Goal: Task Accomplishment & Management: Manage account settings

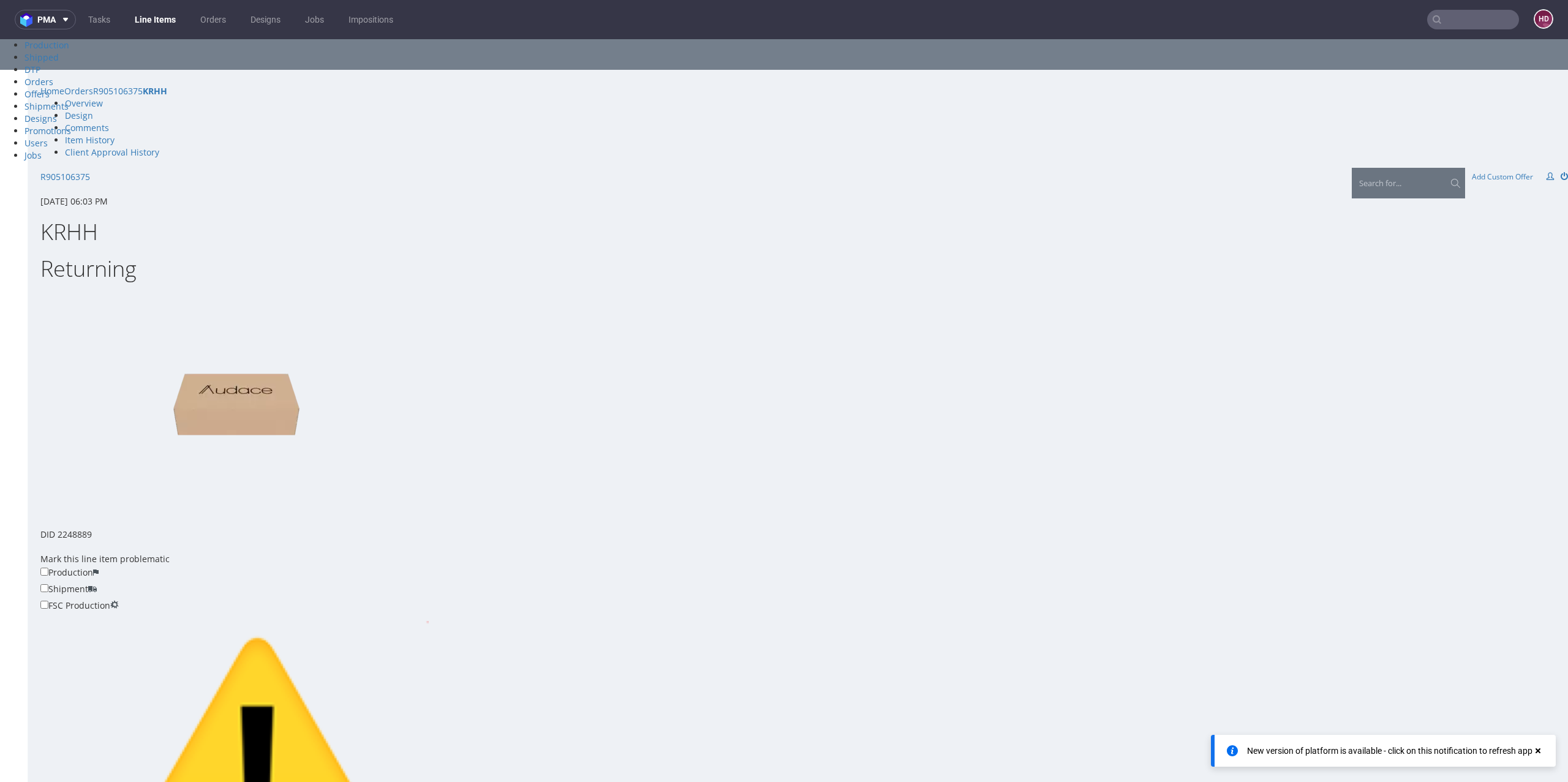
scroll to position [3, 0]
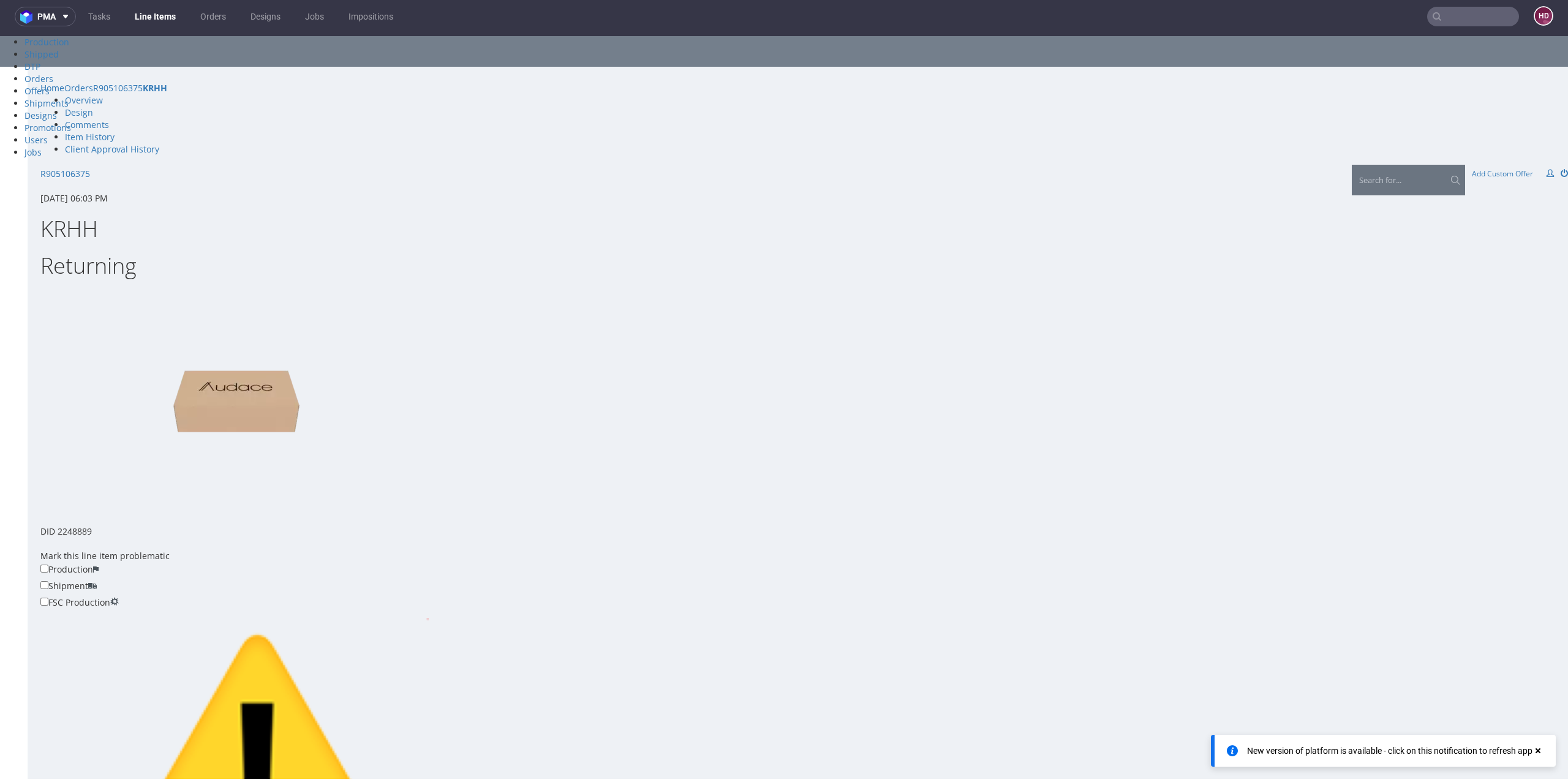
click at [173, 21] on link "Line Items" at bounding box center [155, 16] width 56 height 20
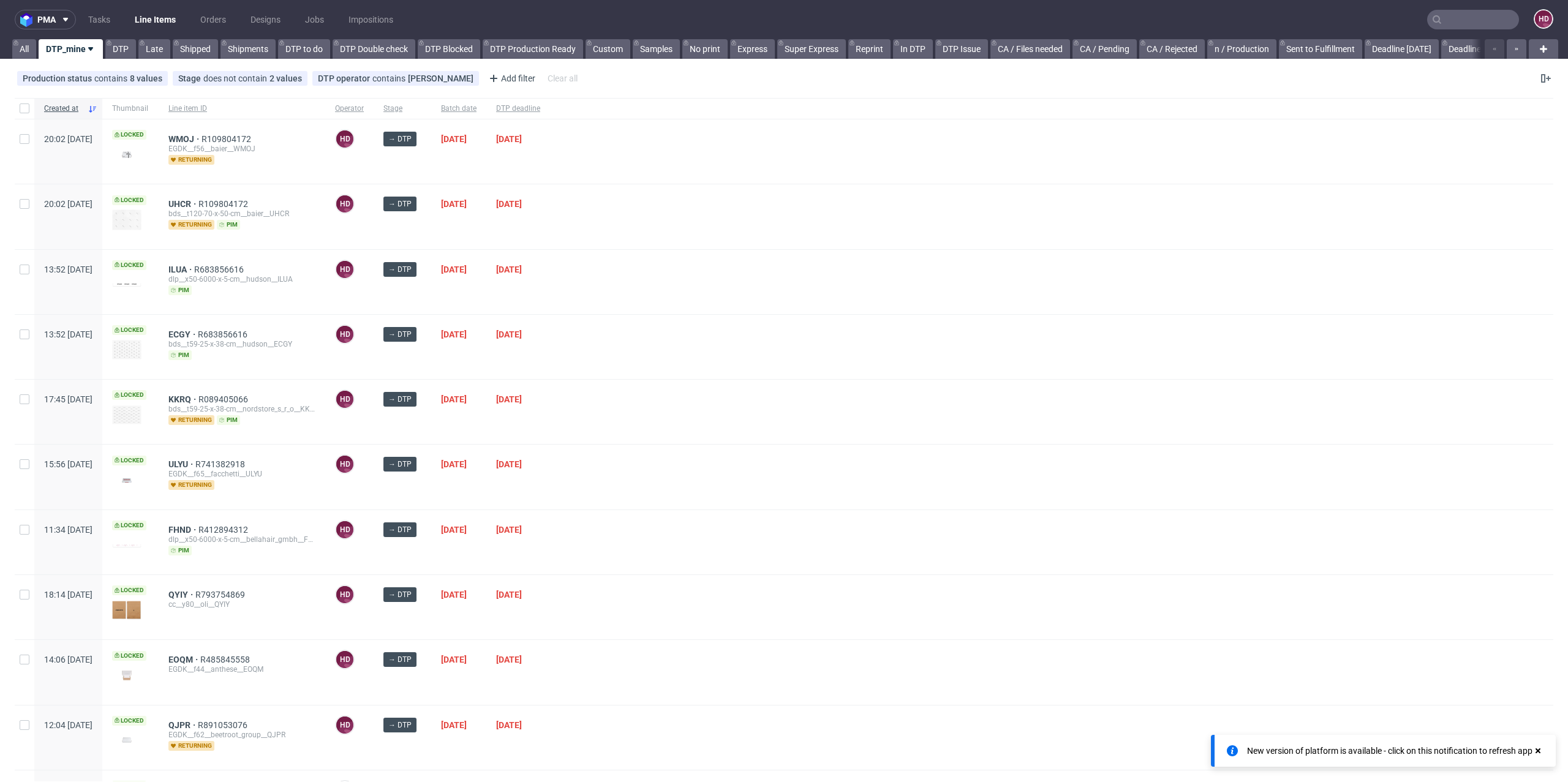
click at [159, 18] on link "Line Items" at bounding box center [155, 20] width 56 height 20
click at [62, 35] on nav "pma Tasks Line Items Orders Designs Jobs Impositions HD" at bounding box center [784, 20] width 1568 height 39
click at [540, 106] on span "DTP deadline" at bounding box center [518, 109] width 44 height 11
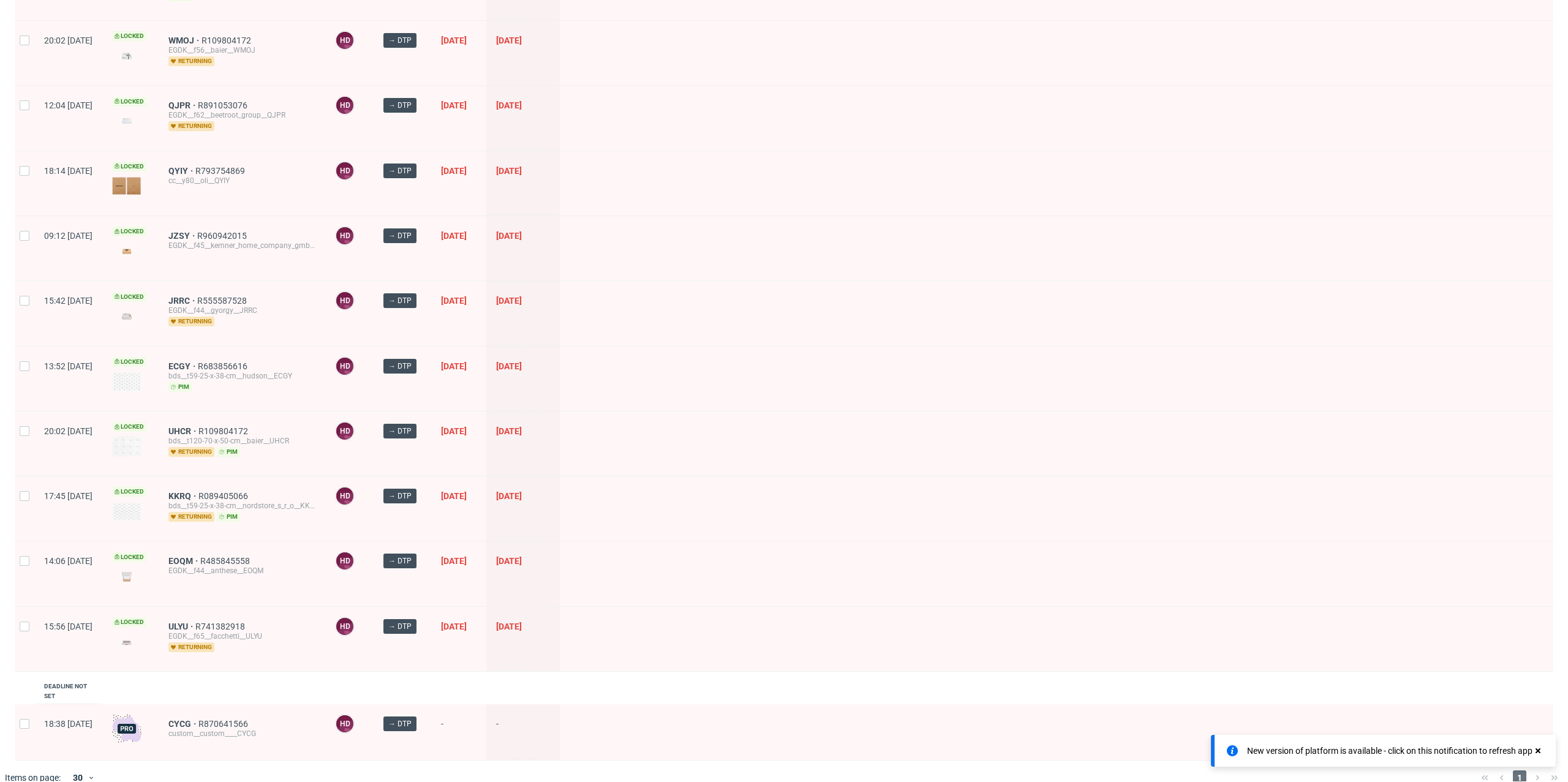
scroll to position [289, 0]
click at [197, 233] on span "JZSY" at bounding box center [183, 234] width 29 height 10
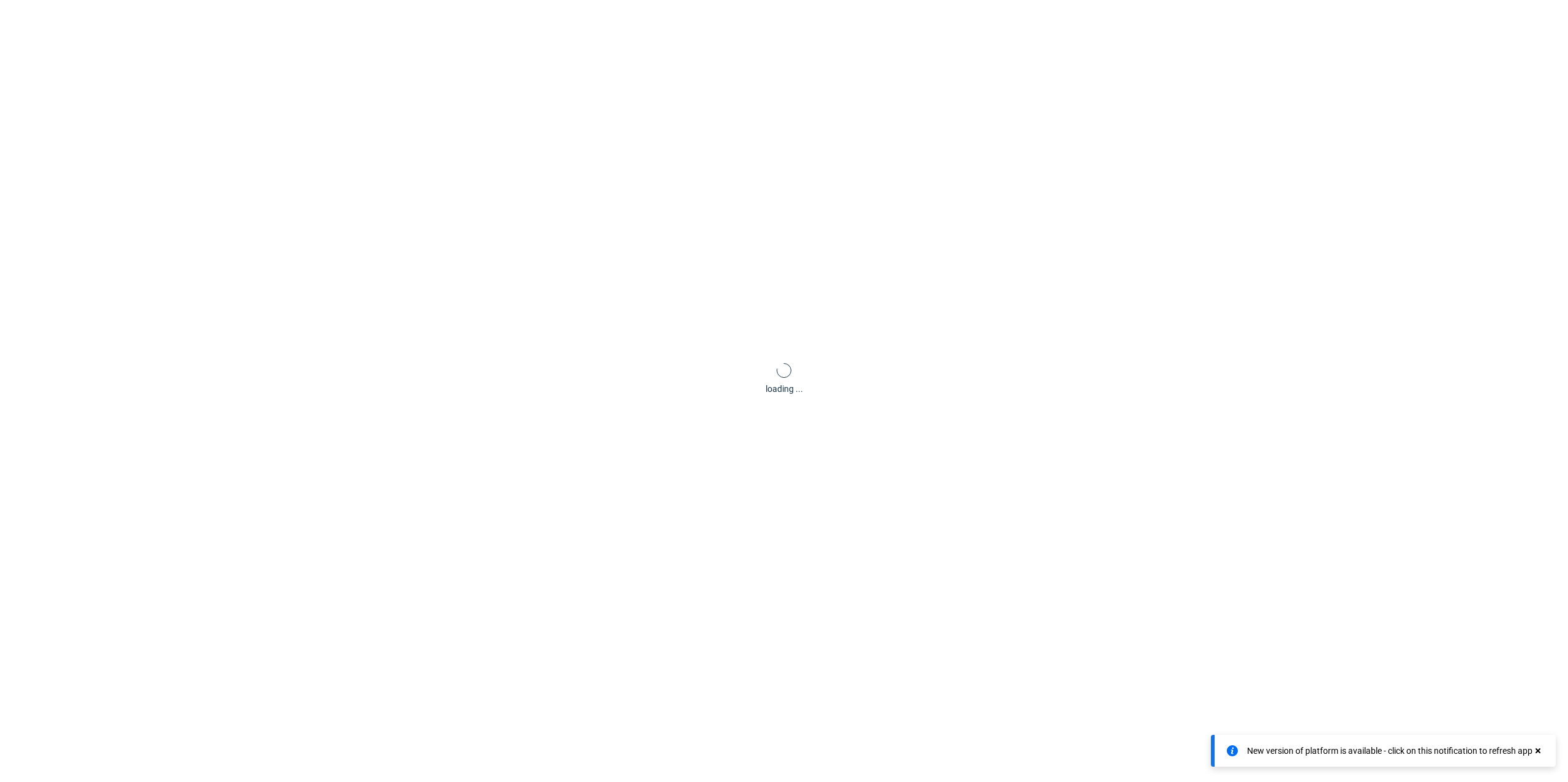
click at [213, 229] on div "loading ..." at bounding box center [784, 378] width 1568 height 782
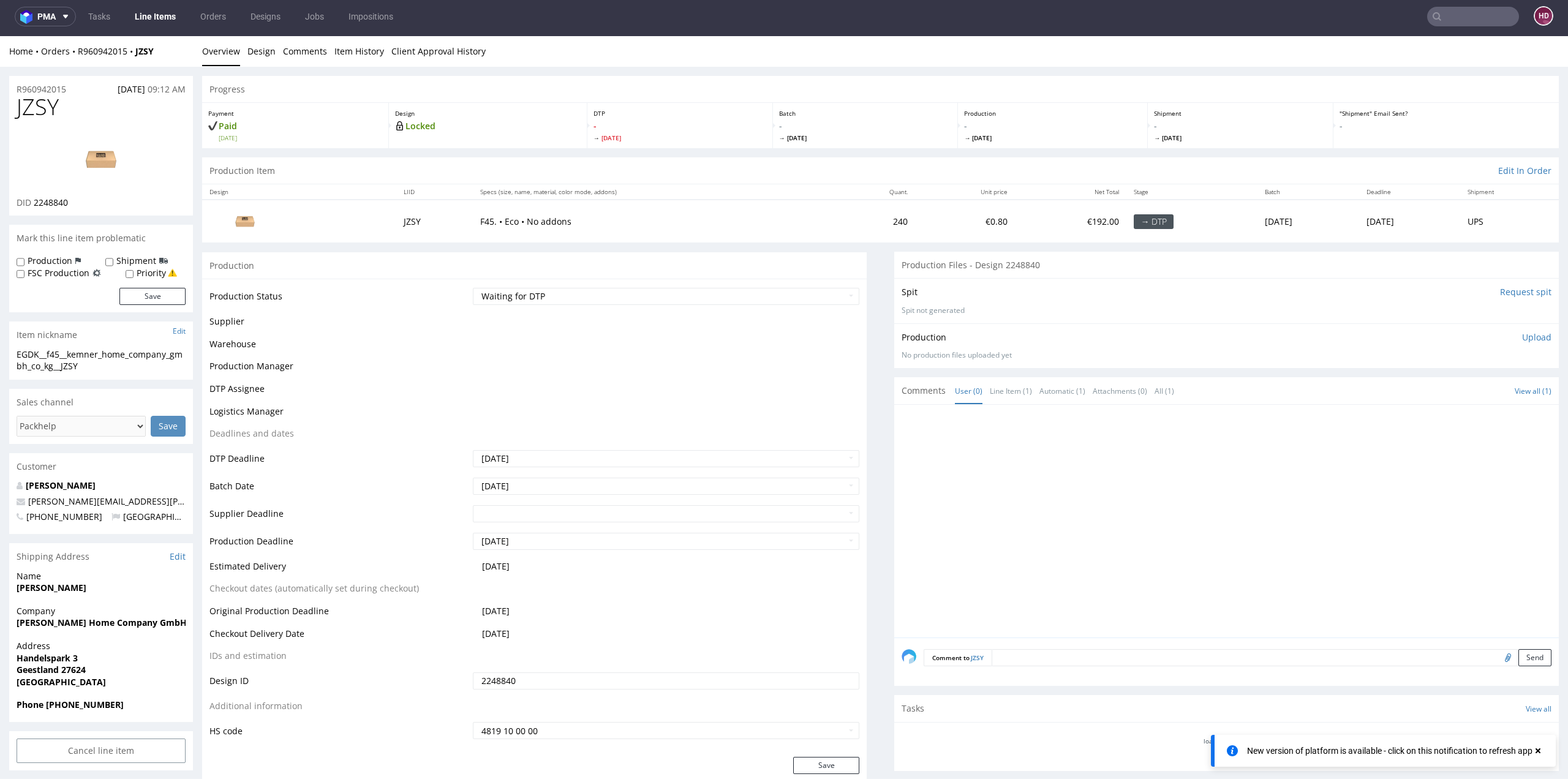
scroll to position [0, 0]
click at [167, 21] on link "Line Items" at bounding box center [155, 16] width 56 height 20
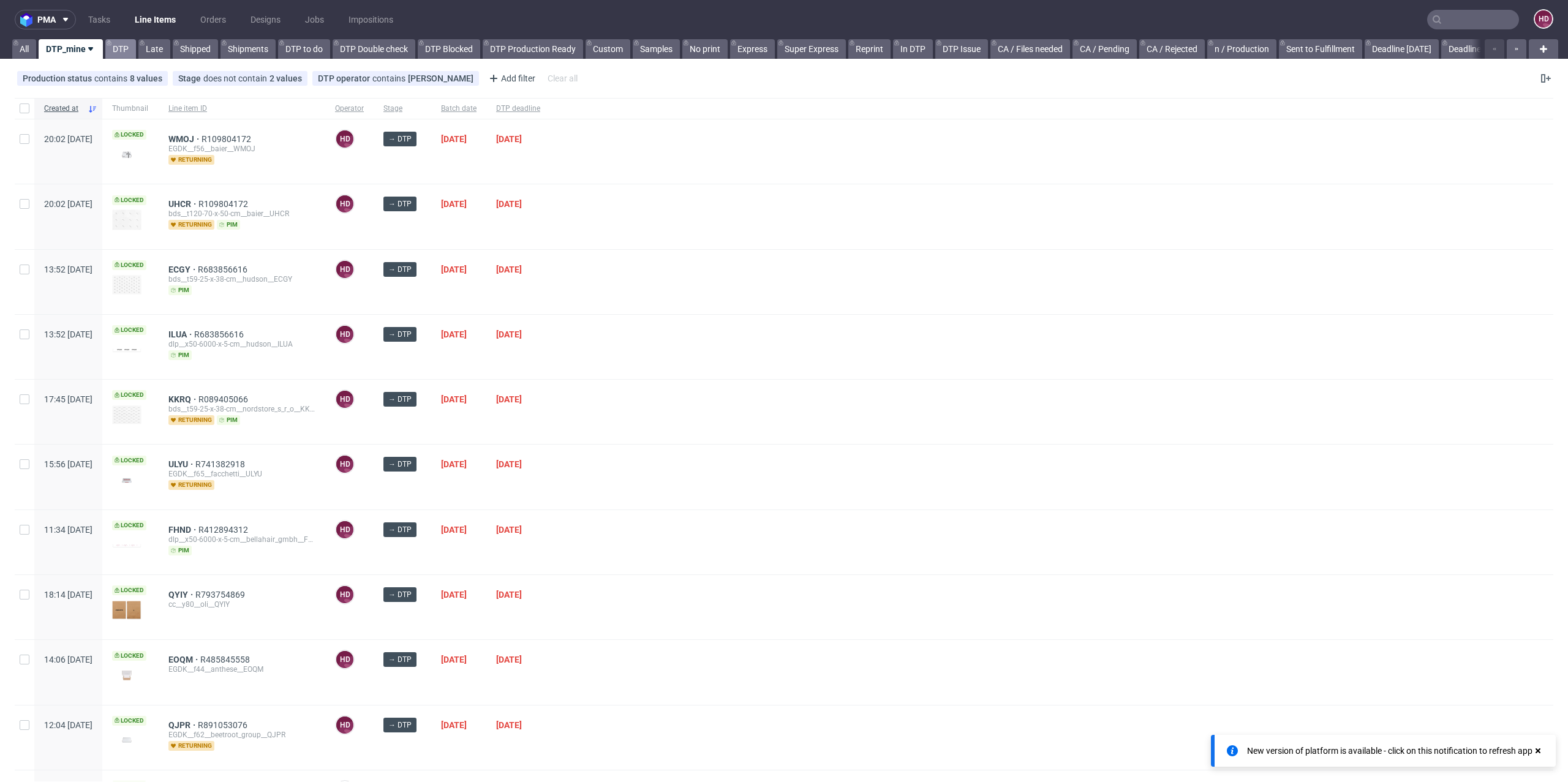
click at [123, 52] on link "DTP" at bounding box center [120, 49] width 30 height 20
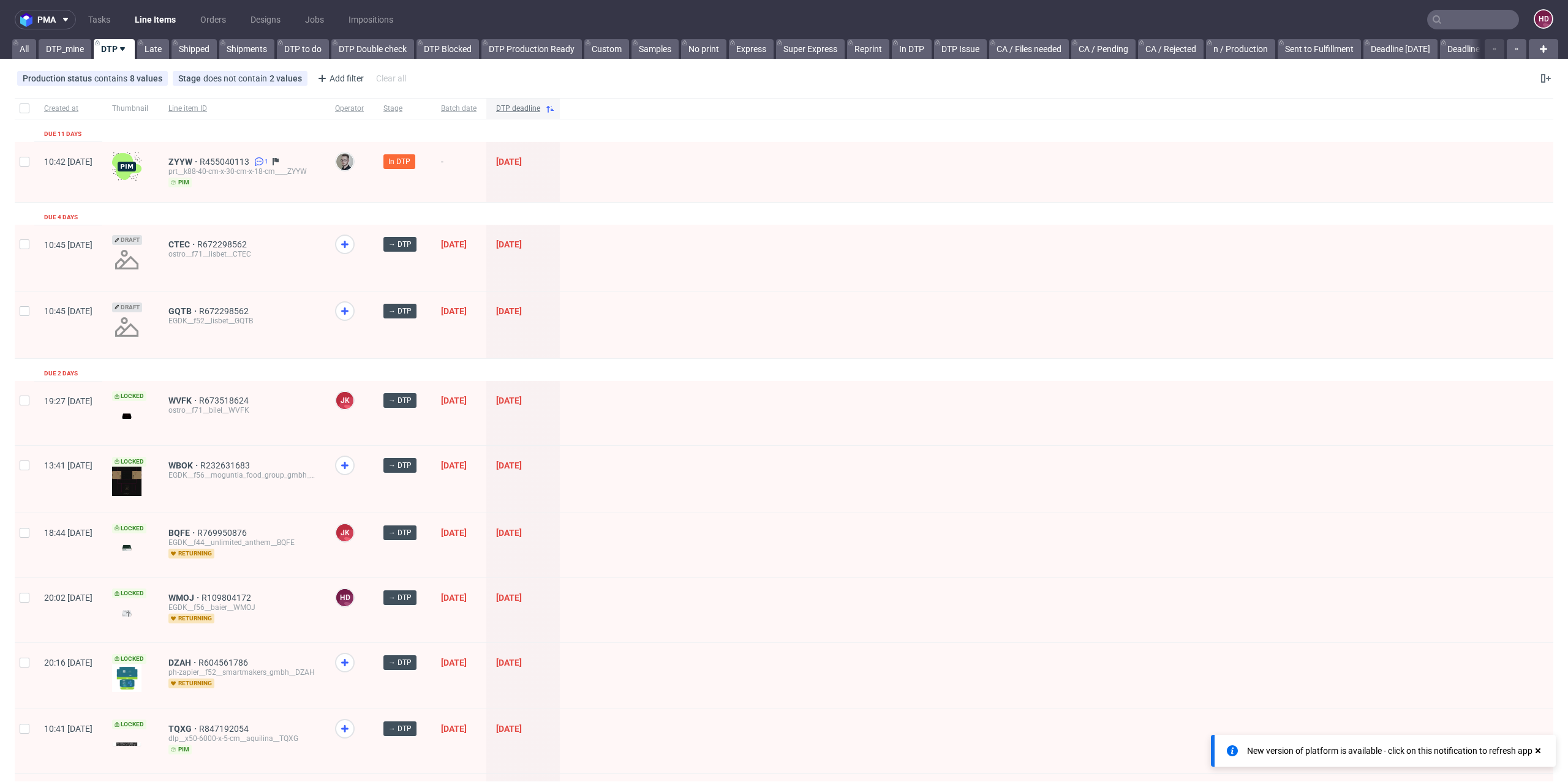
click at [560, 115] on div "DTP deadline" at bounding box center [523, 108] width 73 height 21
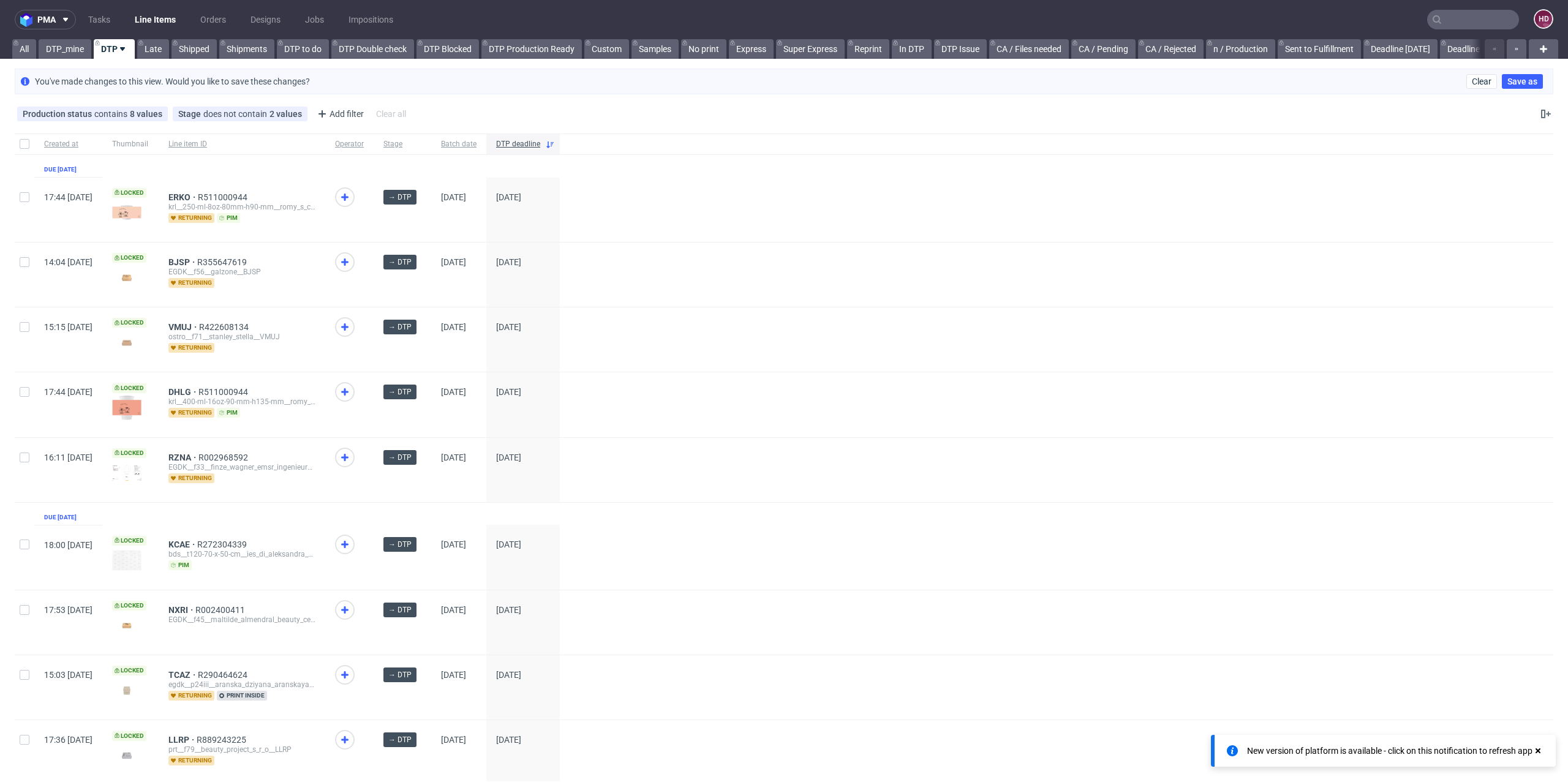
click at [113, 52] on link "DTP" at bounding box center [114, 49] width 41 height 20
click at [540, 142] on span "DTP deadline" at bounding box center [518, 144] width 44 height 11
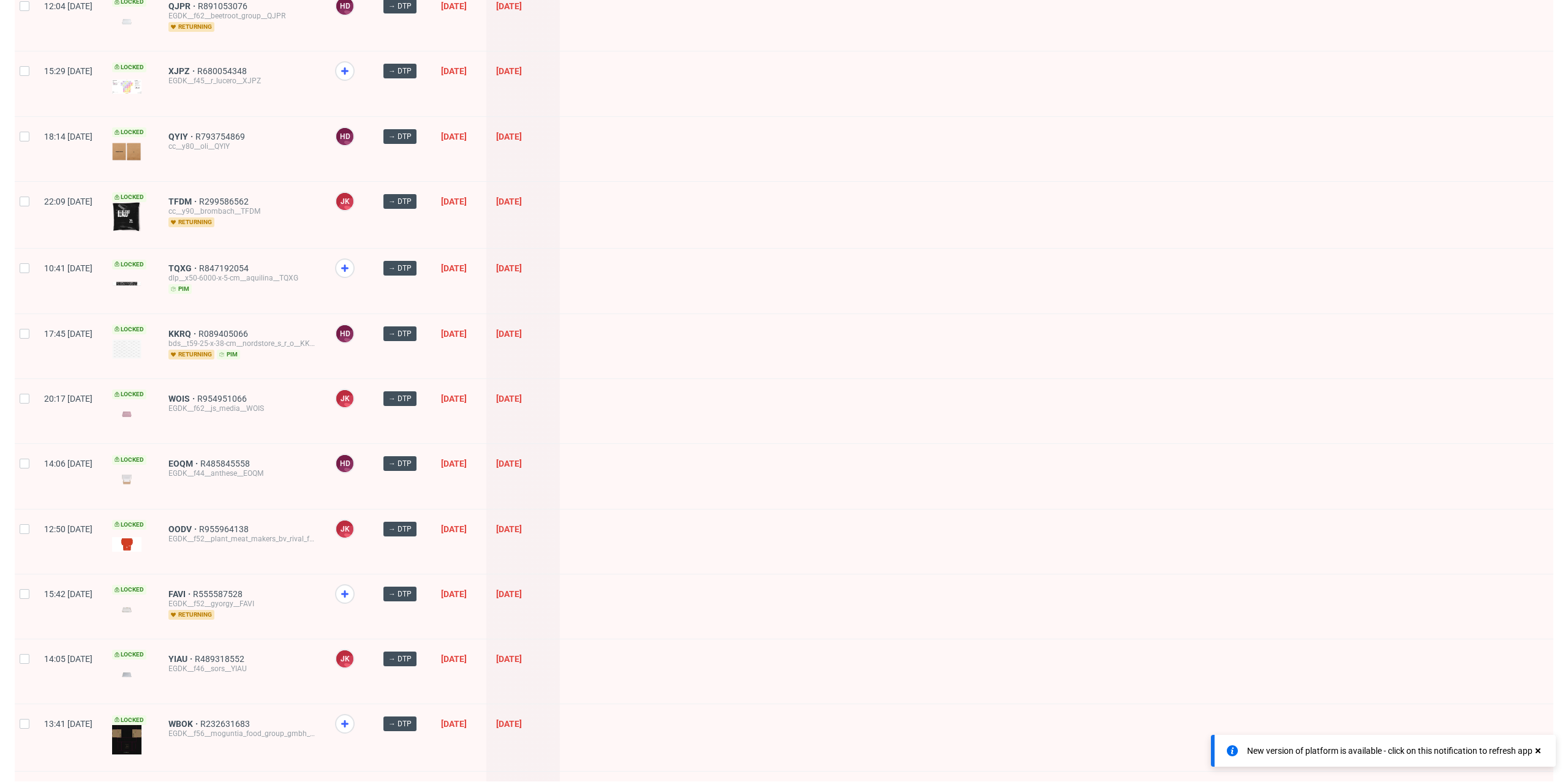
scroll to position [1065, 0]
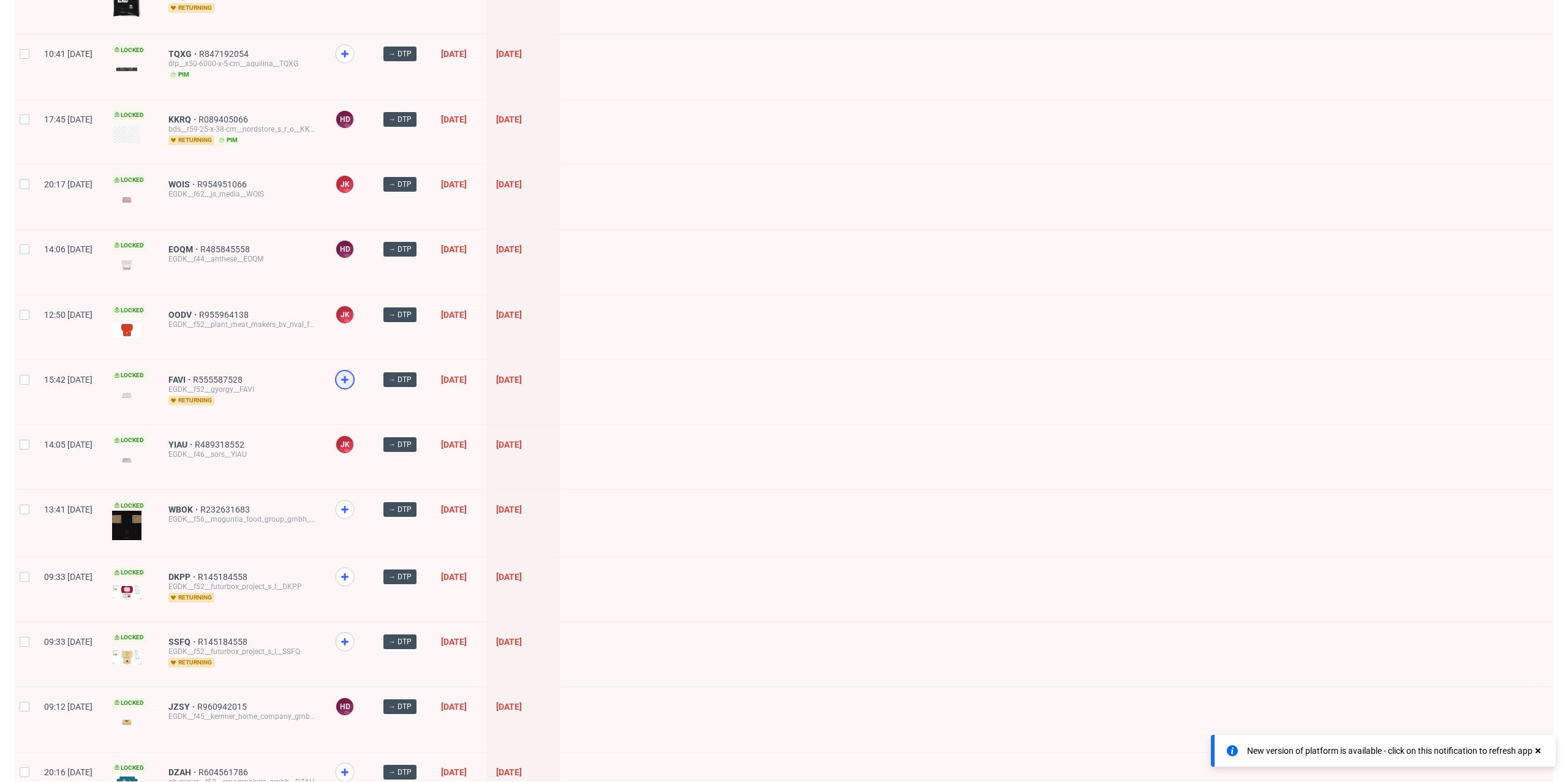
click at [352, 372] on icon at bounding box center [345, 380] width 15 height 15
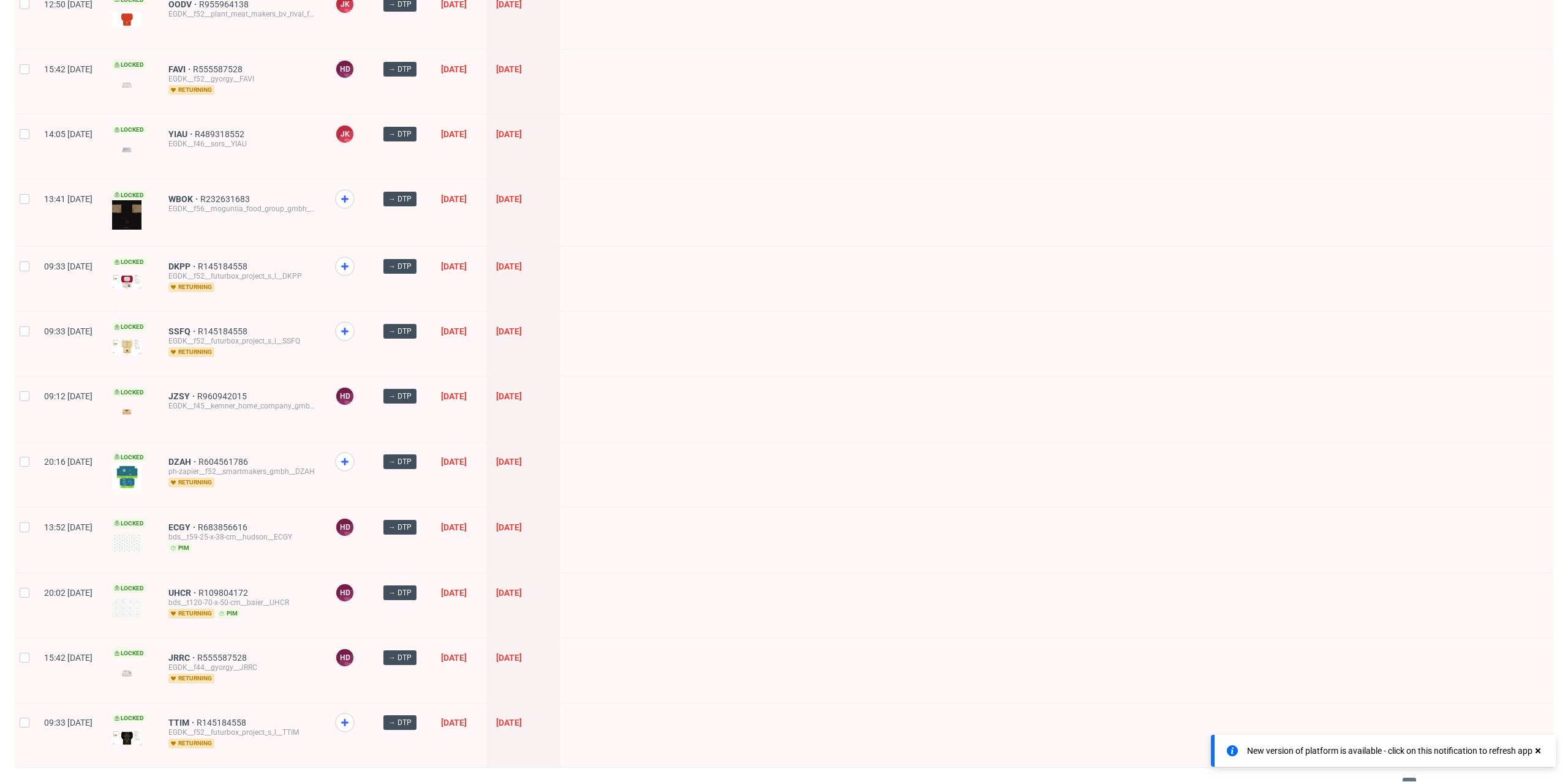
scroll to position [1390, 0]
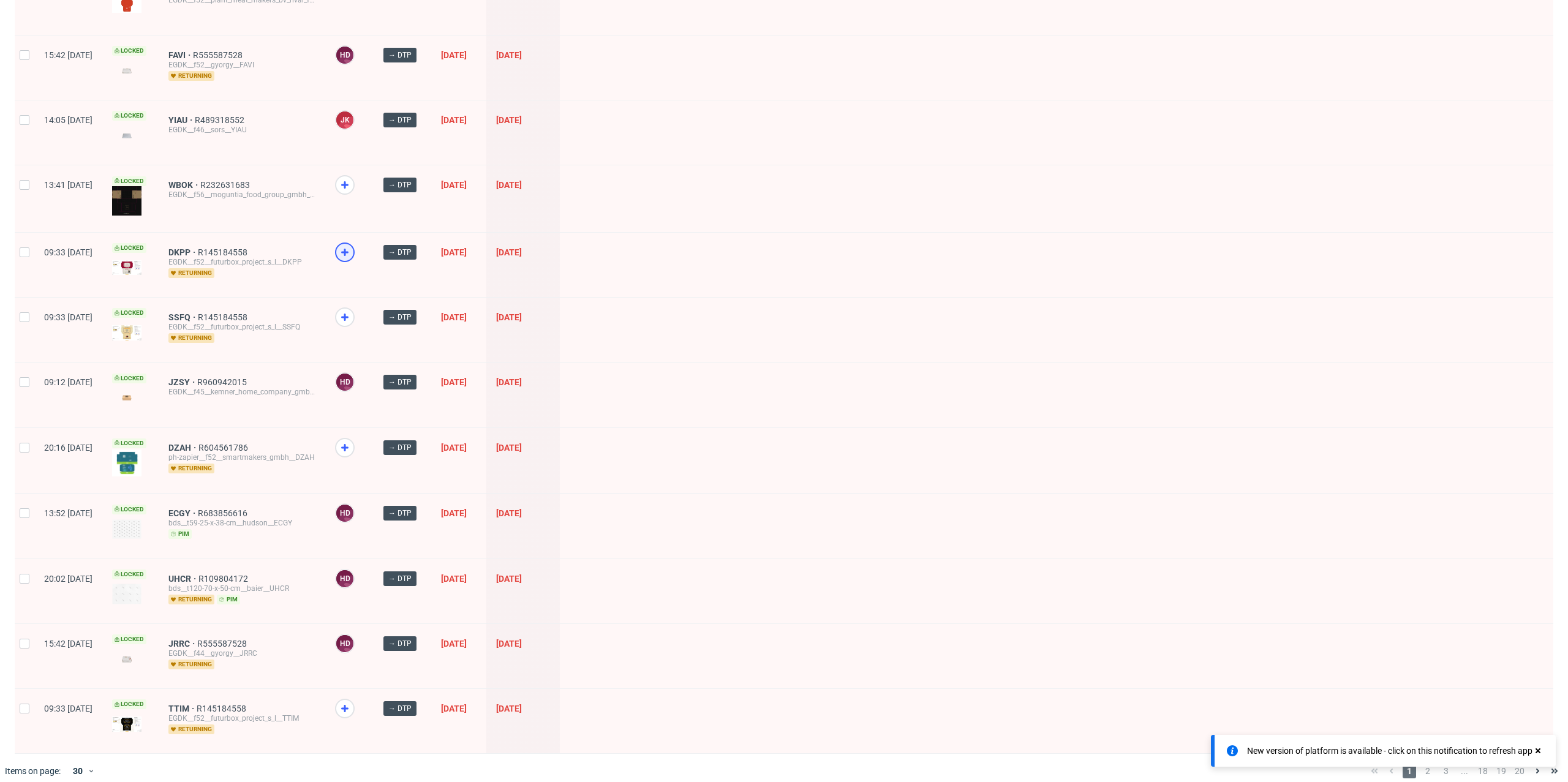
click at [352, 245] on icon at bounding box center [345, 252] width 15 height 15
click at [1539, 751] on use at bounding box center [1538, 751] width 5 height 5
click at [1422, 764] on span "2" at bounding box center [1428, 771] width 13 height 15
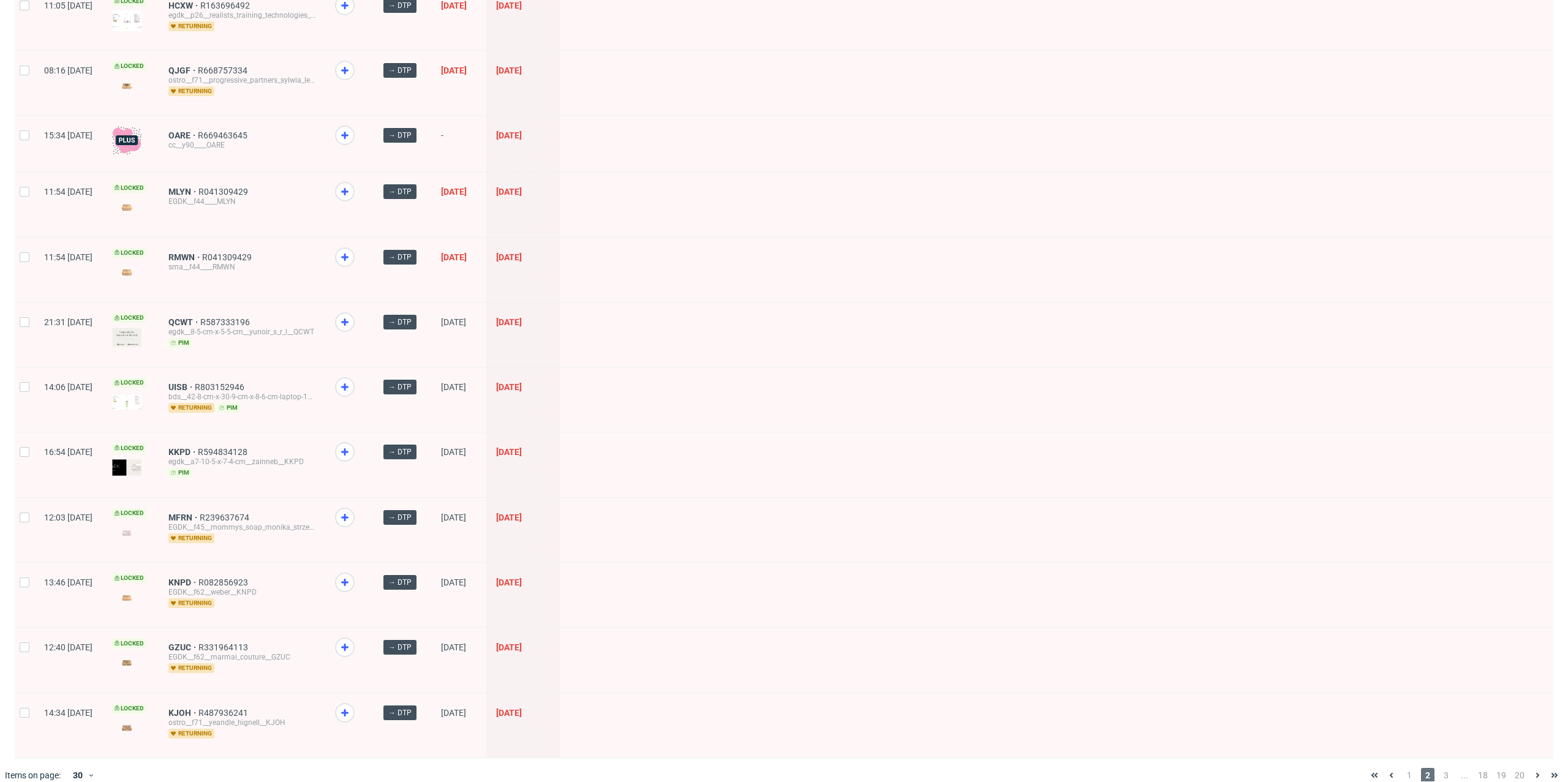
scroll to position [1357, 0]
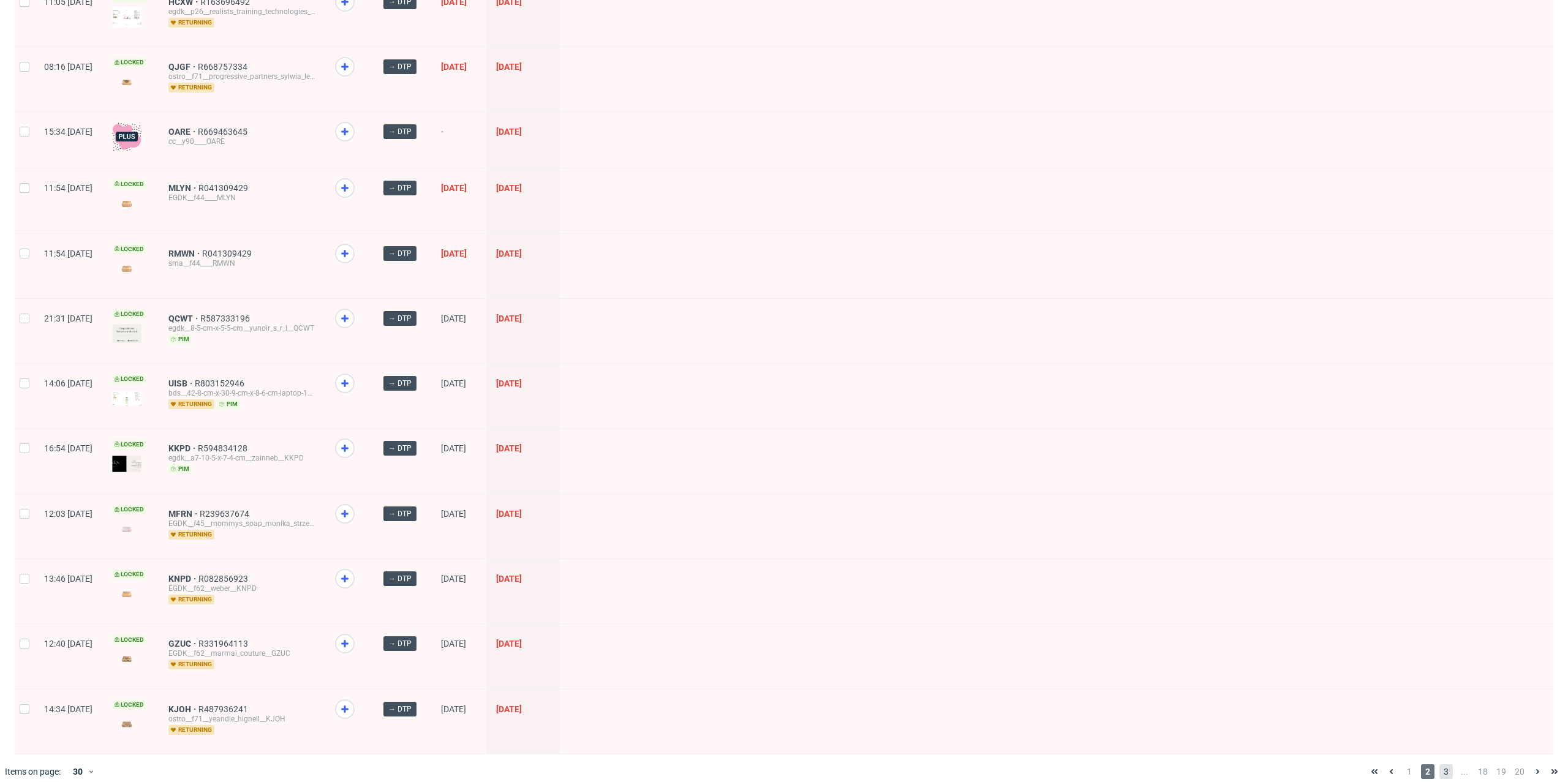
click at [1440, 765] on span "3" at bounding box center [1446, 772] width 13 height 15
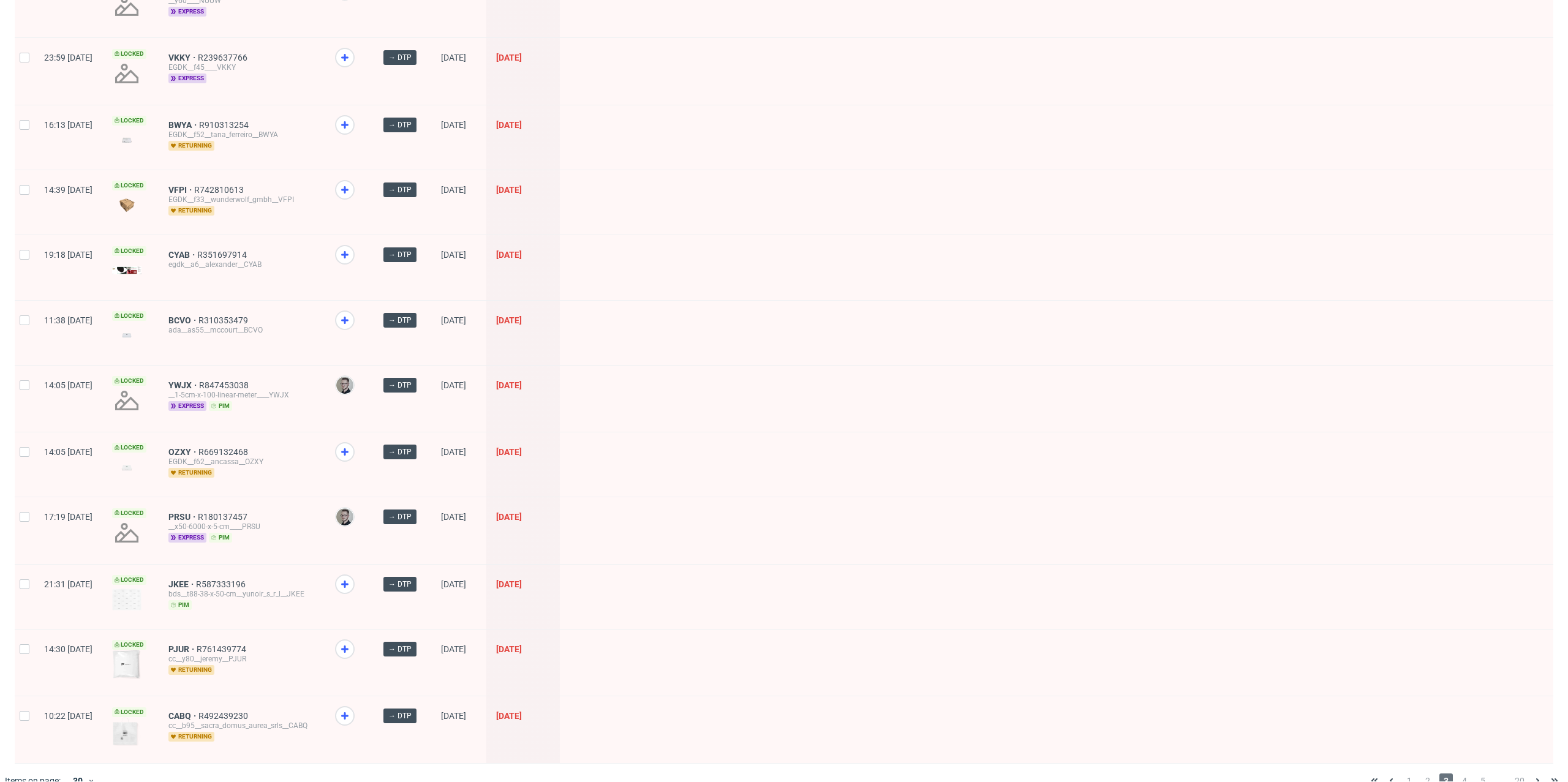
scroll to position [1370, 0]
click at [206, 533] on span "express" at bounding box center [187, 538] width 38 height 10
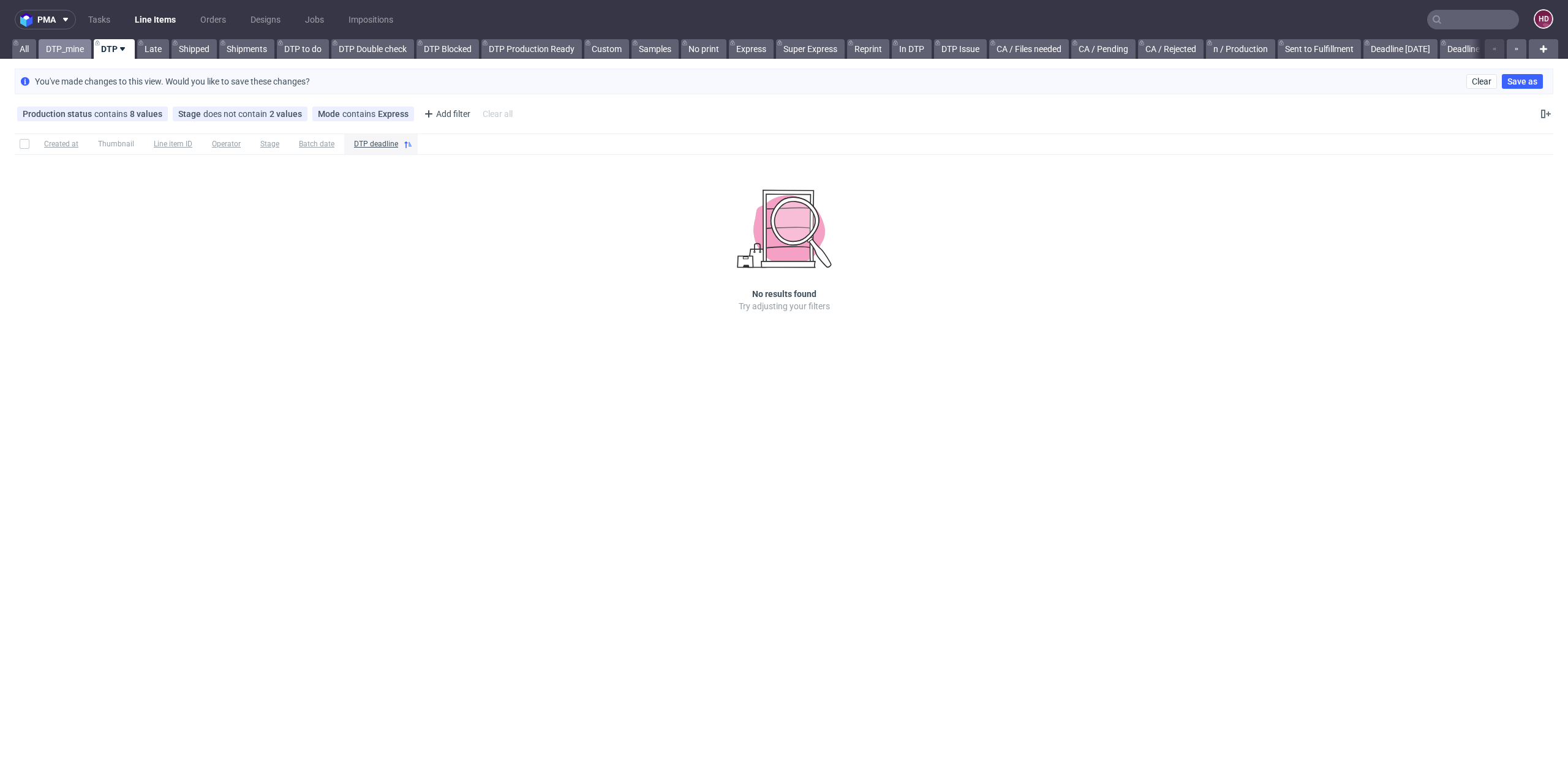
click at [71, 47] on link "DTP_mine" at bounding box center [65, 49] width 53 height 20
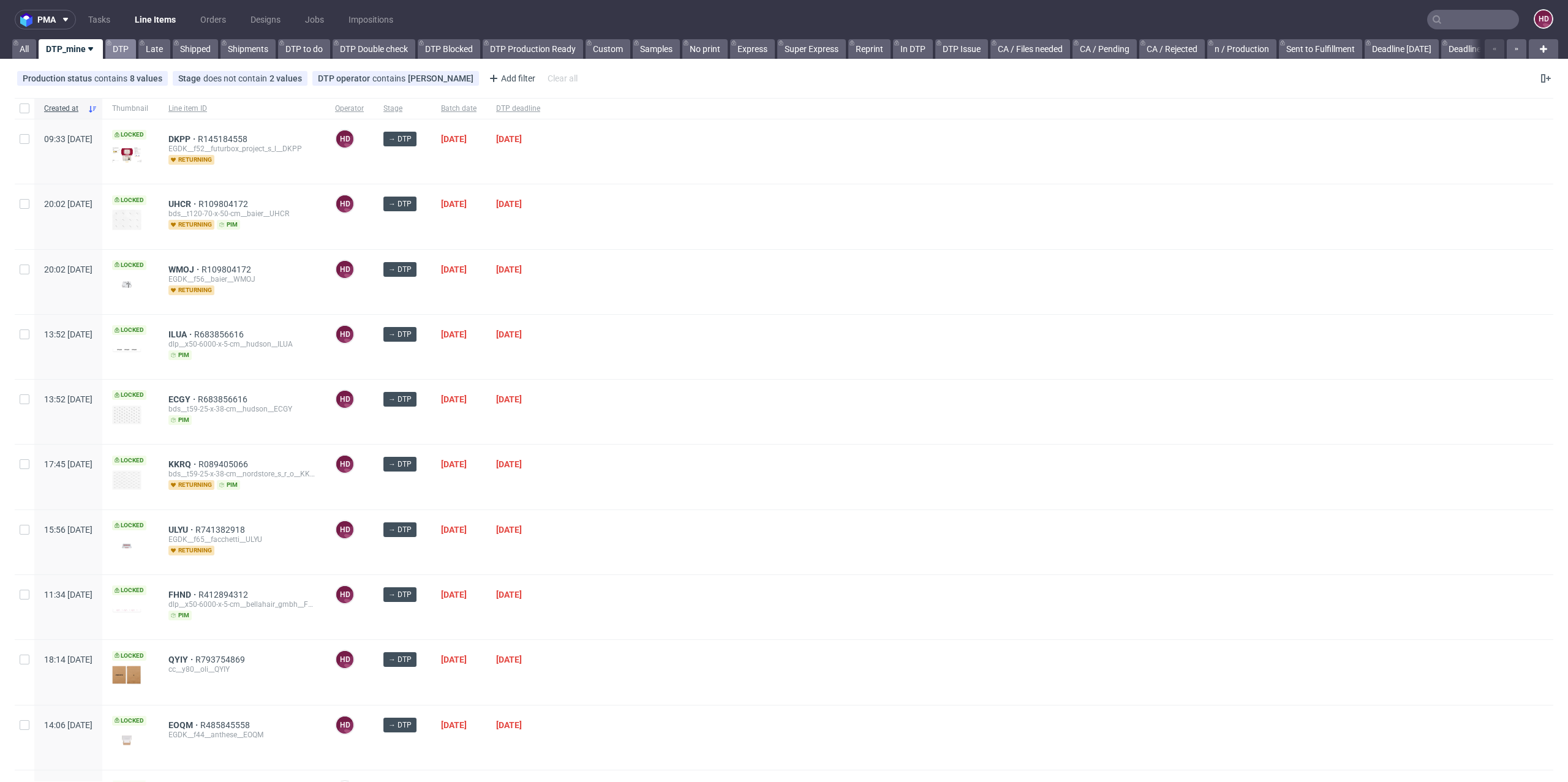
click at [113, 51] on link "DTP" at bounding box center [120, 49] width 30 height 20
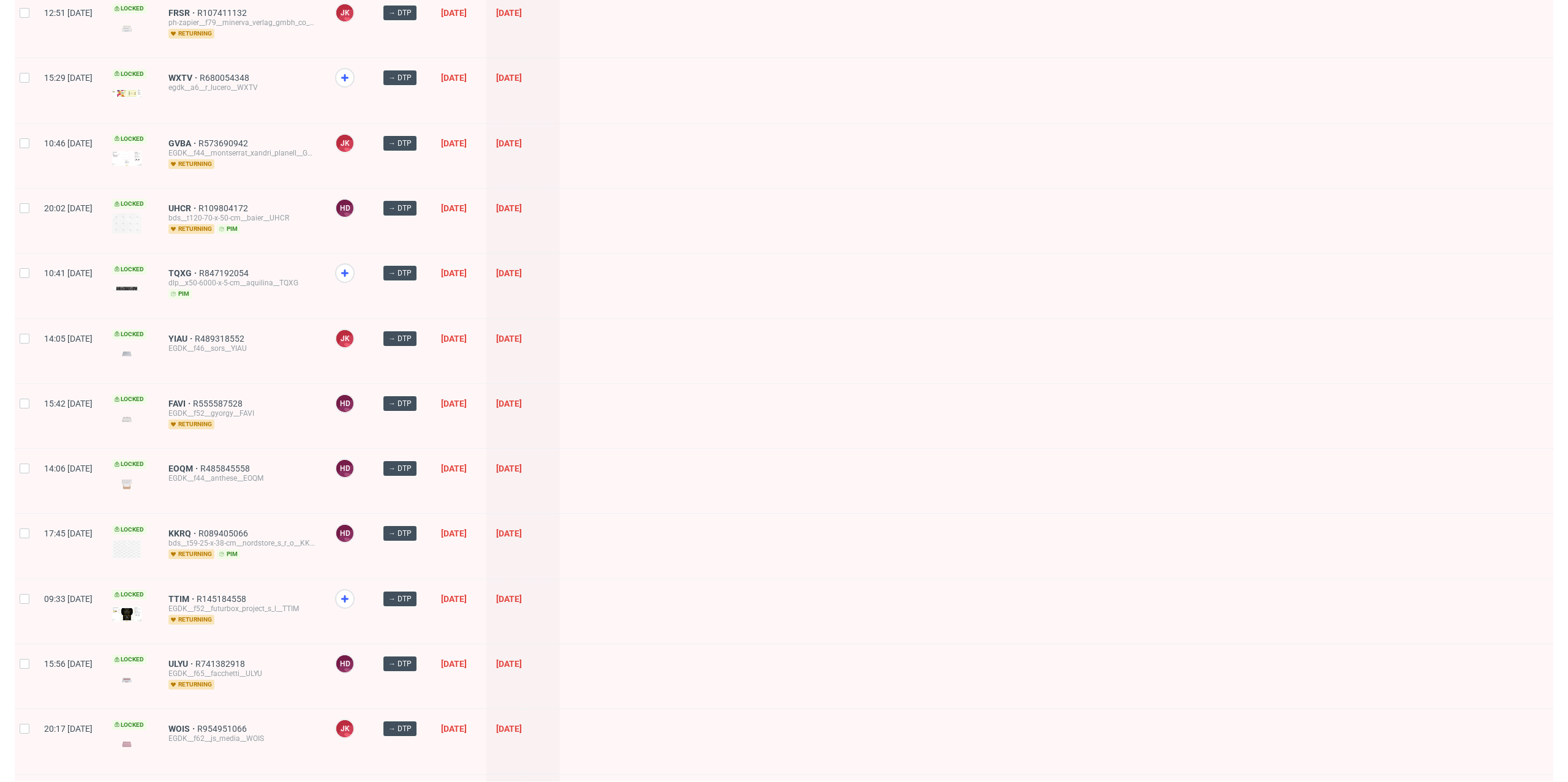
scroll to position [1391, 0]
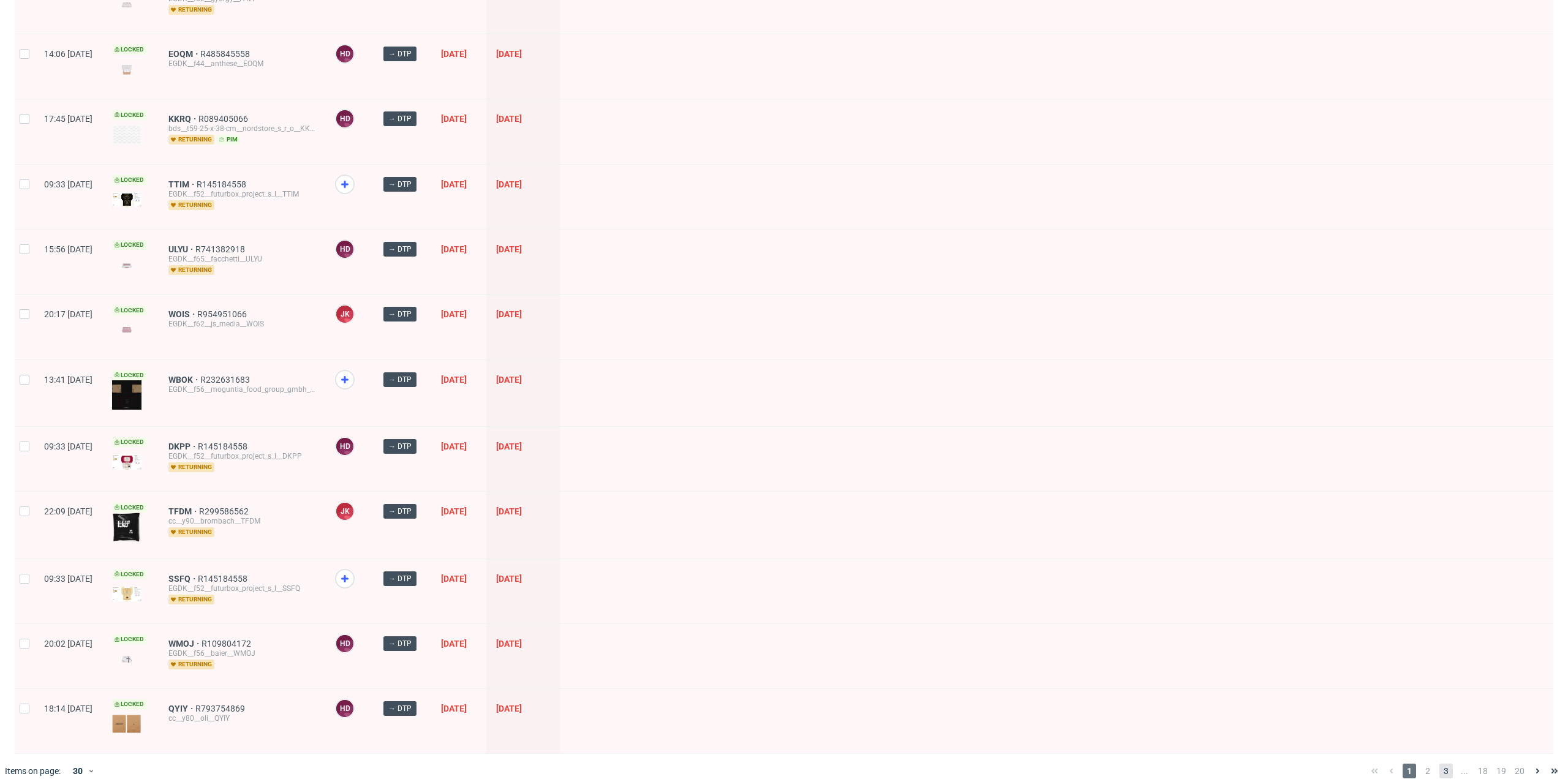
click at [1440, 764] on span "3" at bounding box center [1446, 771] width 13 height 15
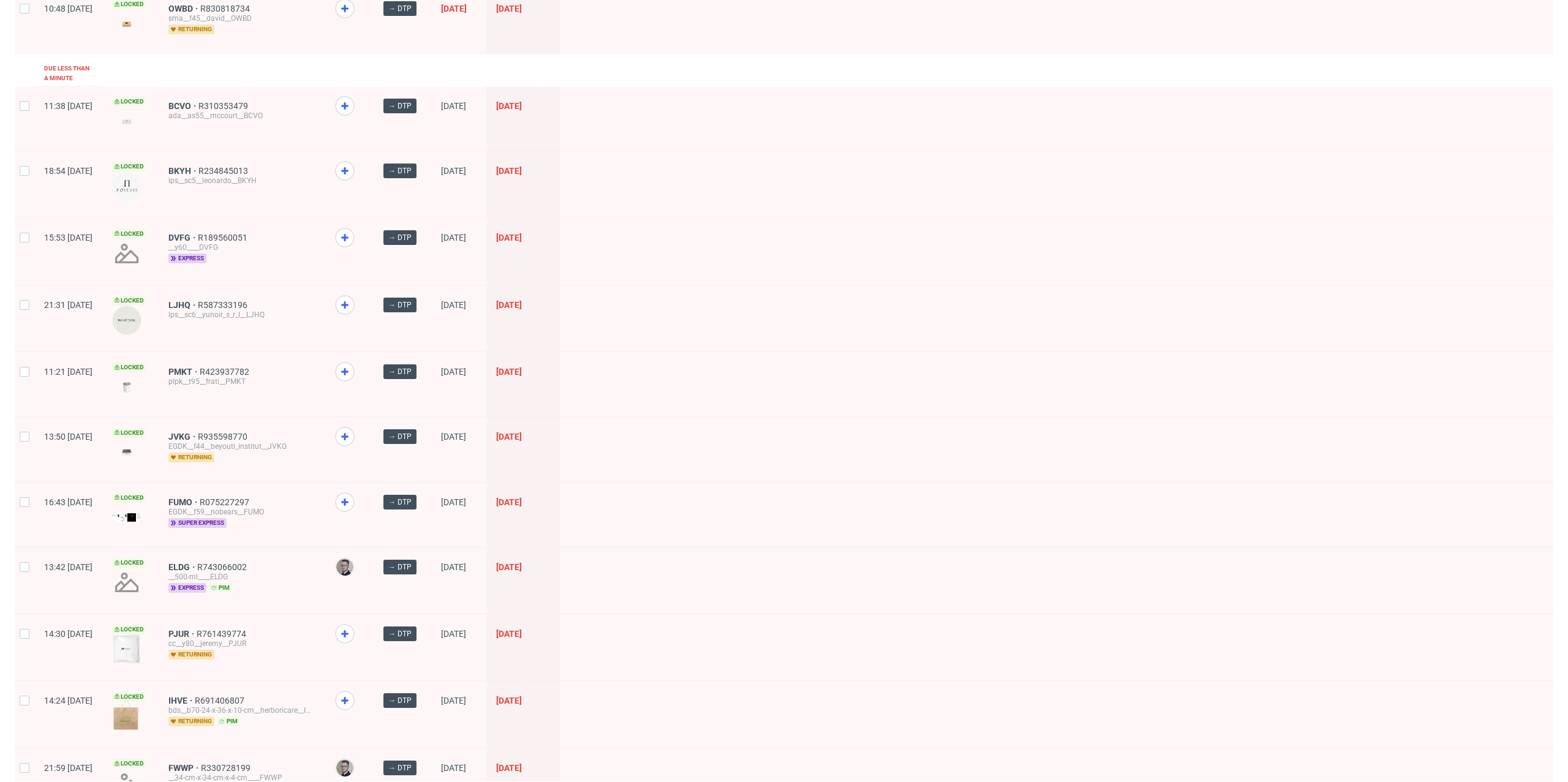
scroll to position [1131, 0]
click at [227, 516] on span "super express" at bounding box center [197, 521] width 58 height 10
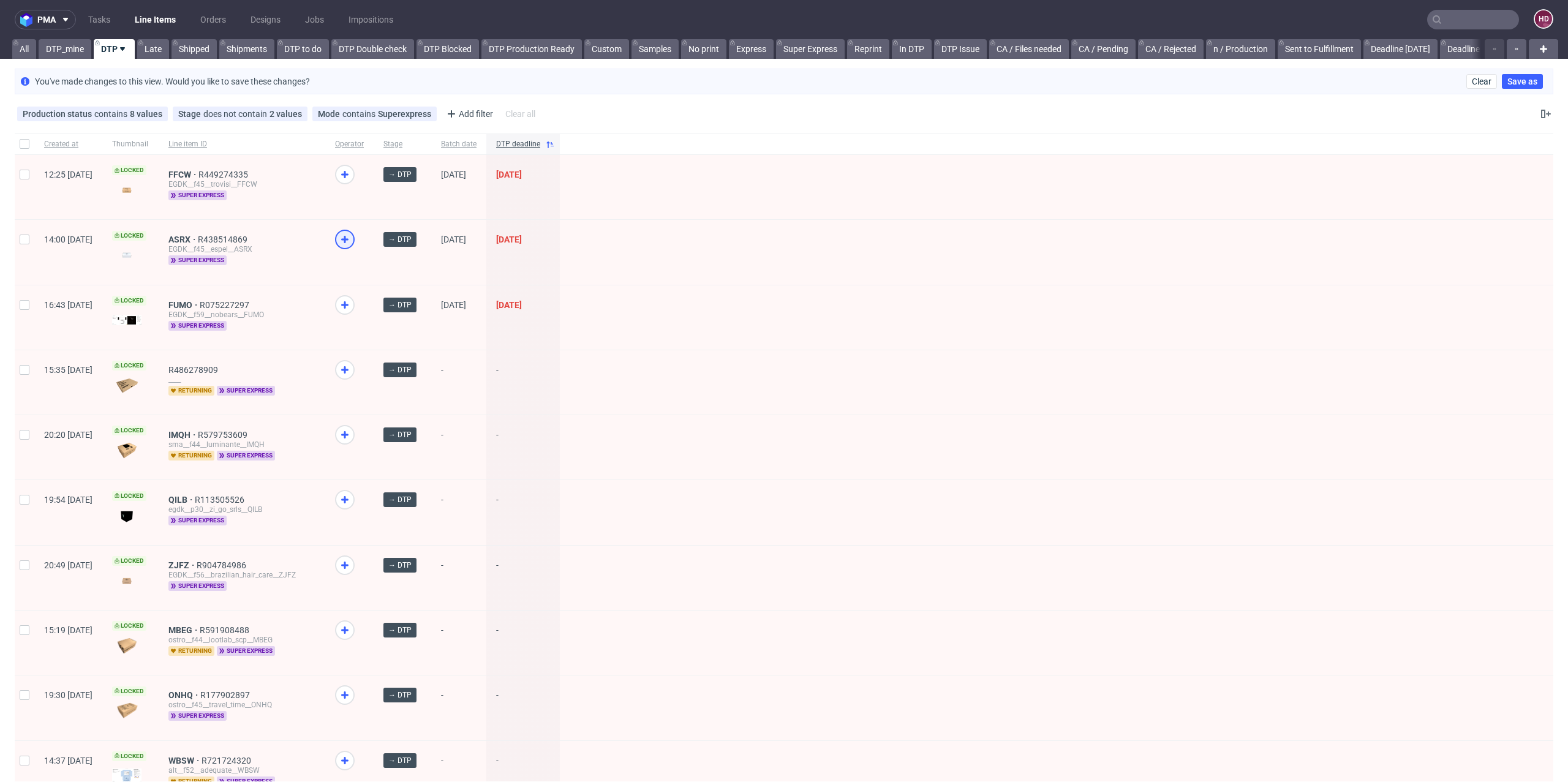
click at [354, 238] on div at bounding box center [345, 239] width 20 height 20
click at [373, 160] on div at bounding box center [349, 187] width 49 height 64
click at [352, 171] on icon at bounding box center [345, 174] width 15 height 15
click at [200, 303] on span "FUMO" at bounding box center [184, 305] width 31 height 10
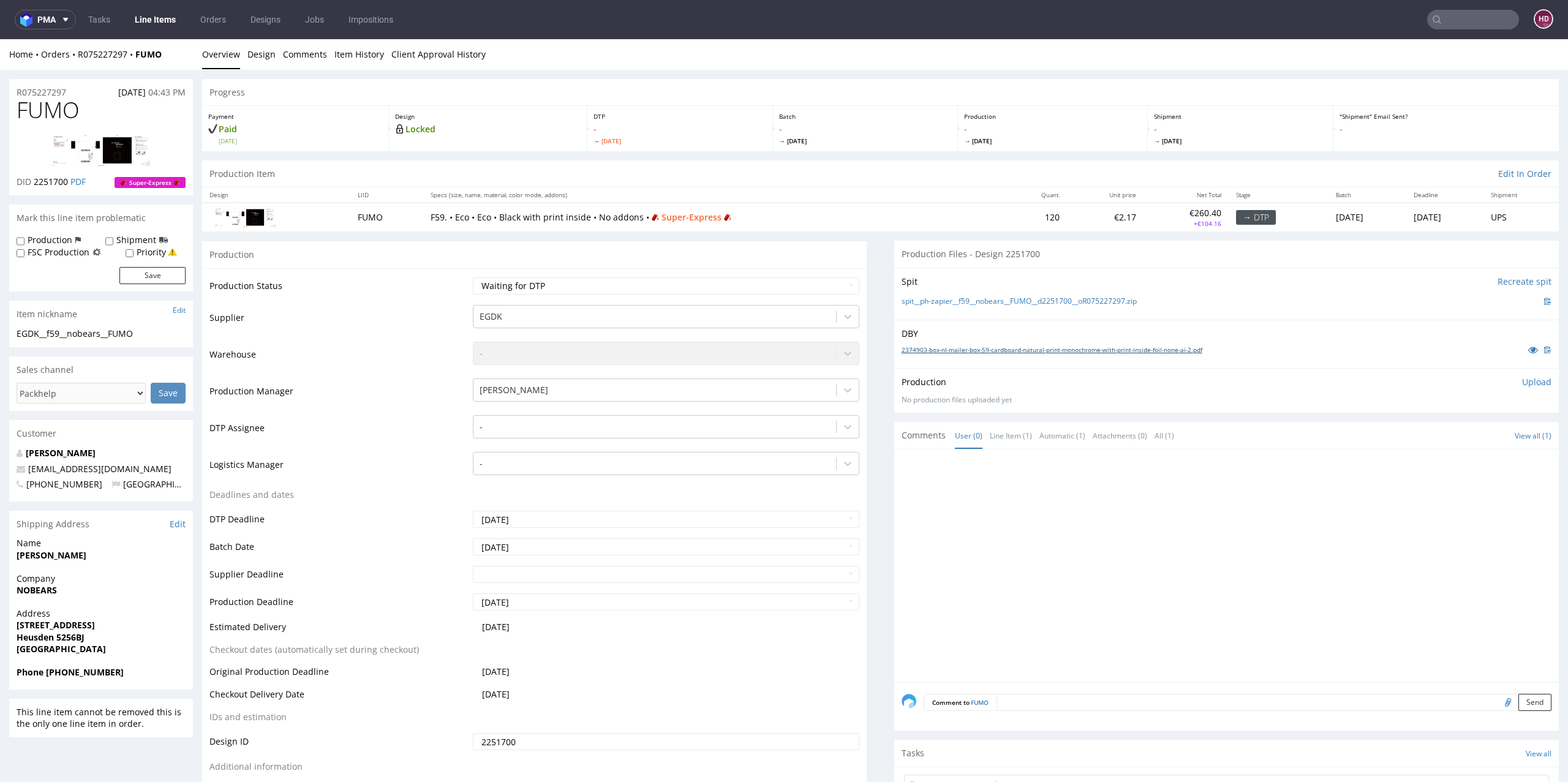
click at [1019, 347] on link "2374903-box-nl-mailer-box-59-cardboard-natural-print-monochrome-with-print-insi…" at bounding box center [1052, 349] width 301 height 8
click at [141, 30] on nav "pma Tasks Line Items Orders Designs Jobs Impositions HD" at bounding box center [784, 20] width 1568 height 39
click at [147, 23] on link "Line Items" at bounding box center [155, 20] width 56 height 20
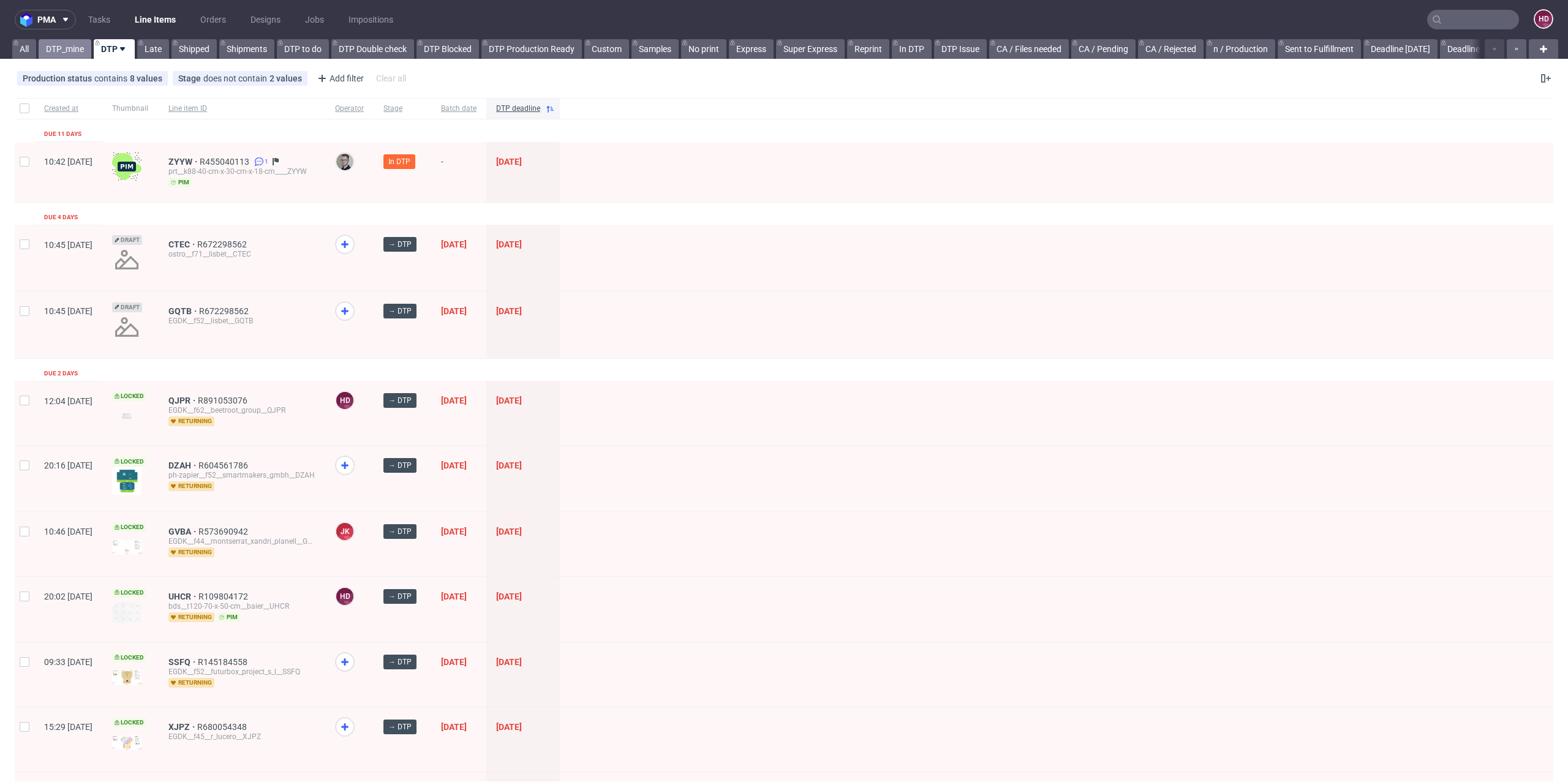
click at [82, 53] on link "DTP_mine" at bounding box center [65, 49] width 53 height 20
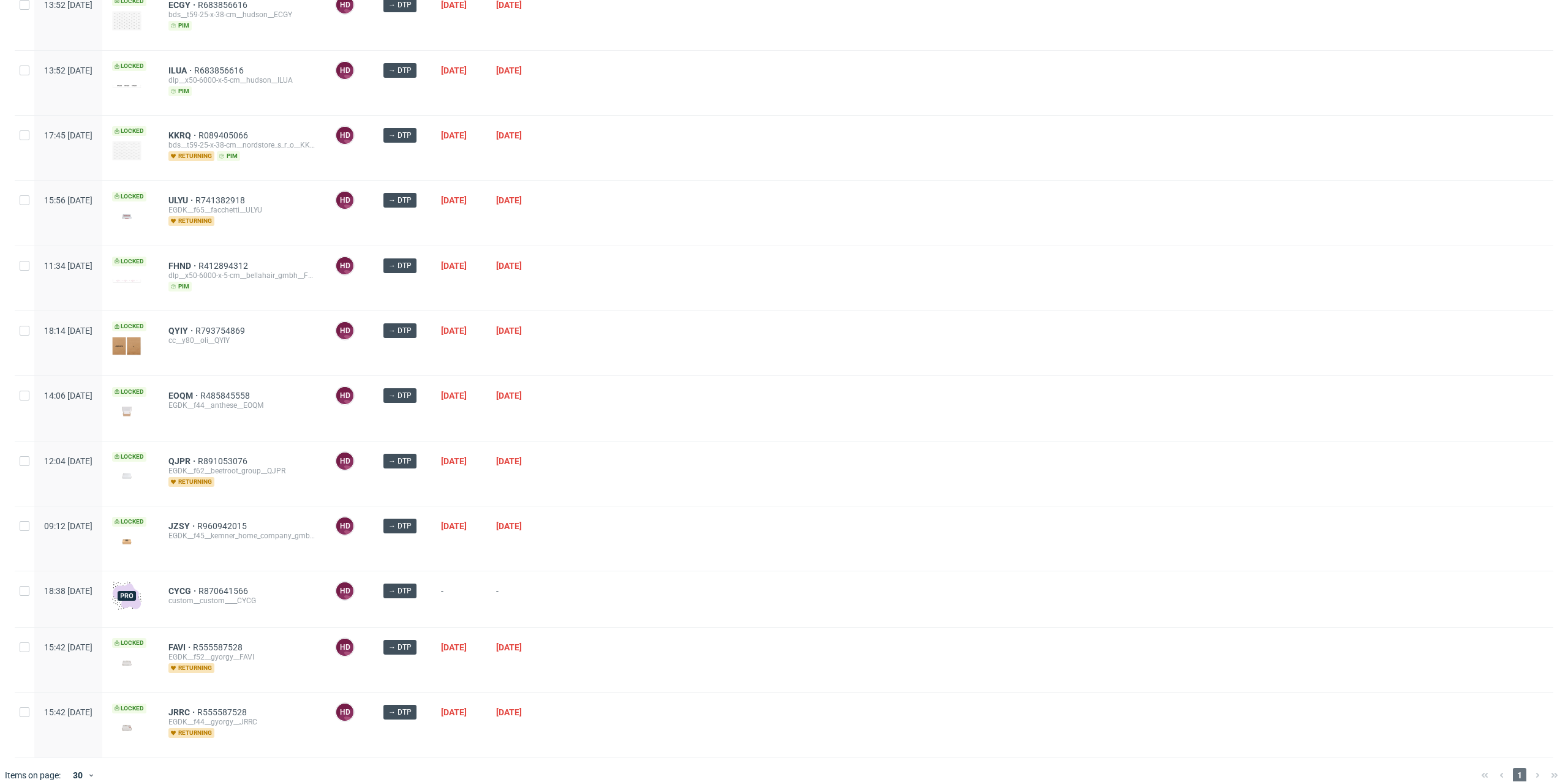
scroll to position [436, 0]
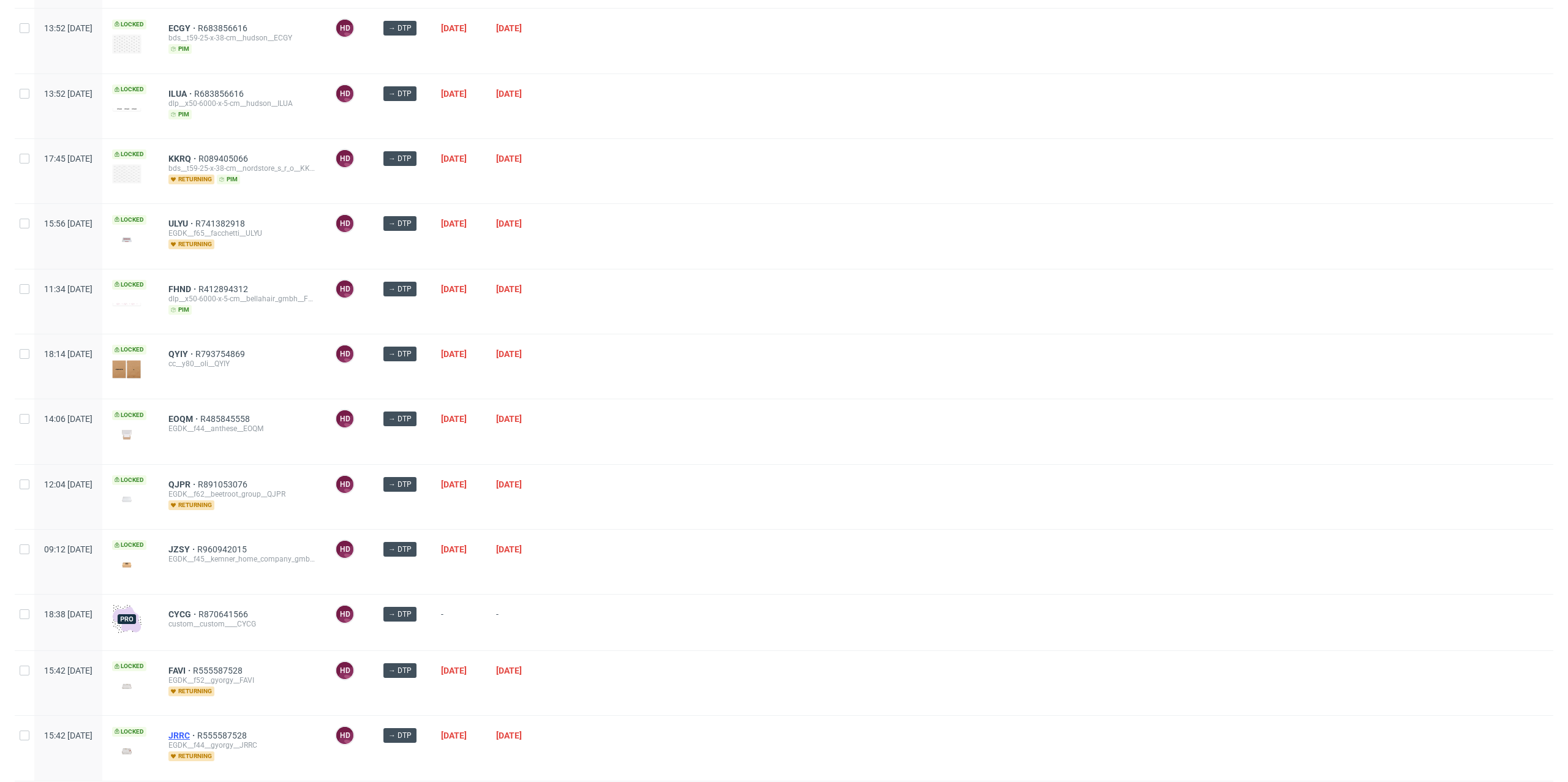
click at [197, 732] on span "JRRC" at bounding box center [183, 736] width 29 height 10
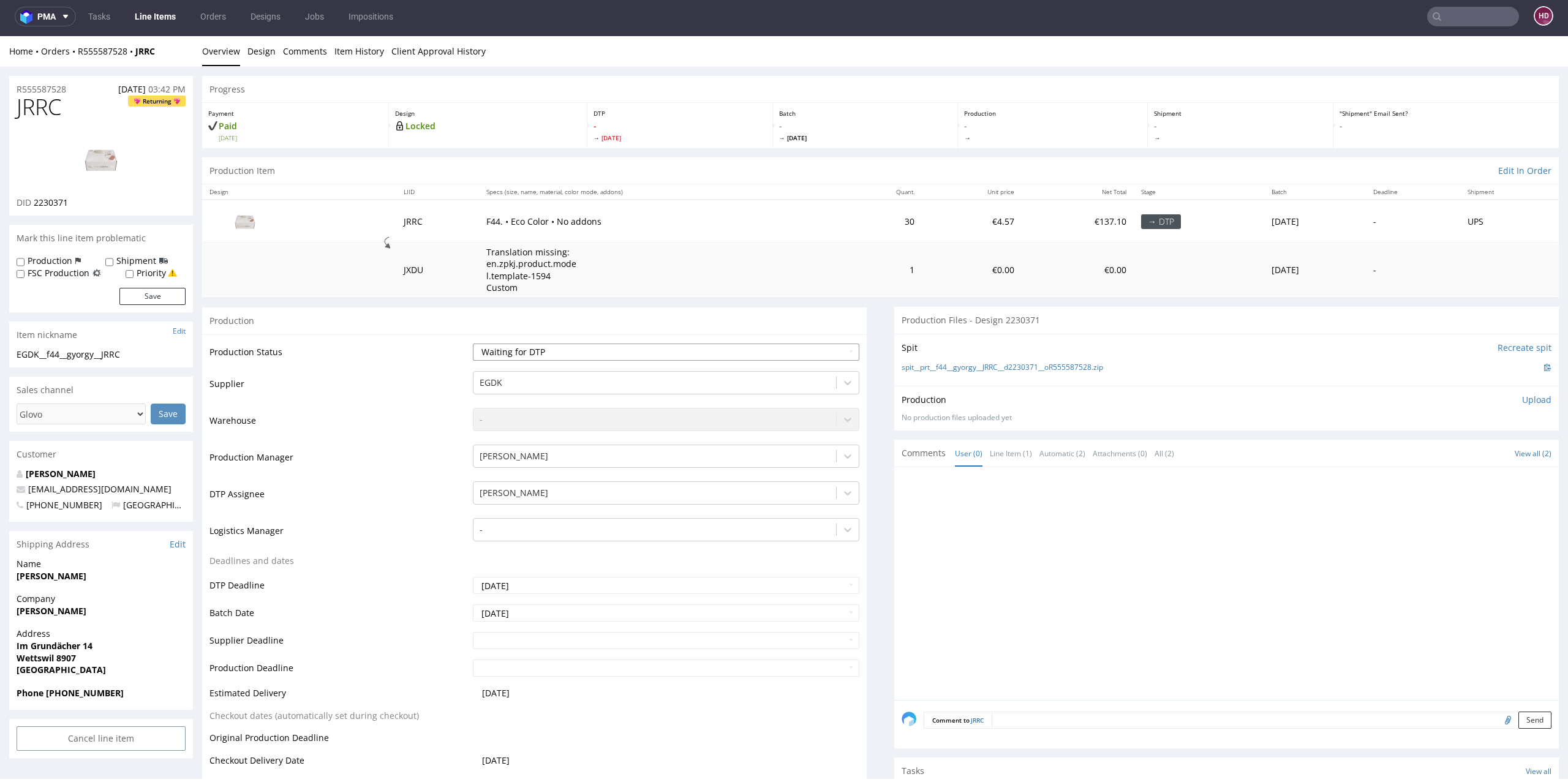
click at [568, 349] on select "Waiting for Artwork Waiting for Diecut Waiting for Mockup Waiting for DTP Waiti…" at bounding box center [666, 352] width 387 height 17
select select "dtp_in_process"
click at [473, 344] on select "Waiting for Artwork Waiting for Diecut Waiting for Mockup Waiting for DTP Waiti…" at bounding box center [666, 352] width 387 height 17
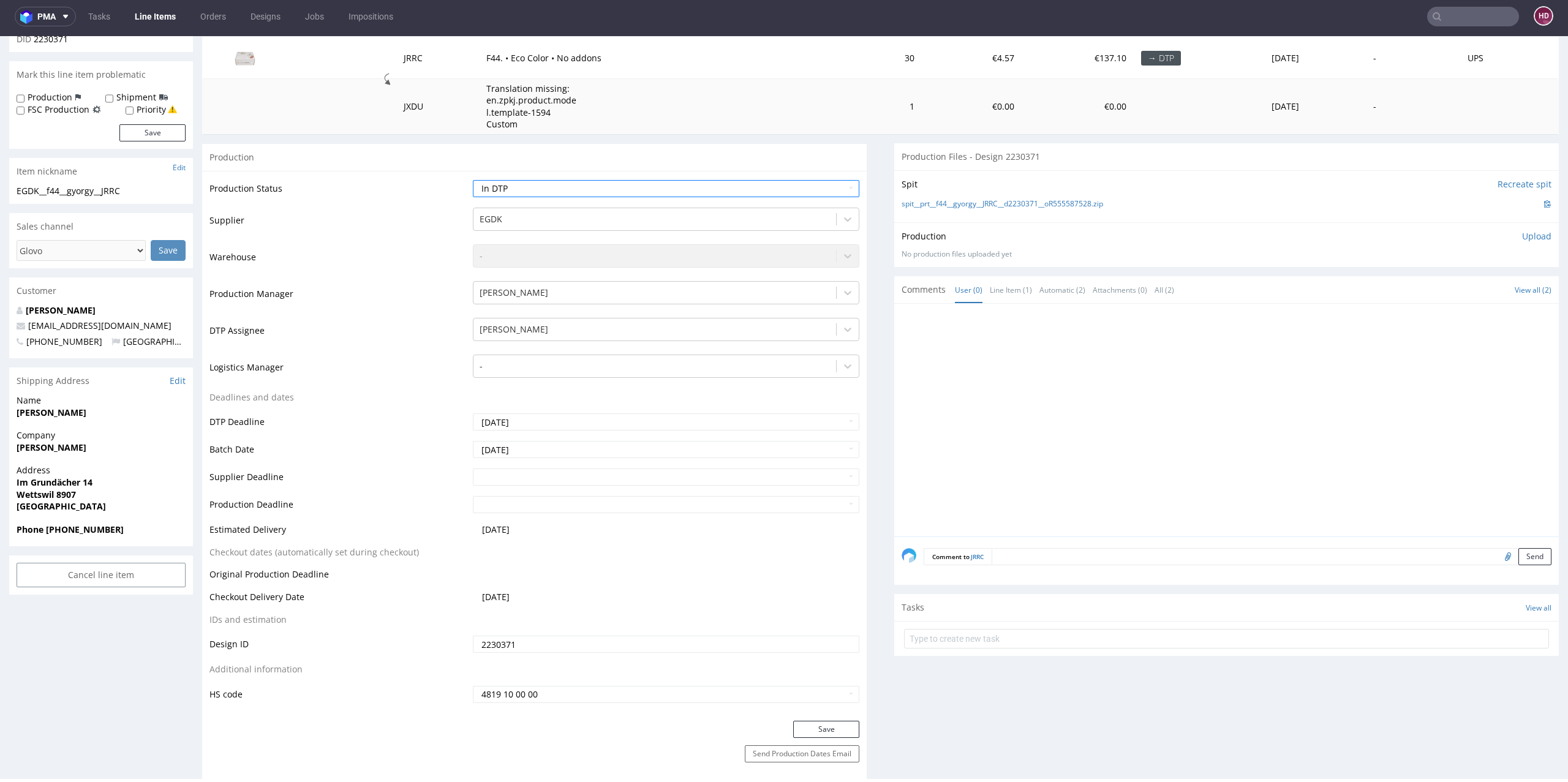
scroll to position [196, 0]
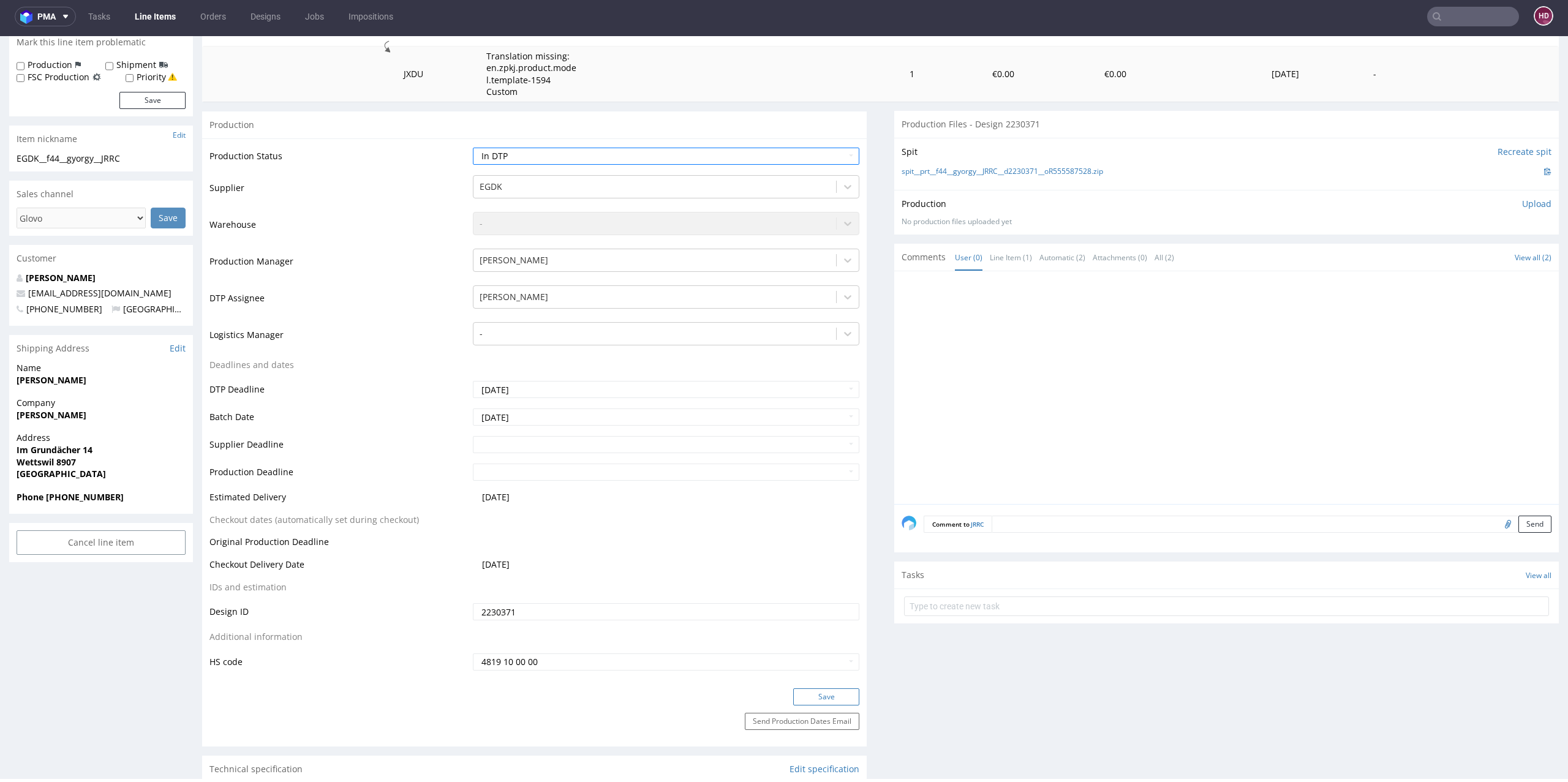
click at [820, 696] on button "Save" at bounding box center [826, 696] width 66 height 17
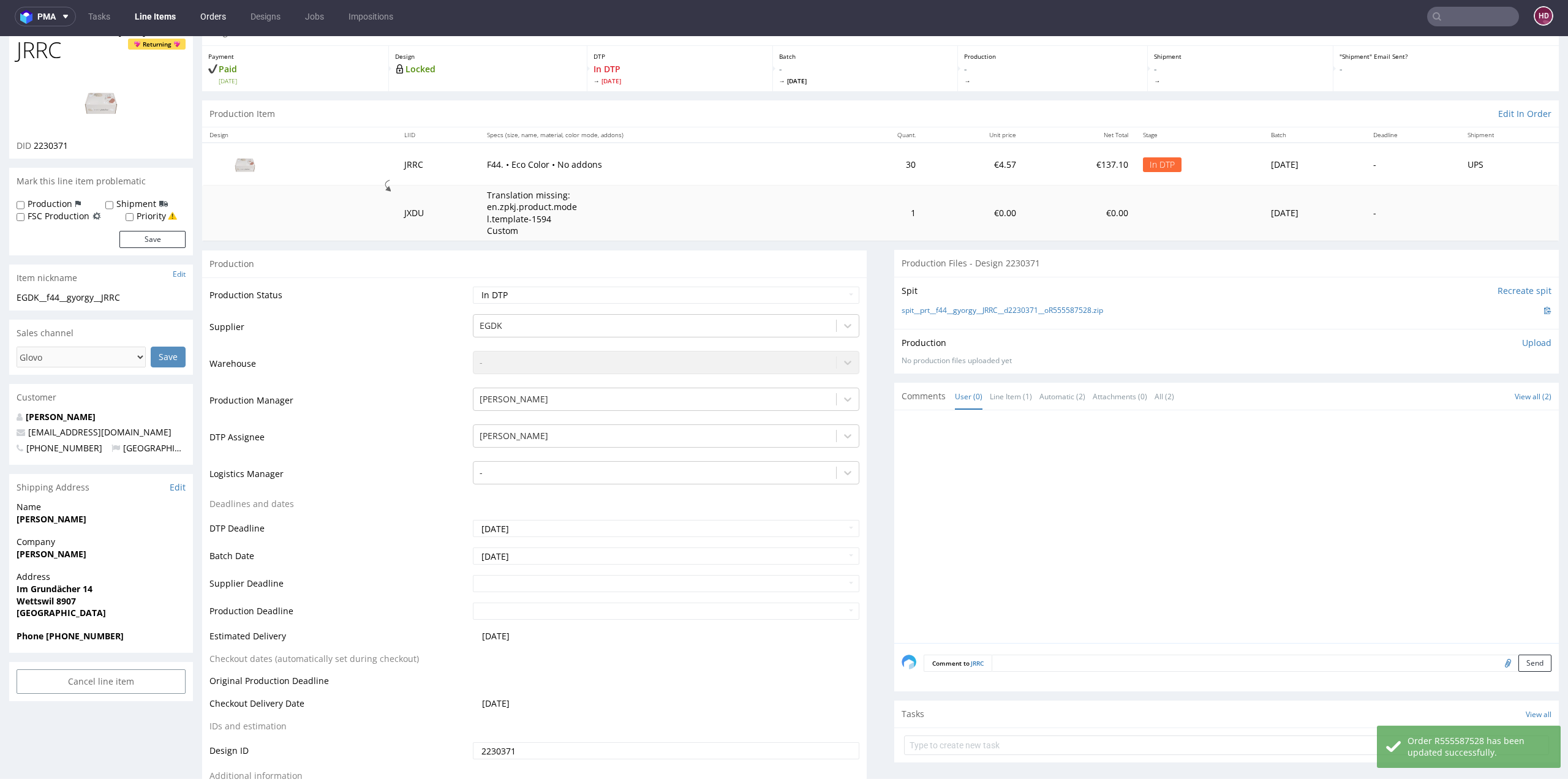
scroll to position [0, 0]
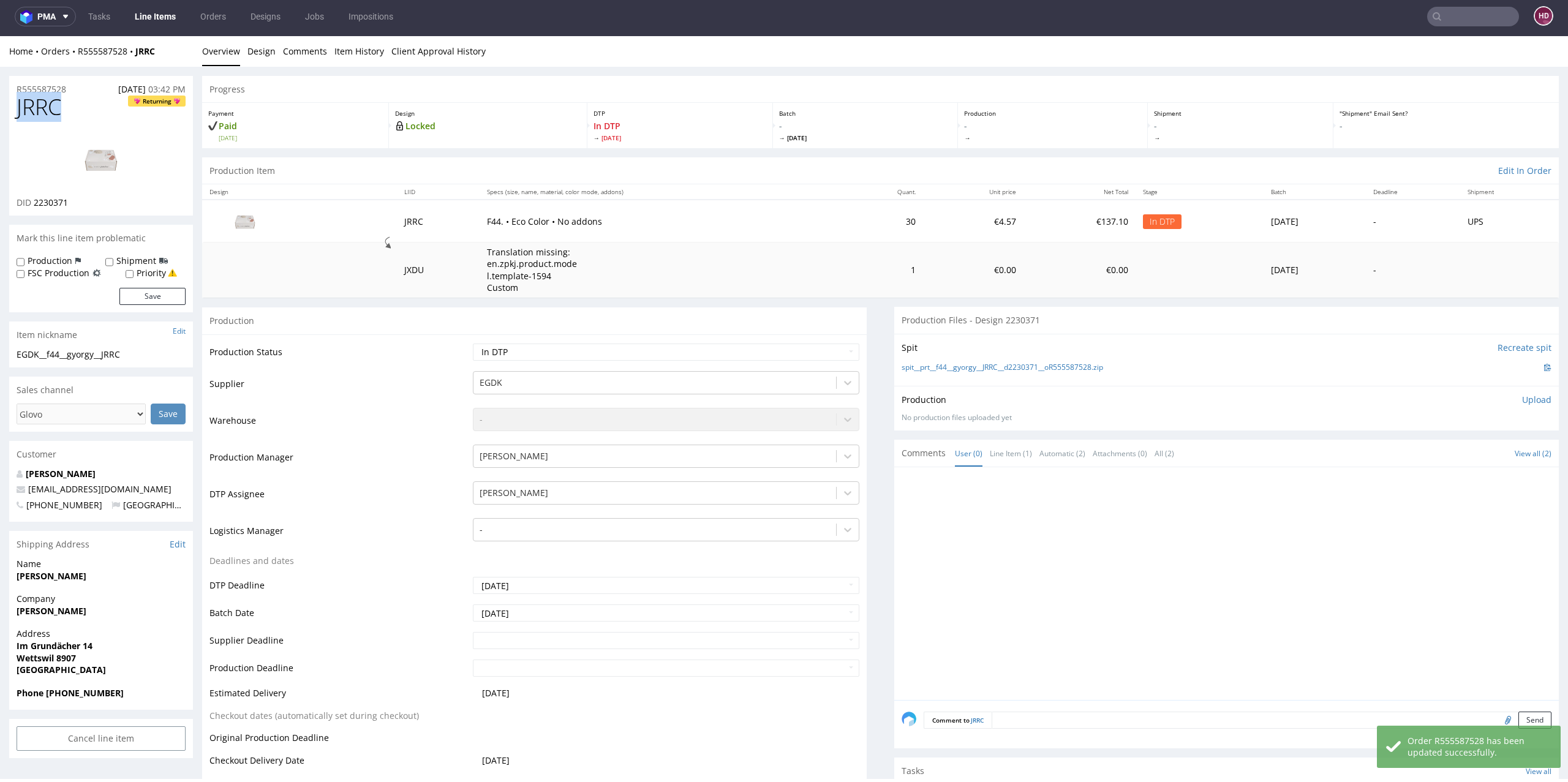
drag, startPoint x: 62, startPoint y: 110, endPoint x: 0, endPoint y: 106, distance: 62.1
copy span "JRRC"
drag, startPoint x: 95, startPoint y: 202, endPoint x: 33, endPoint y: 201, distance: 62.0
click at [33, 201] on div "DID 2230371" at bounding box center [101, 202] width 169 height 12
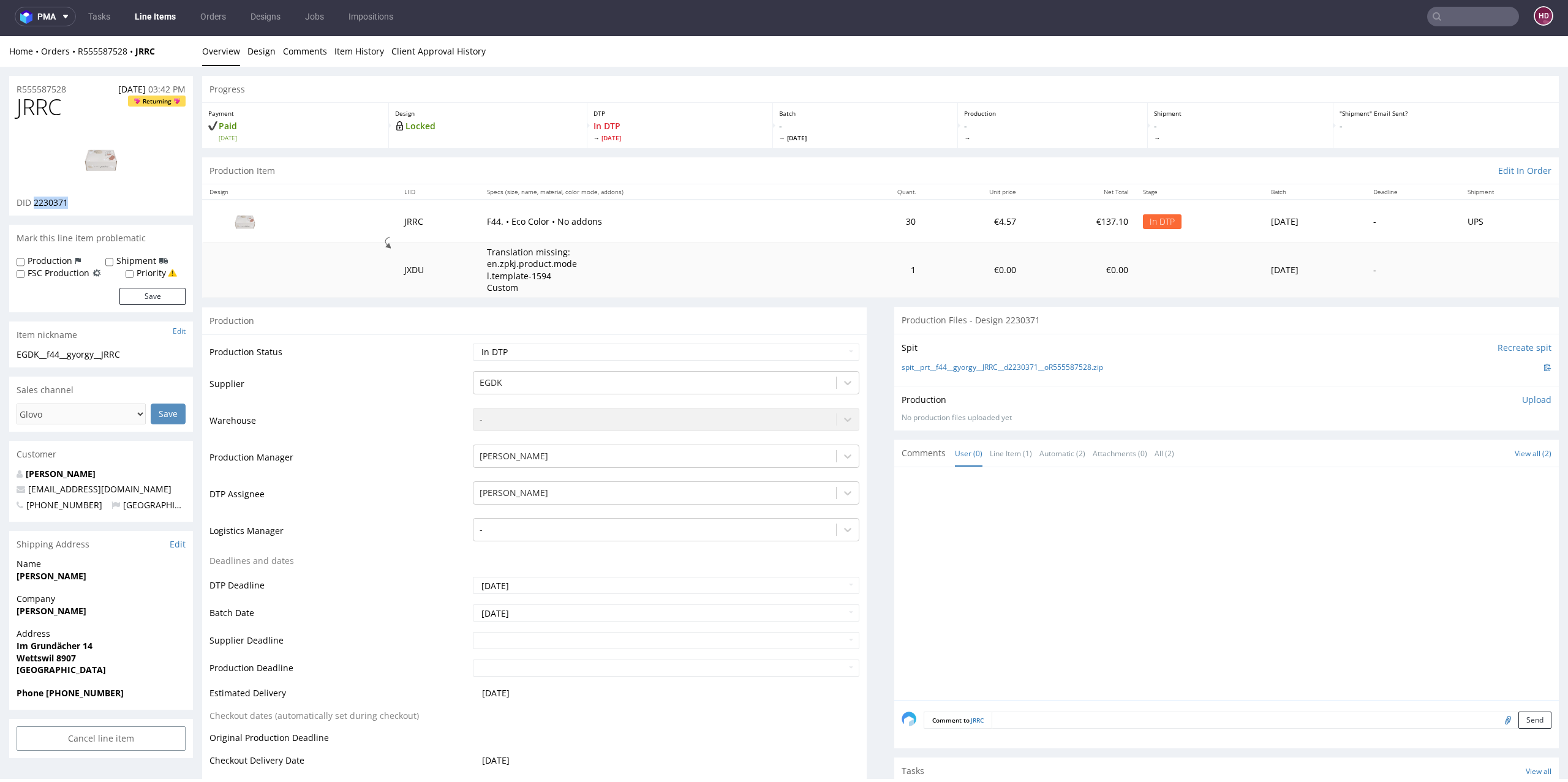
copy span "2230371"
click at [112, 171] on img at bounding box center [100, 159] width 98 height 55
click at [106, 124] on link at bounding box center [100, 159] width 98 height 75
drag, startPoint x: 65, startPoint y: 109, endPoint x: 0, endPoint y: 104, distance: 65.2
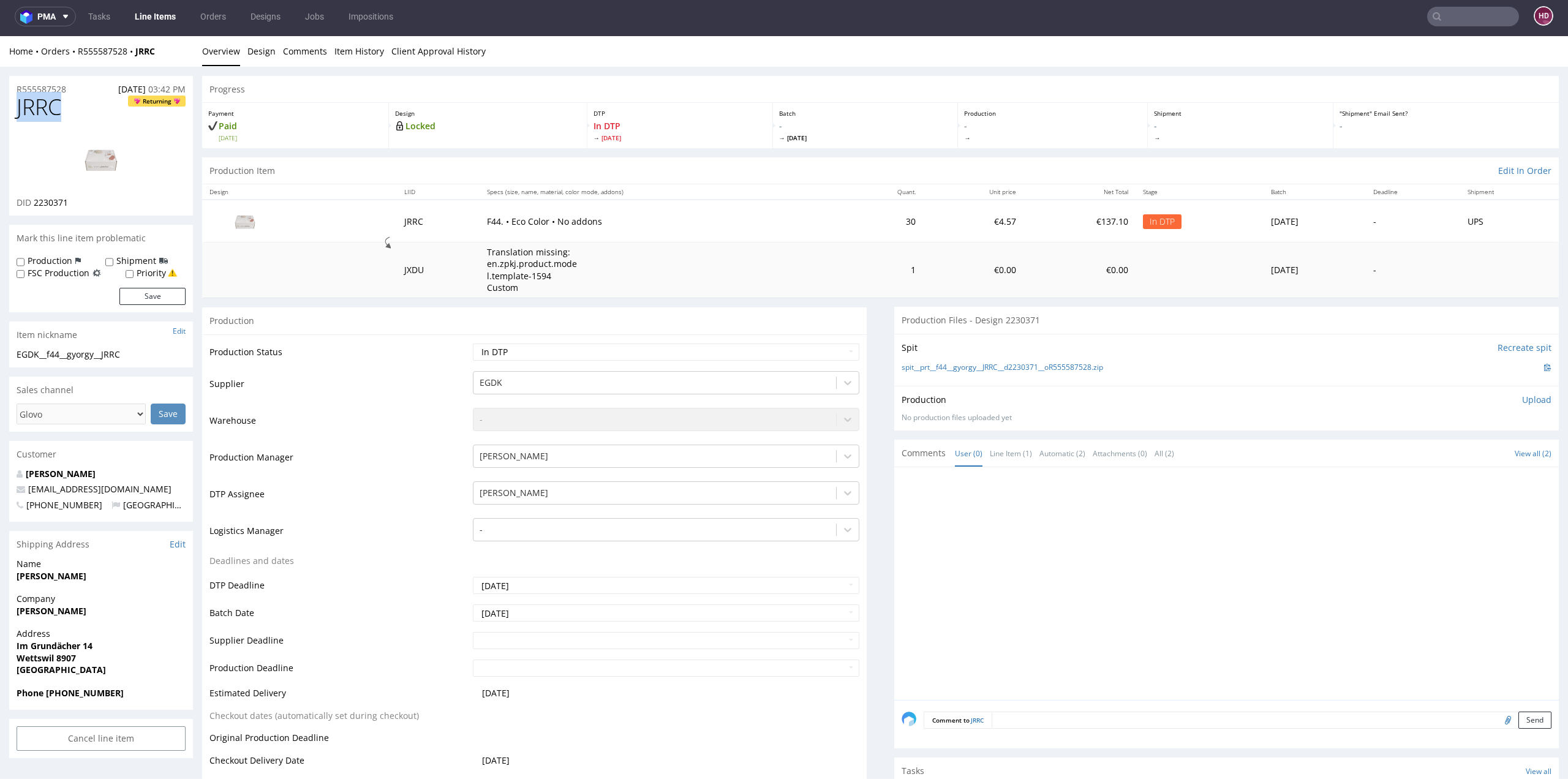
copy span "JRRC"
click at [263, 52] on link "Design" at bounding box center [261, 51] width 28 height 30
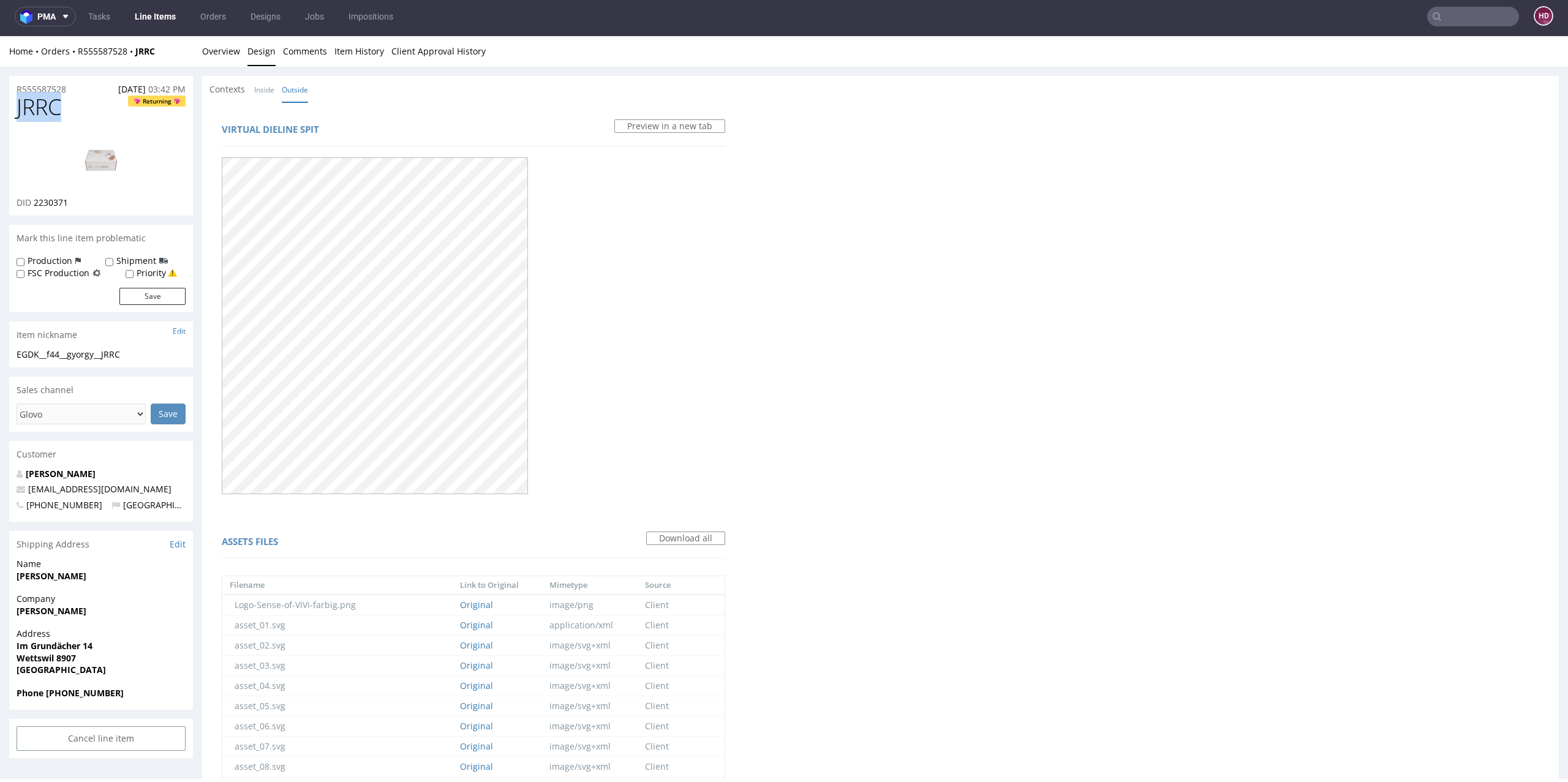
click at [97, 161] on img at bounding box center [100, 159] width 98 height 55
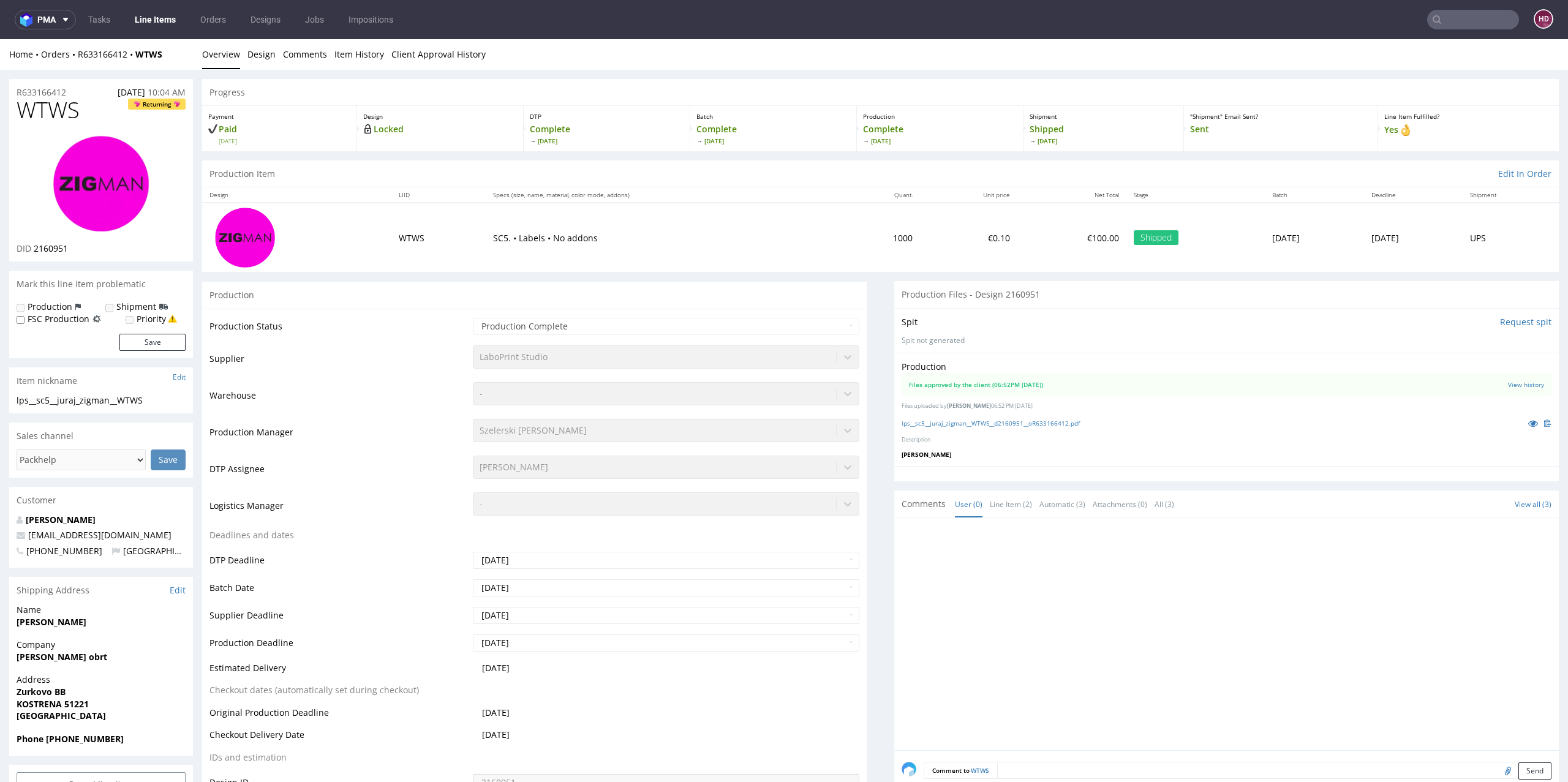
click at [160, 16] on link "Line Items" at bounding box center [155, 20] width 56 height 20
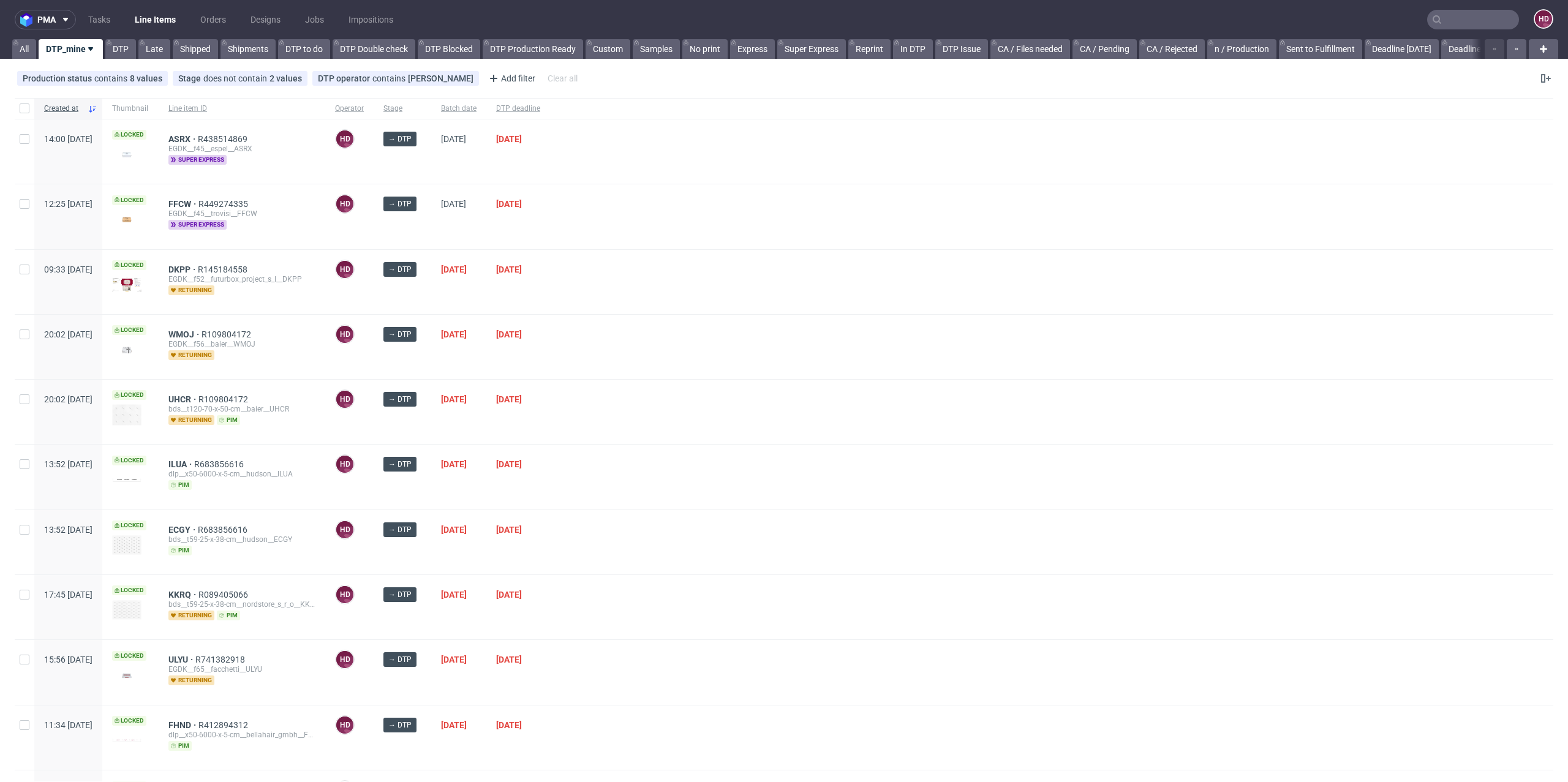
scroll to position [468, 0]
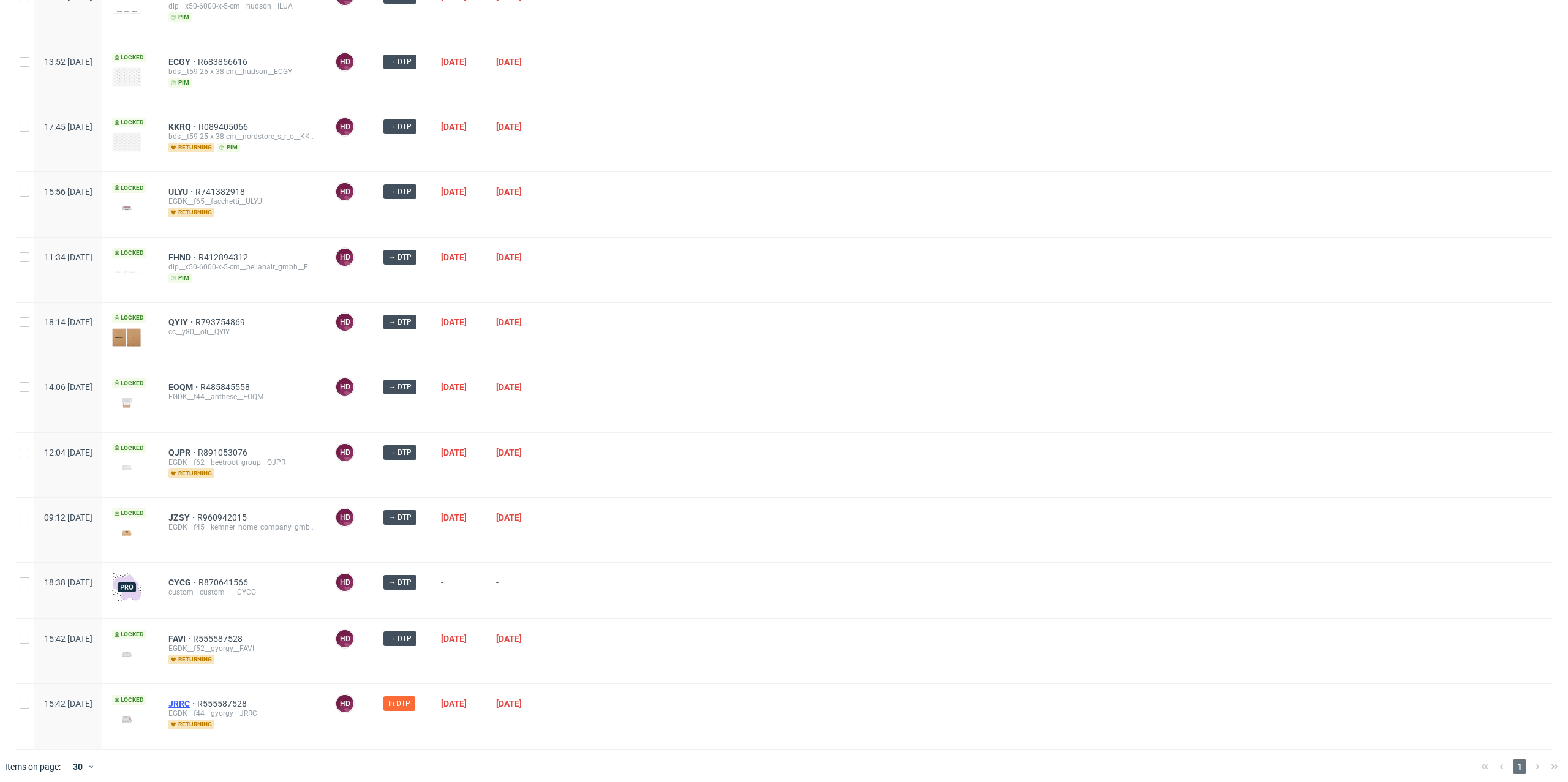
click at [197, 699] on span "JRRC" at bounding box center [183, 704] width 29 height 10
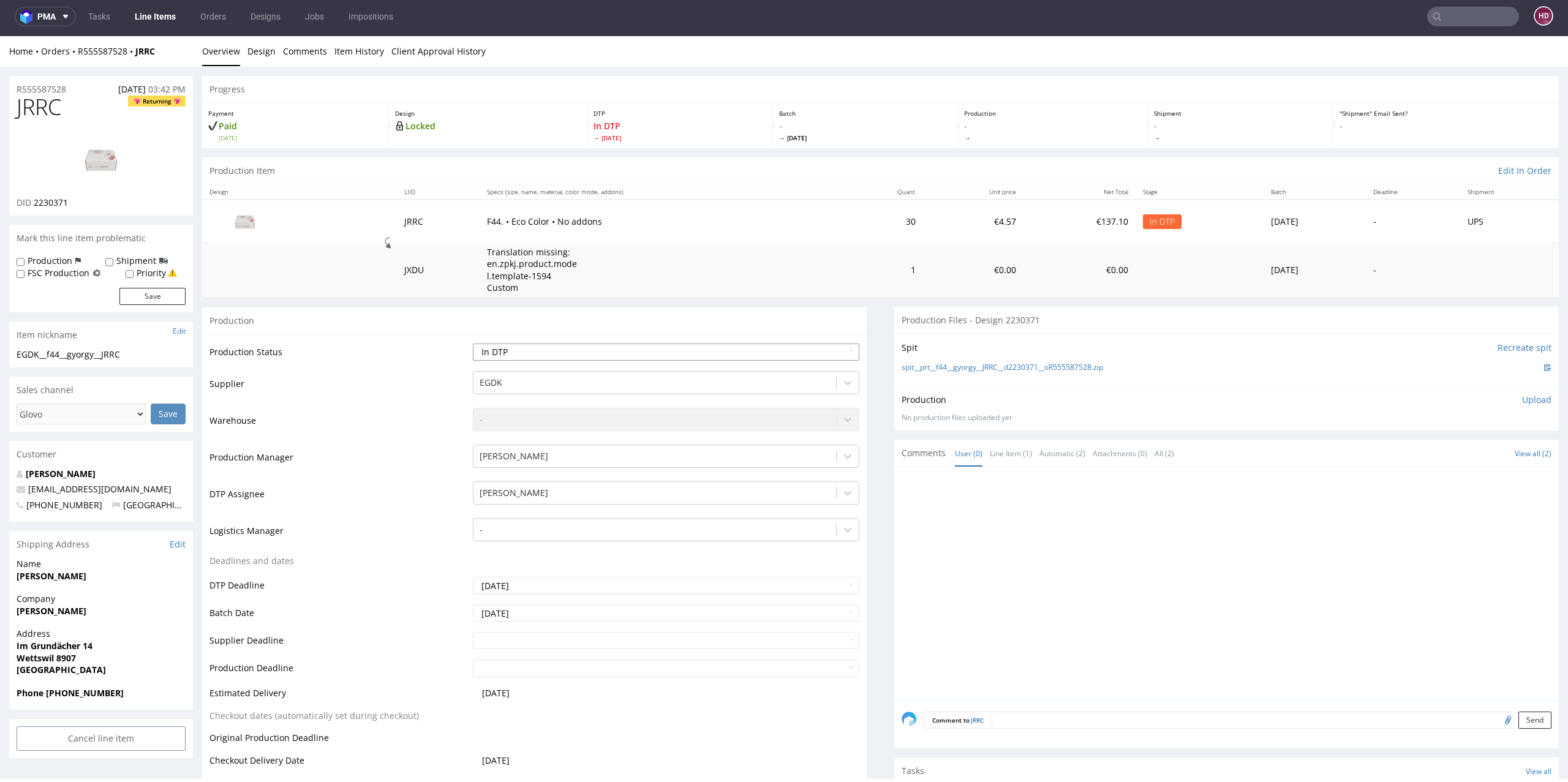
click at [605, 351] on select "Waiting for Artwork Waiting for Diecut Waiting for Mockup Waiting for DTP Waiti…" at bounding box center [666, 352] width 387 height 17
select select "dtp_production_ready"
click at [473, 344] on select "Waiting for Artwork Waiting for Diecut Waiting for Mockup Waiting for DTP Waiti…" at bounding box center [666, 352] width 387 height 17
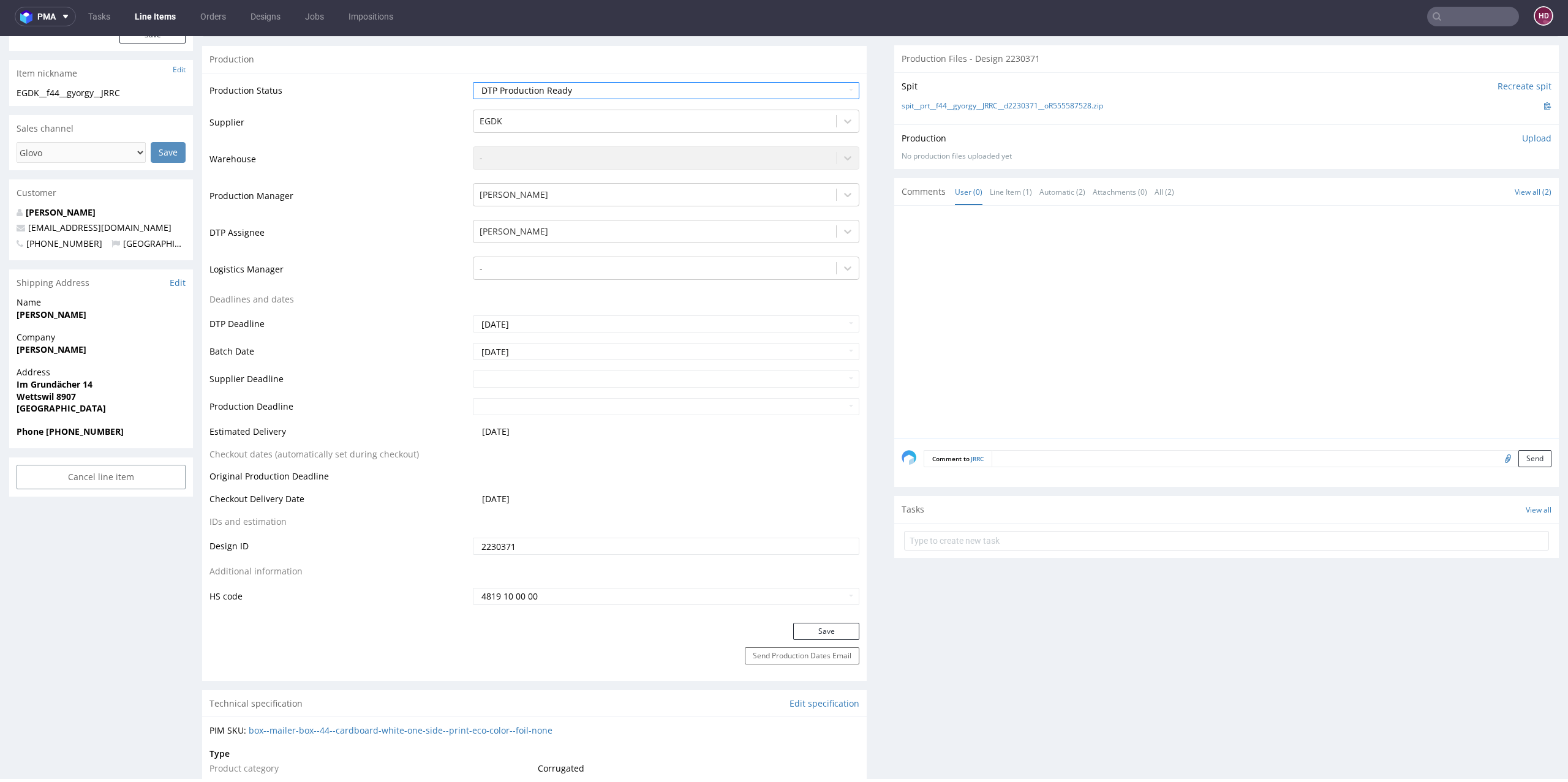
scroll to position [287, 0]
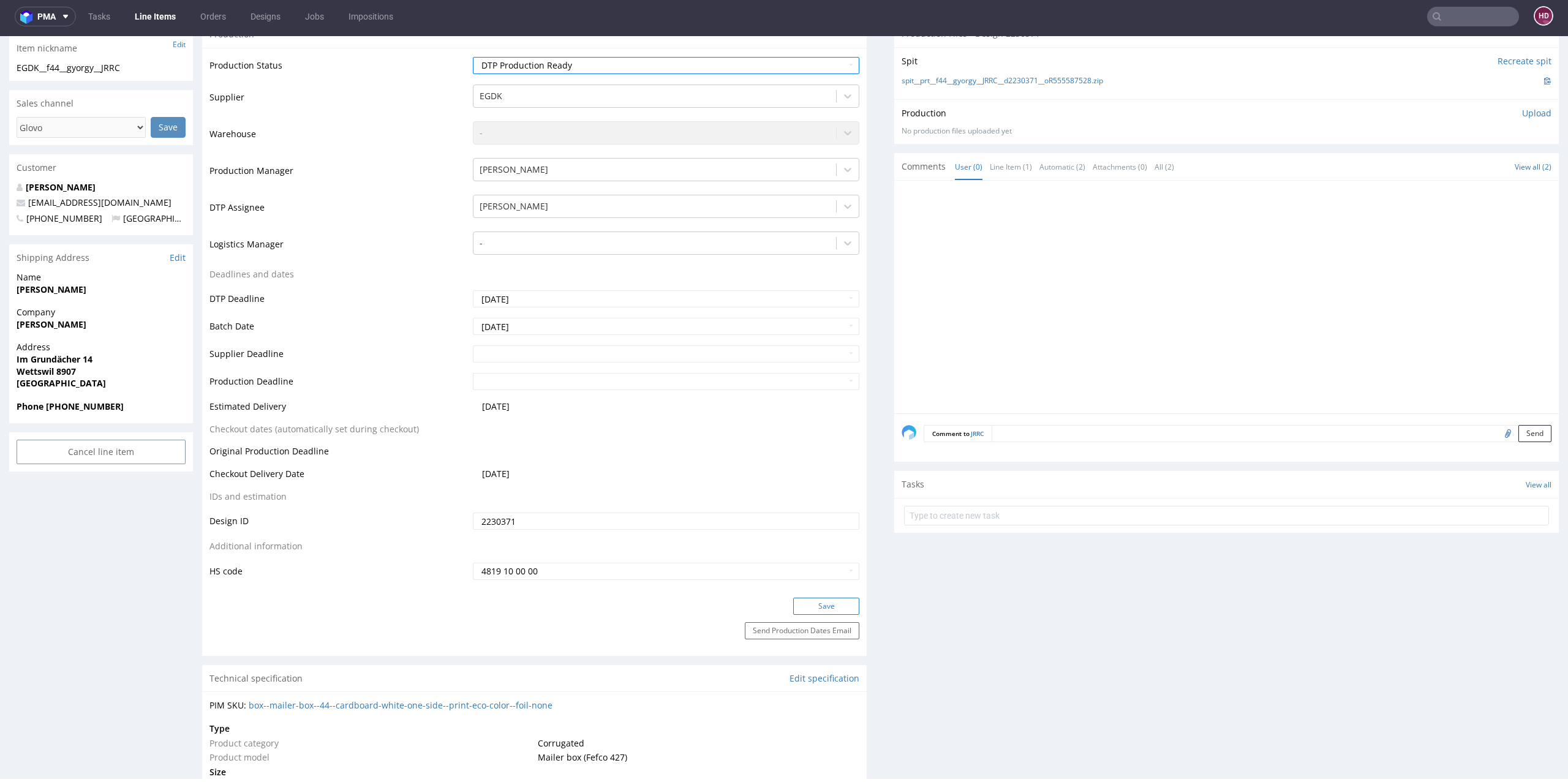
click at [810, 599] on button "Save" at bounding box center [826, 606] width 66 height 17
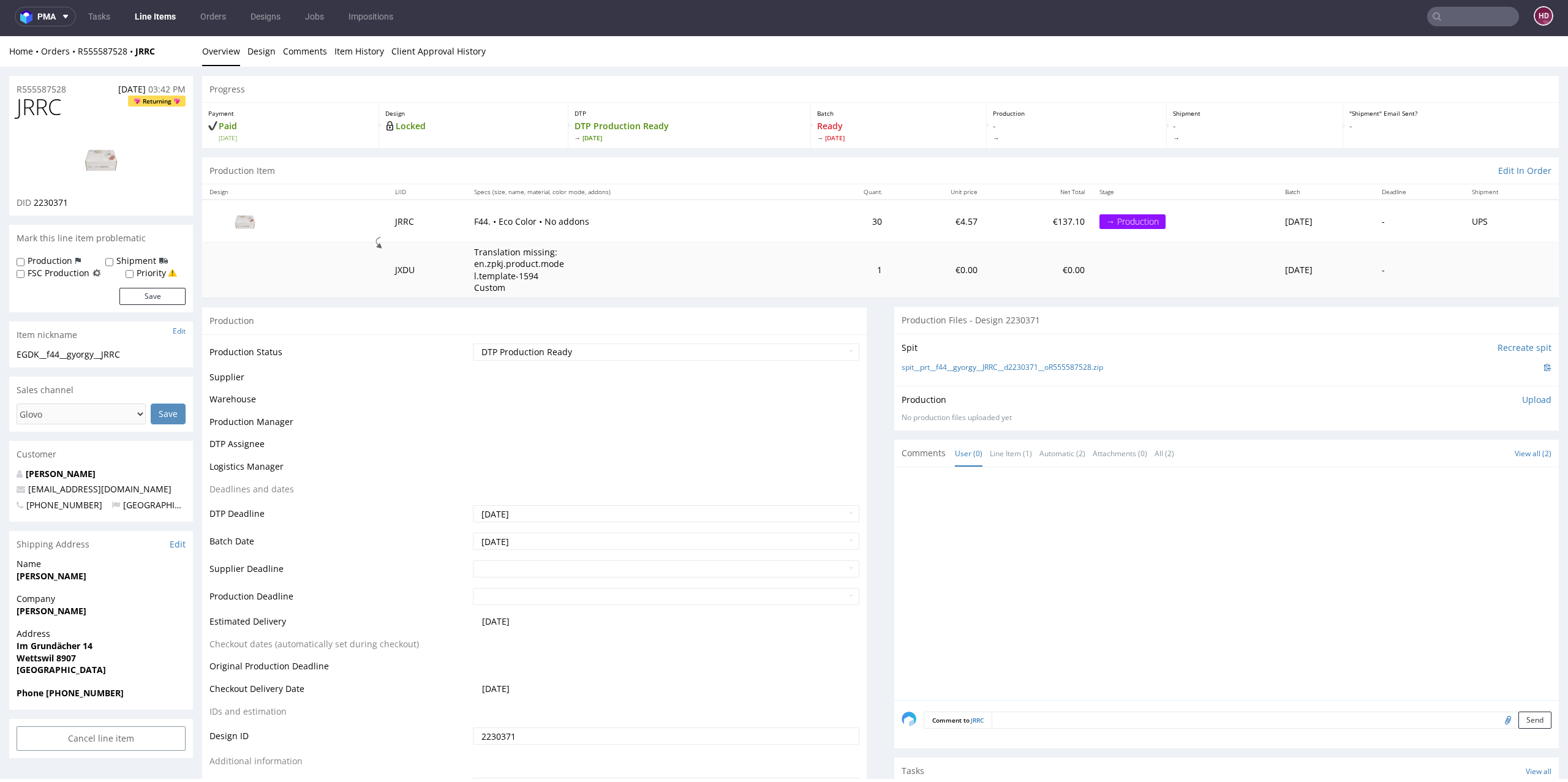
scroll to position [278, 0]
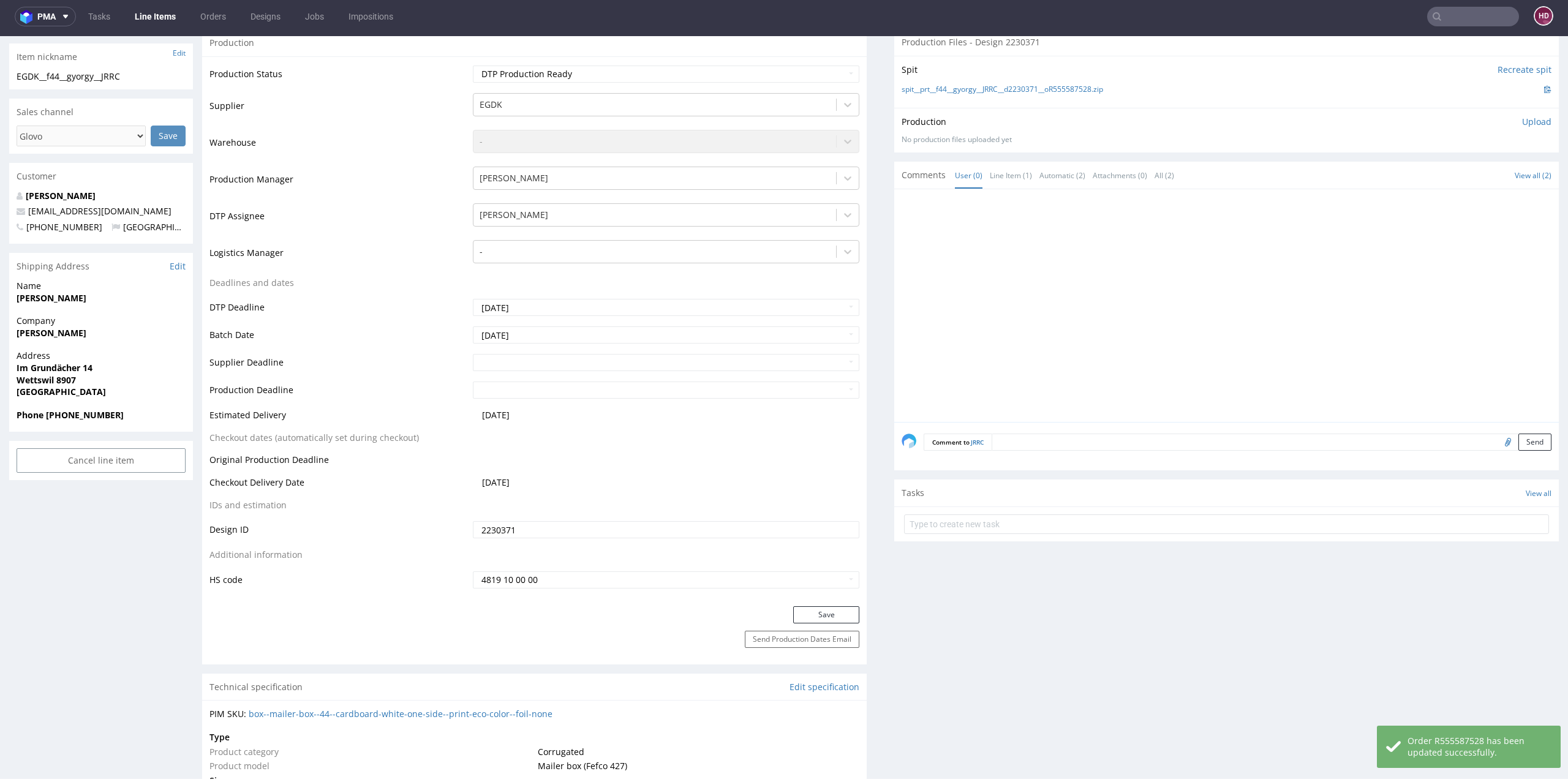
click at [134, 74] on div "EGDK__f44__gyorgy__JRRC" at bounding box center [101, 76] width 169 height 12
drag, startPoint x: 134, startPoint y: 74, endPoint x: 0, endPoint y: 78, distance: 134.1
click at [0, 78] on div "R555587528 23.06.2025 03:42 PM JRRC Returning DID 2230371 Mark this line item p…" at bounding box center [784, 788] width 1568 height 1998
copy div "EGDK__f44__gyorgy__JRRC Update"
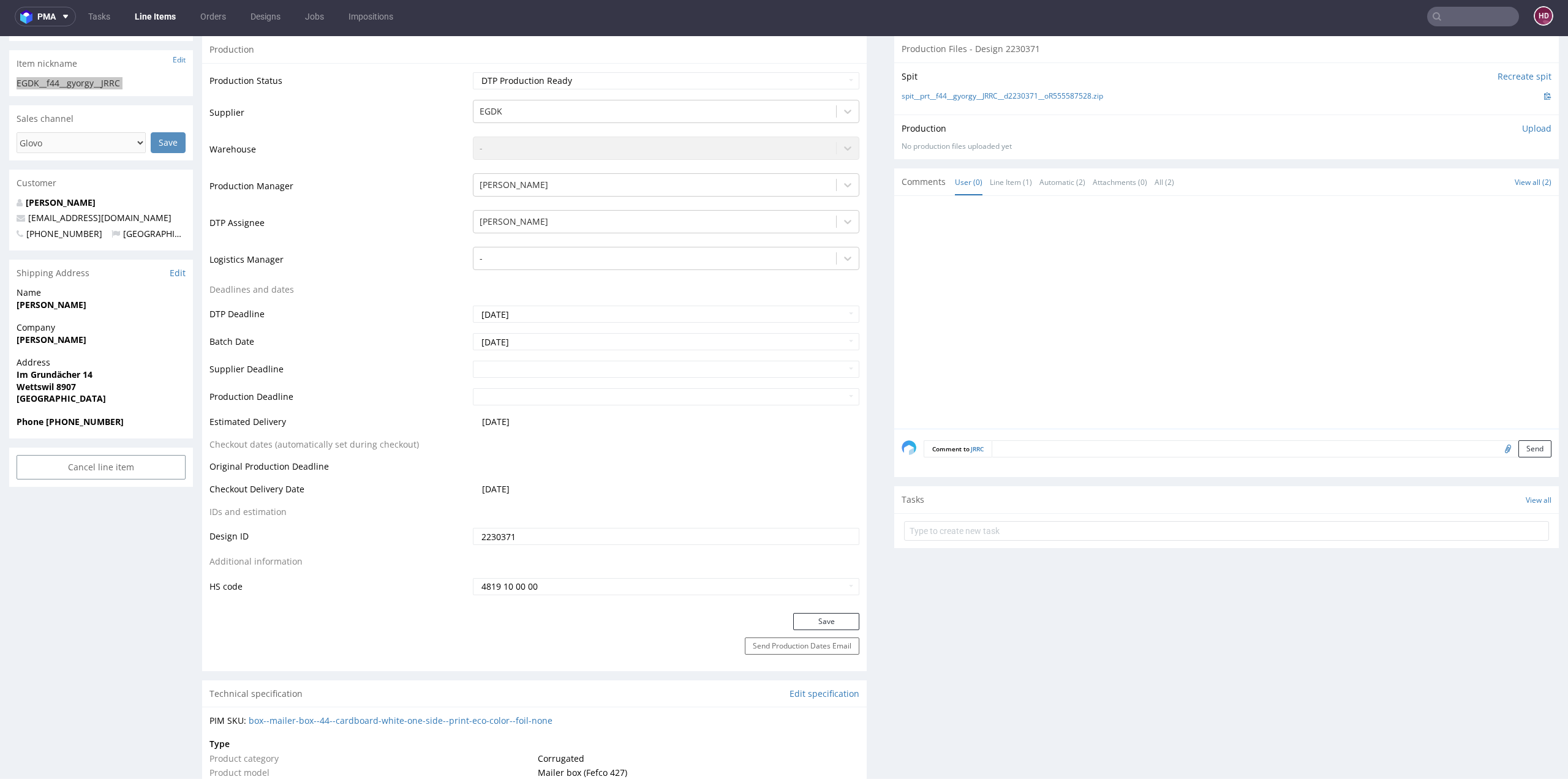
scroll to position [0, 0]
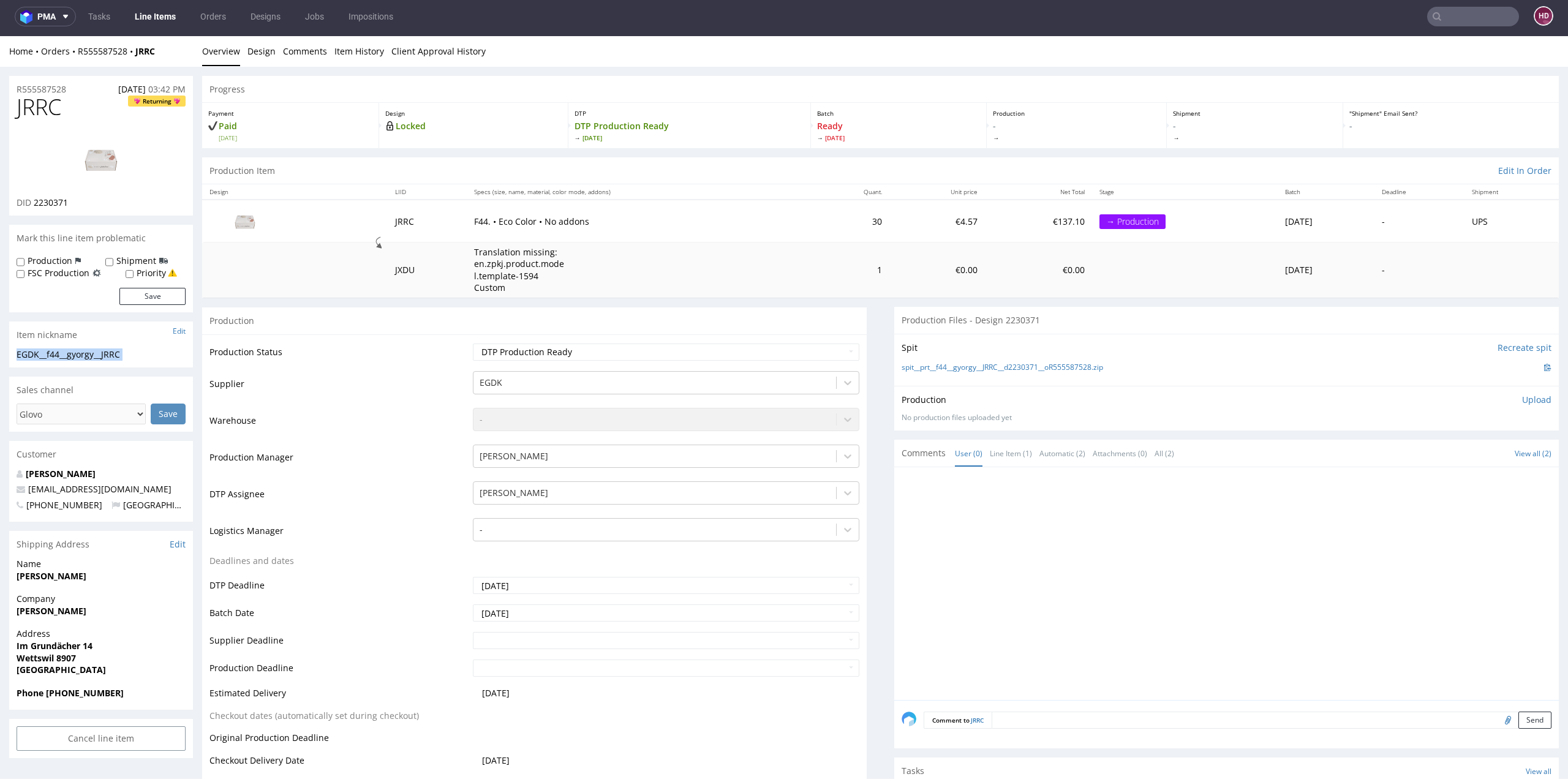
click at [81, 89] on div "R555587528 23.06.2025 03:42 PM" at bounding box center [101, 86] width 184 height 20
drag, startPoint x: 81, startPoint y: 89, endPoint x: 0, endPoint y: 86, distance: 81.1
copy p "R555587528"
click at [77, 201] on div "DID 2230371" at bounding box center [101, 202] width 169 height 12
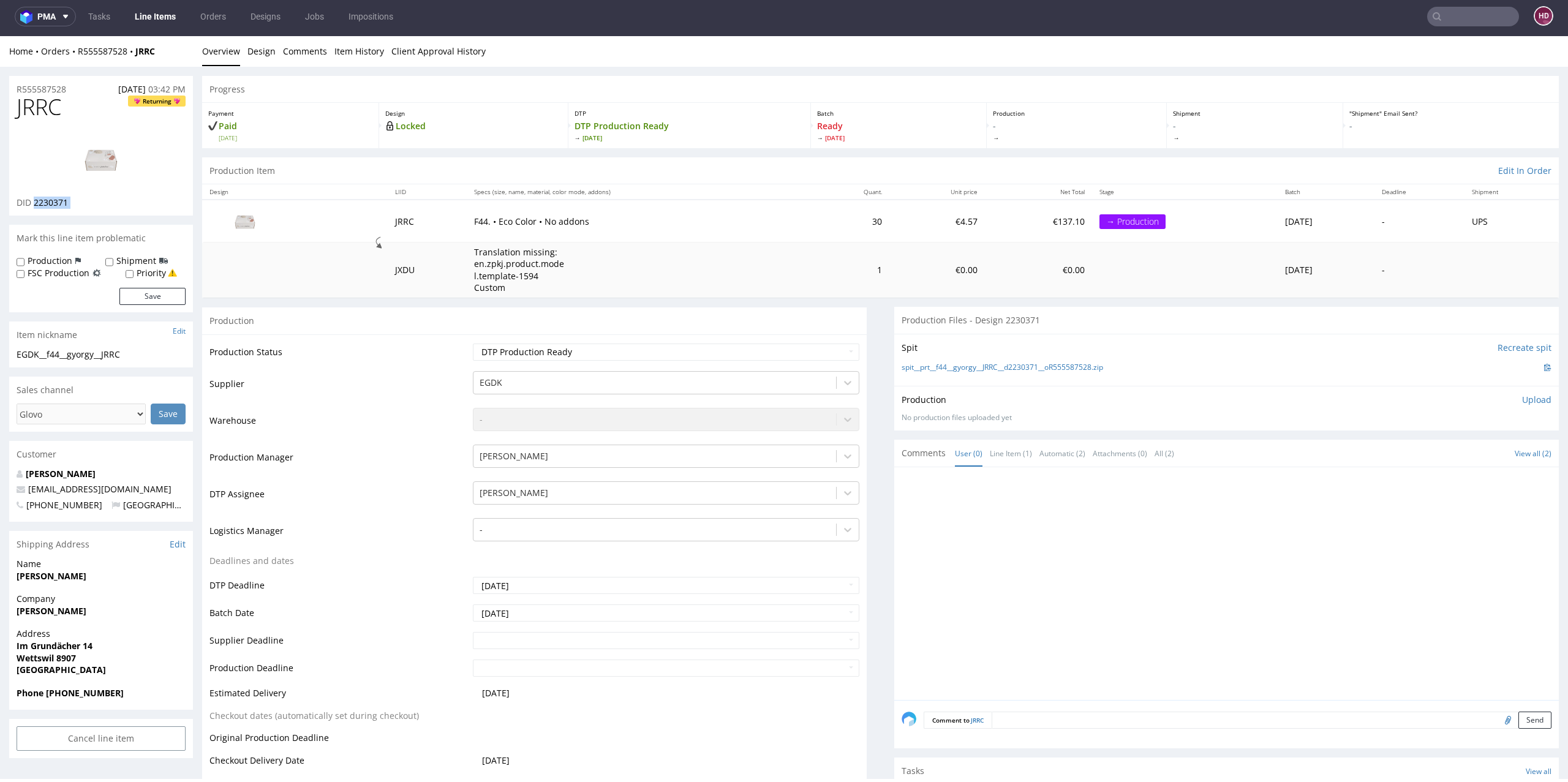
drag, startPoint x: 77, startPoint y: 201, endPoint x: 35, endPoint y: 201, distance: 42.0
click at [35, 201] on div "DID 2230371" at bounding box center [101, 202] width 169 height 12
copy div "2230371"
click at [1524, 398] on p "Upload" at bounding box center [1537, 400] width 30 height 12
click at [1441, 453] on div "Add files" at bounding box center [1464, 456] width 62 height 18
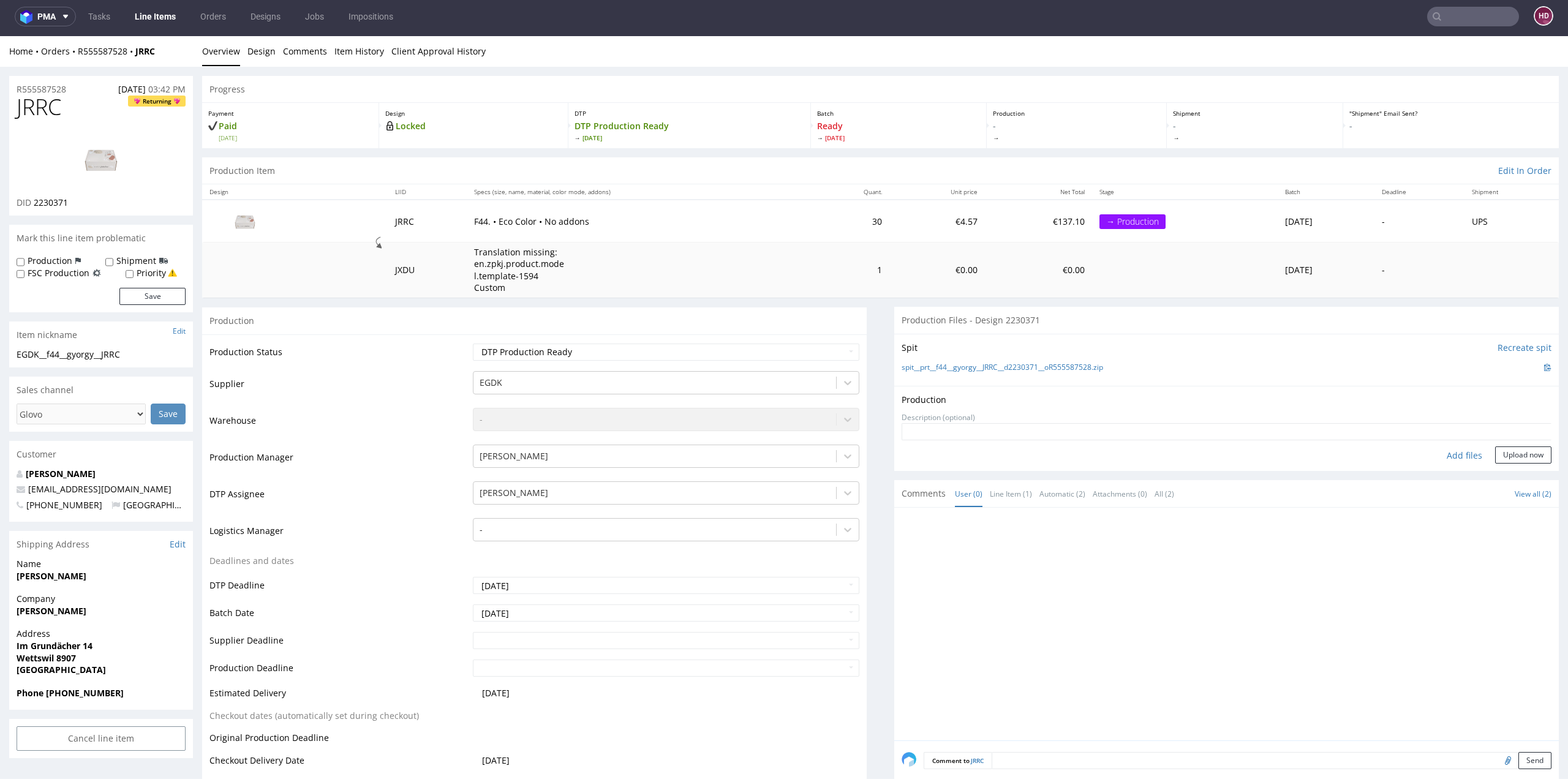
type input "C:\fakepath\EGDK__f44__gyorgy__JRRC__d2230371__oR555587528.pdf"
click at [1496, 481] on button "Upload now" at bounding box center [1524, 474] width 57 height 17
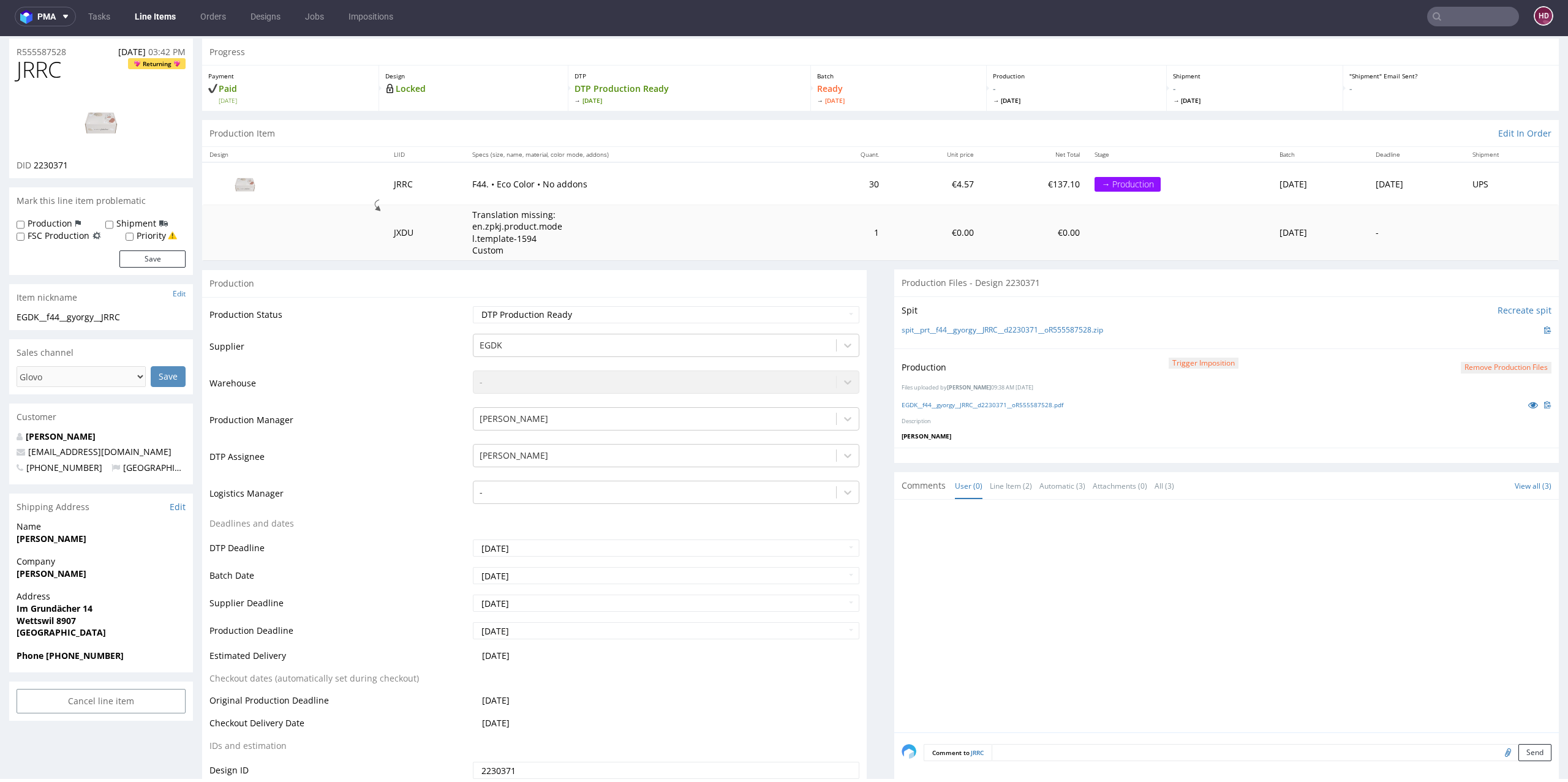
scroll to position [73, 0]
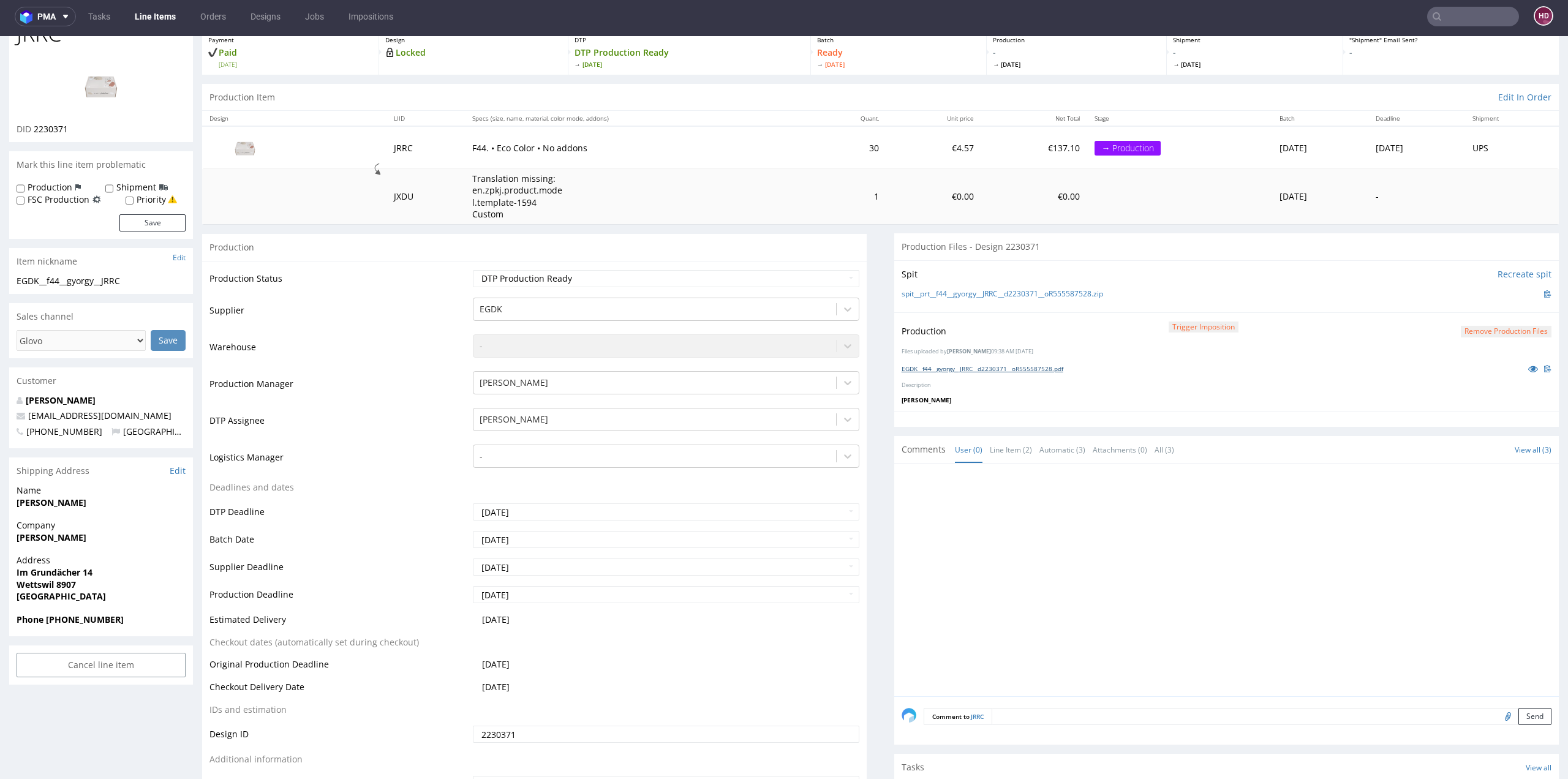
click at [972, 365] on link "EGDK__f44__gyorgy__JRRC__d2230371__oR555587528.pdf" at bounding box center [983, 368] width 162 height 8
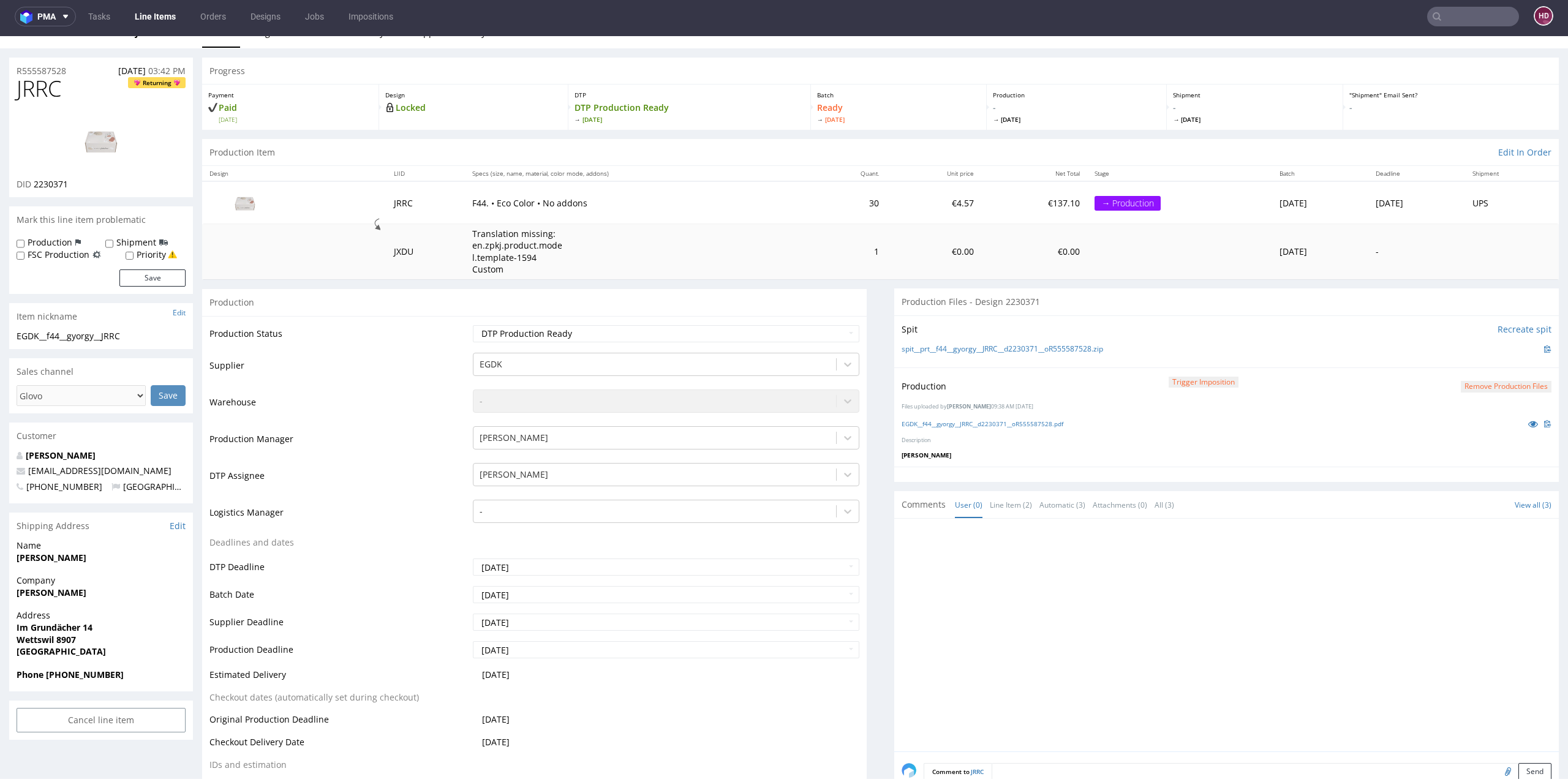
scroll to position [0, 0]
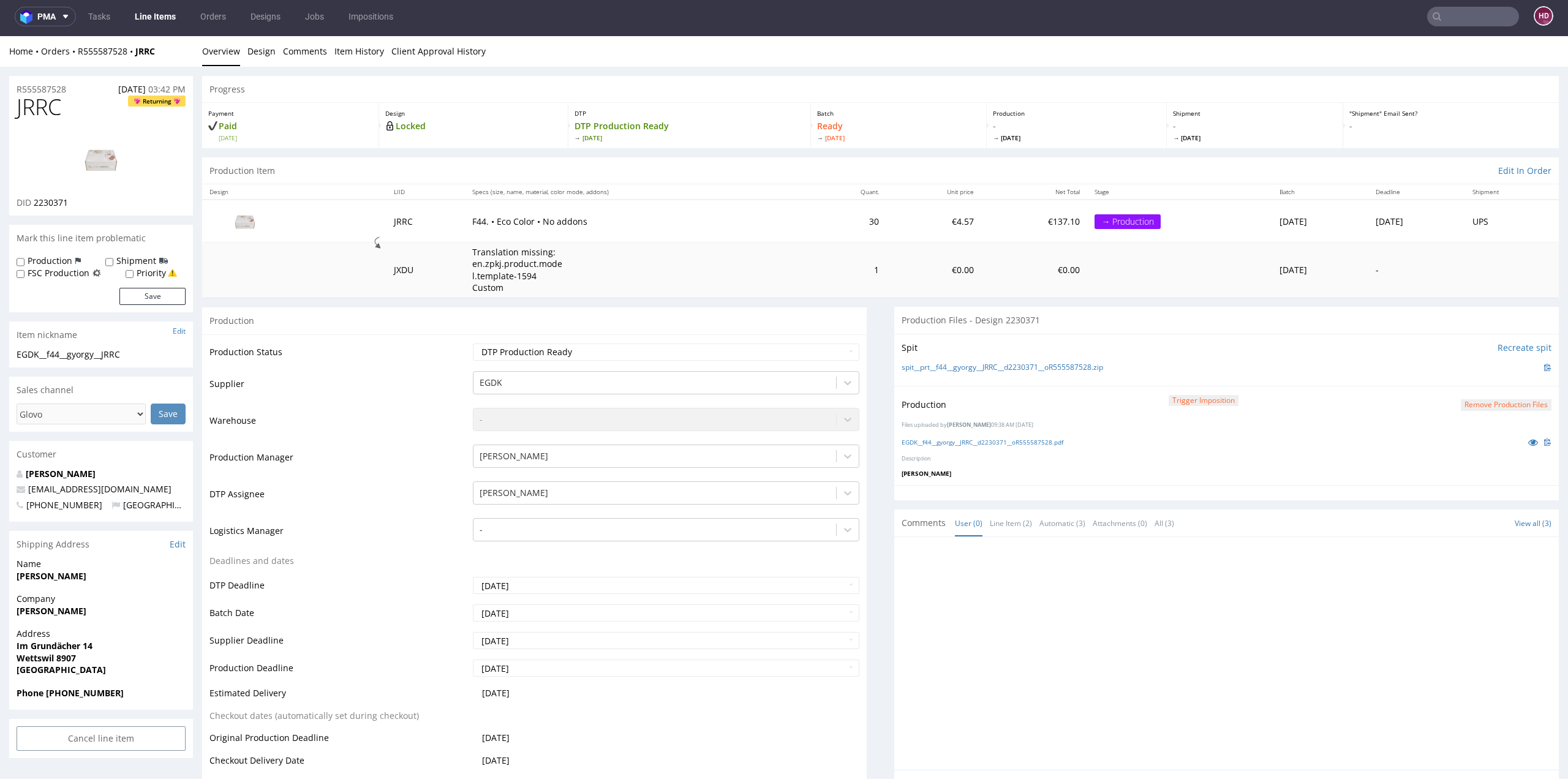
click at [169, 13] on link "Line Items" at bounding box center [155, 16] width 56 height 20
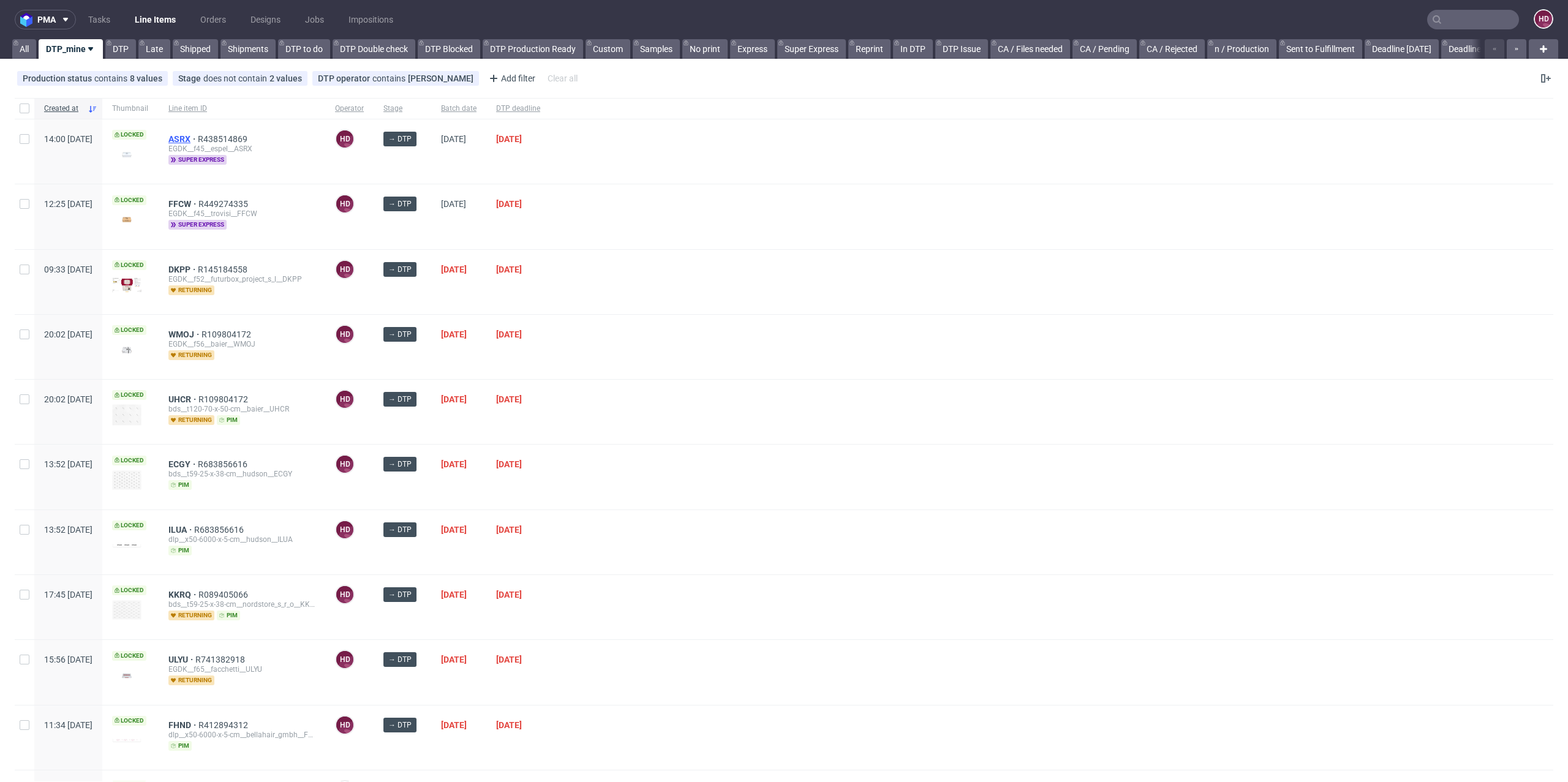
click at [198, 138] on span "ASRX" at bounding box center [183, 139] width 30 height 10
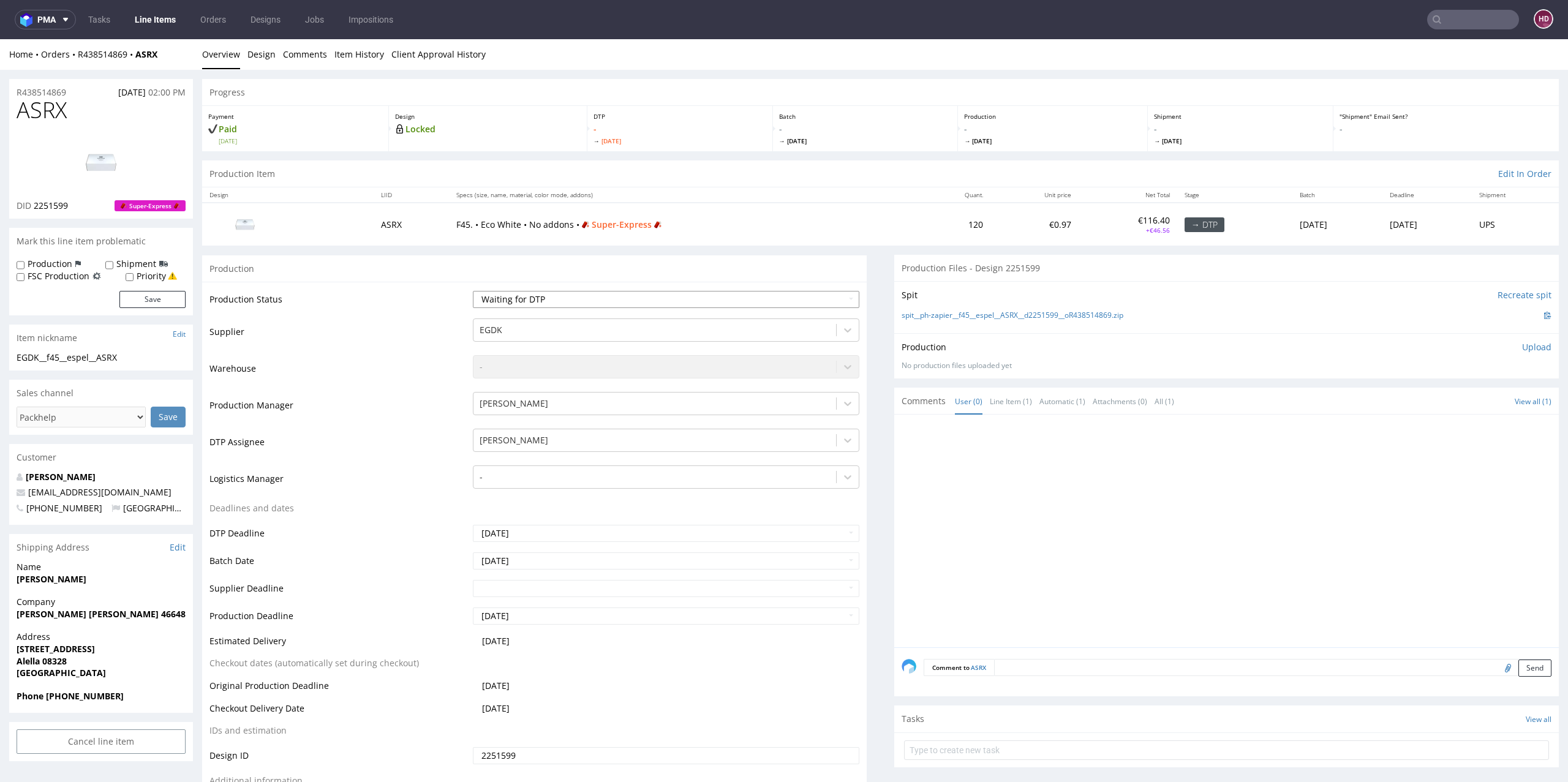
click at [544, 302] on select "Waiting for Artwork Waiting for Diecut Waiting for Mockup Waiting for DTP Waiti…" at bounding box center [666, 299] width 387 height 17
select select "dtp_in_process"
click at [473, 291] on select "Waiting for Artwork Waiting for Diecut Waiting for Mockup Waiting for DTP Waiti…" at bounding box center [666, 299] width 387 height 17
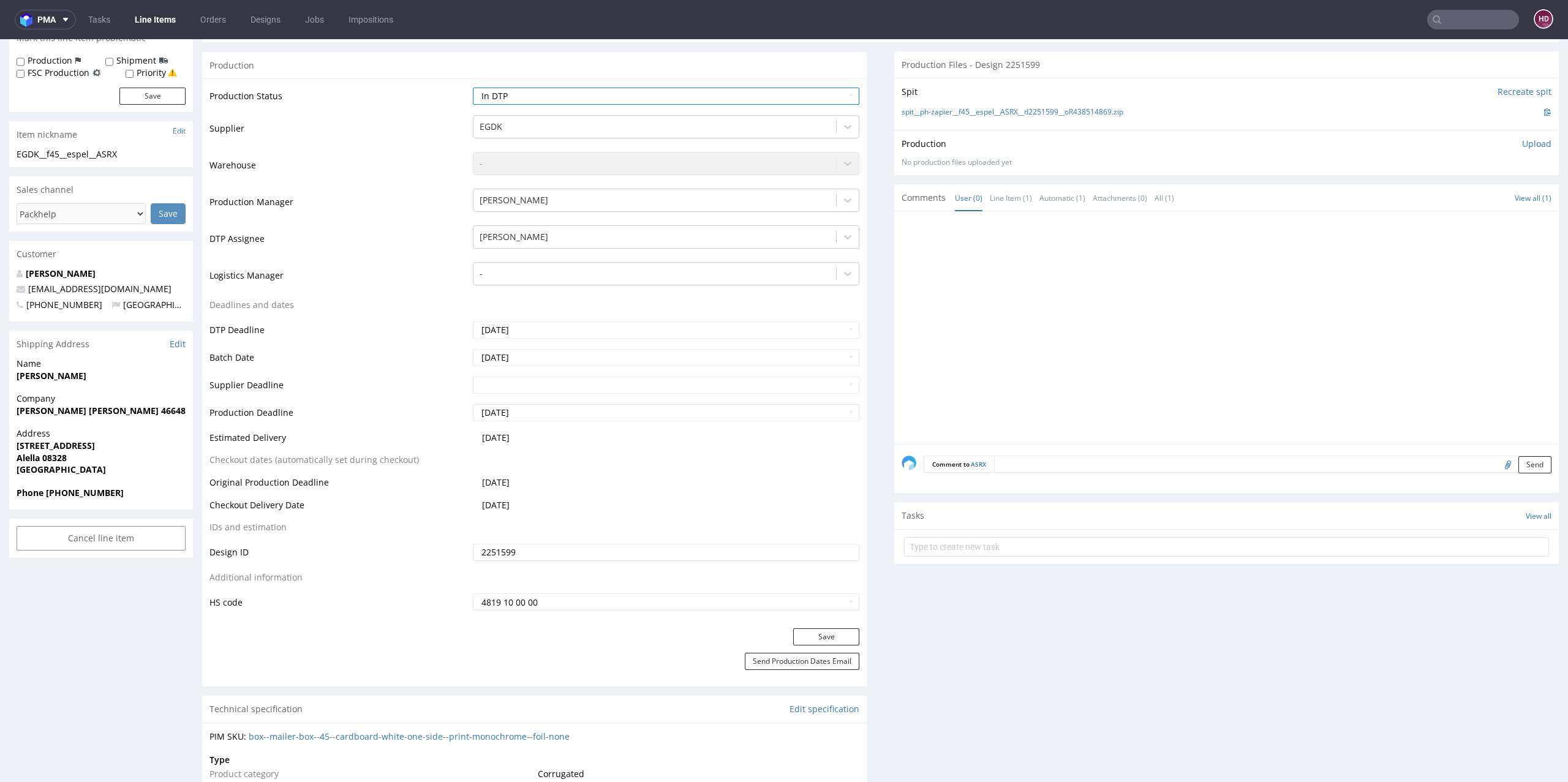
scroll to position [538, 0]
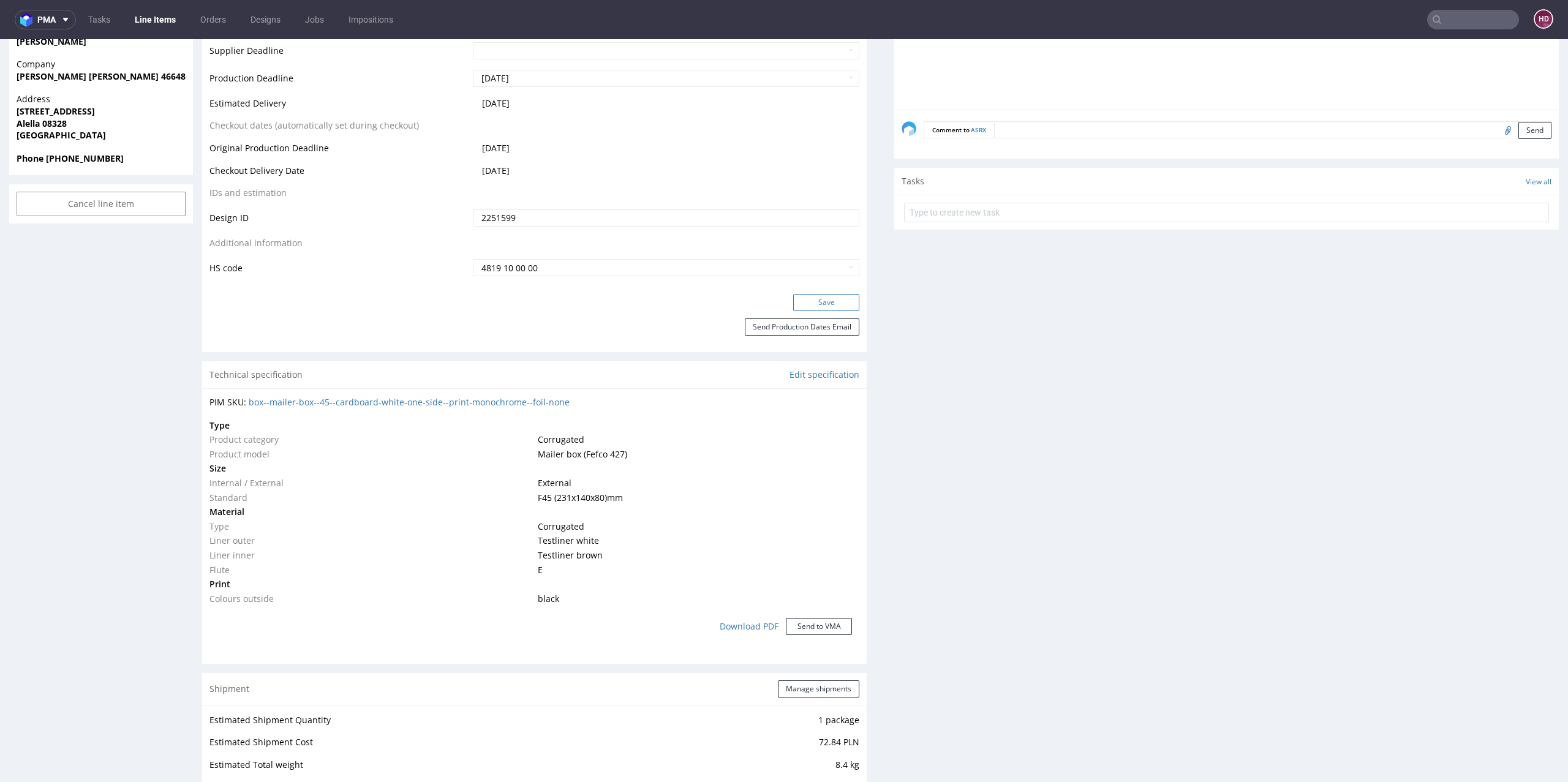
click at [811, 299] on button "Save" at bounding box center [826, 303] width 66 height 17
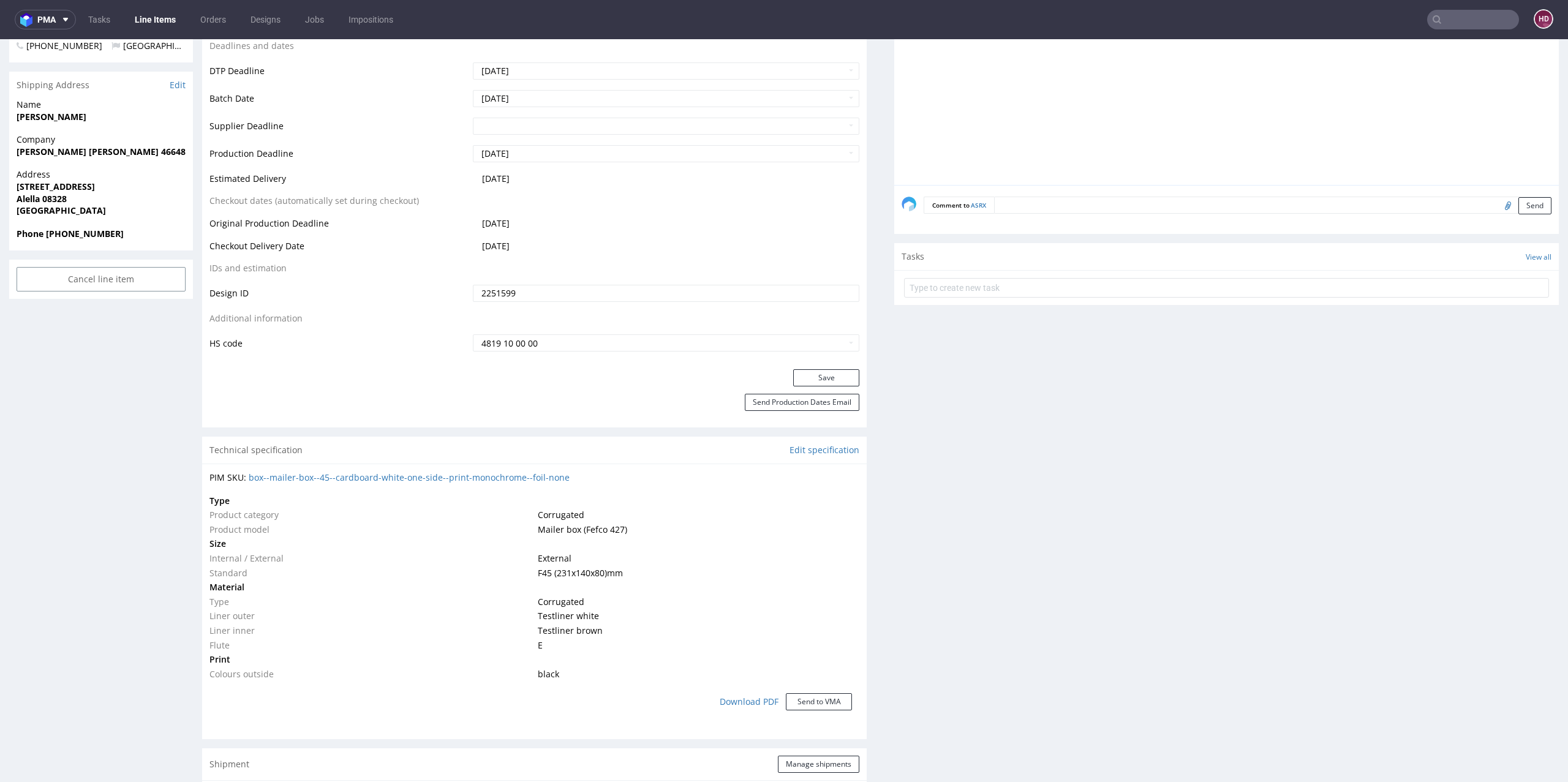
scroll to position [0, 0]
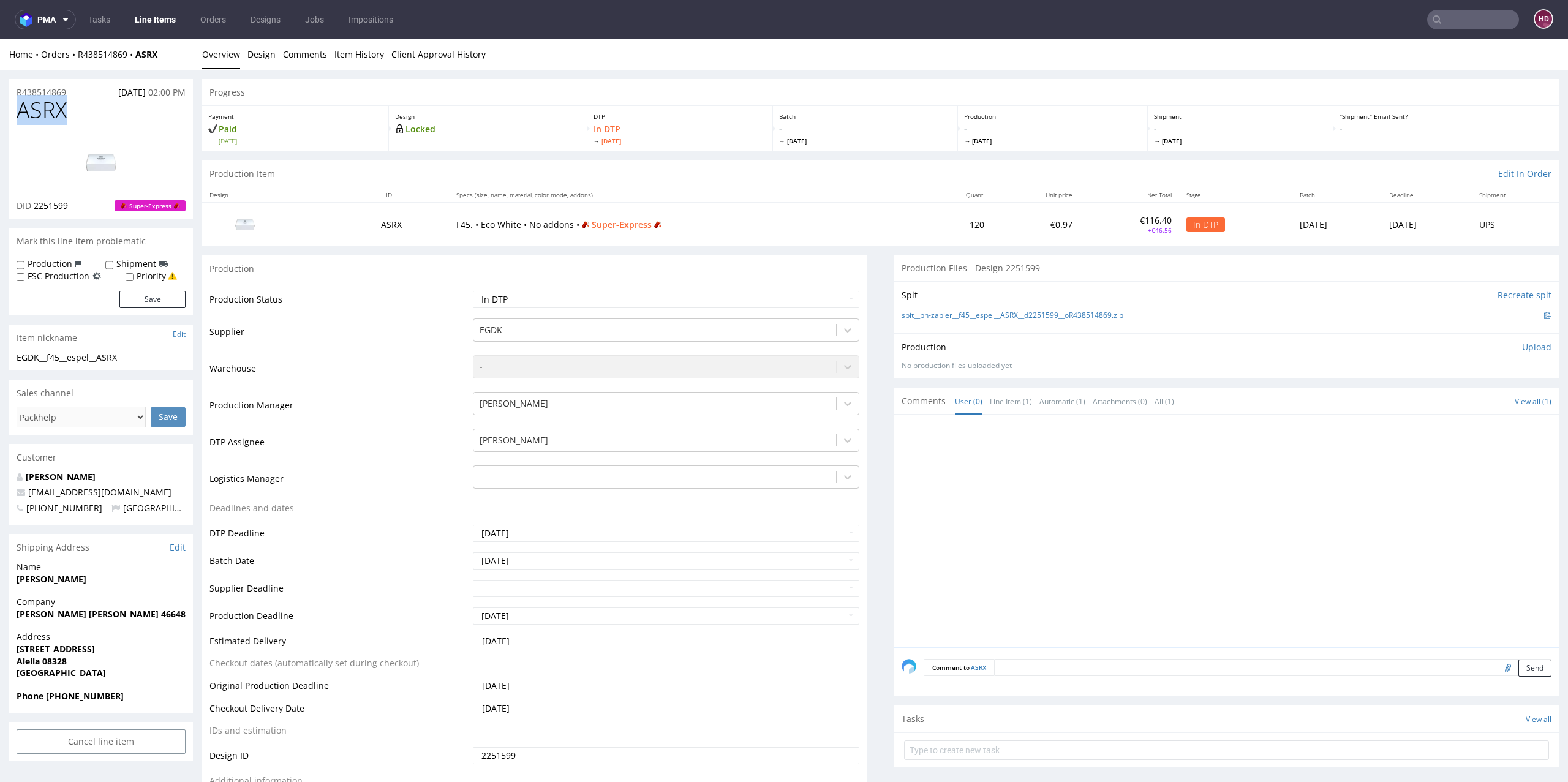
drag, startPoint x: 61, startPoint y: 110, endPoint x: 0, endPoint y: 108, distance: 61.0
copy span "ASRX"
drag, startPoint x: 35, startPoint y: 202, endPoint x: 69, endPoint y: 211, distance: 35.2
click at [69, 211] on div "DID 2251599 Super-Express" at bounding box center [101, 206] width 169 height 12
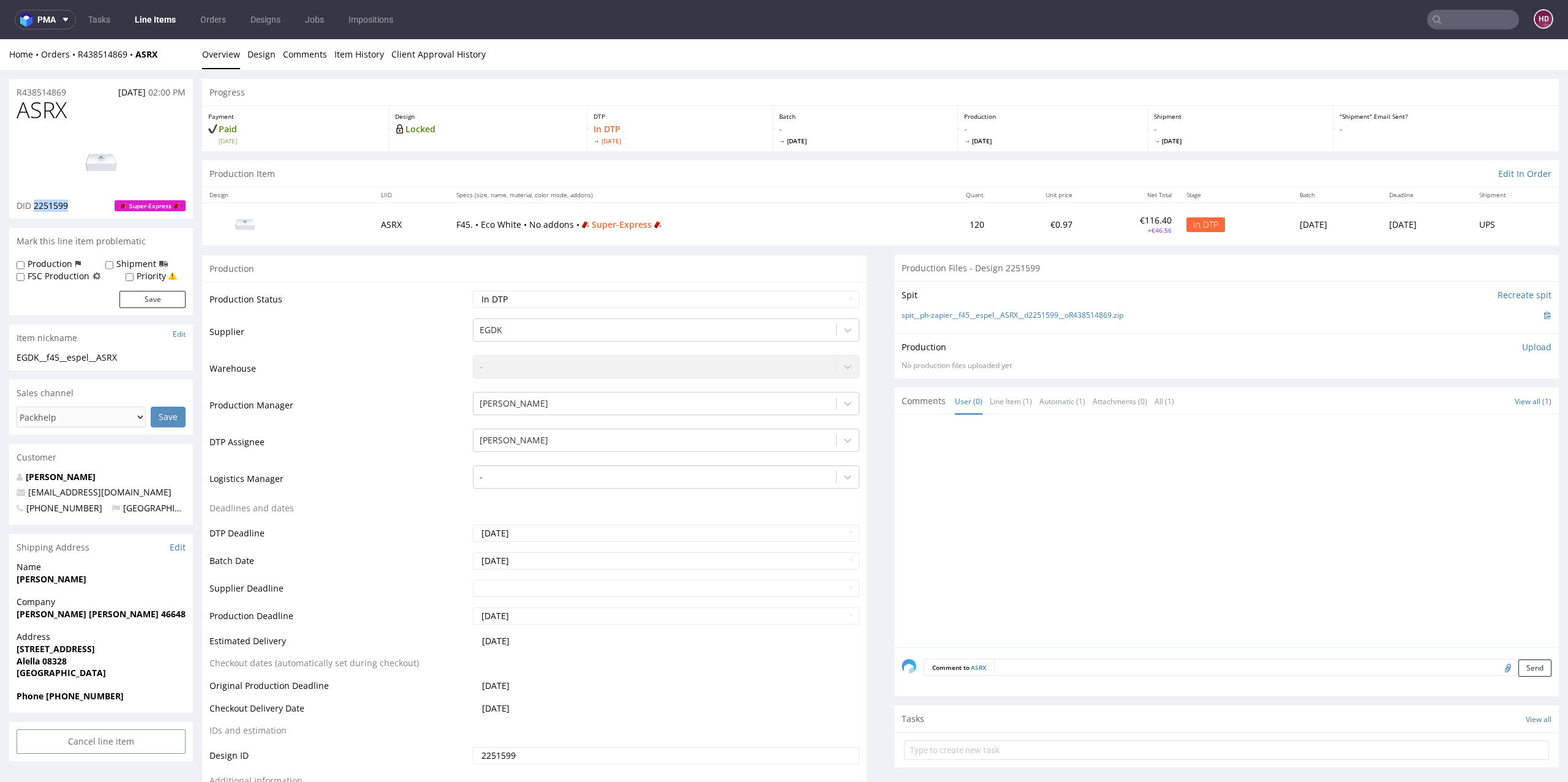
copy span "2251599"
click at [104, 160] on img at bounding box center [100, 162] width 98 height 55
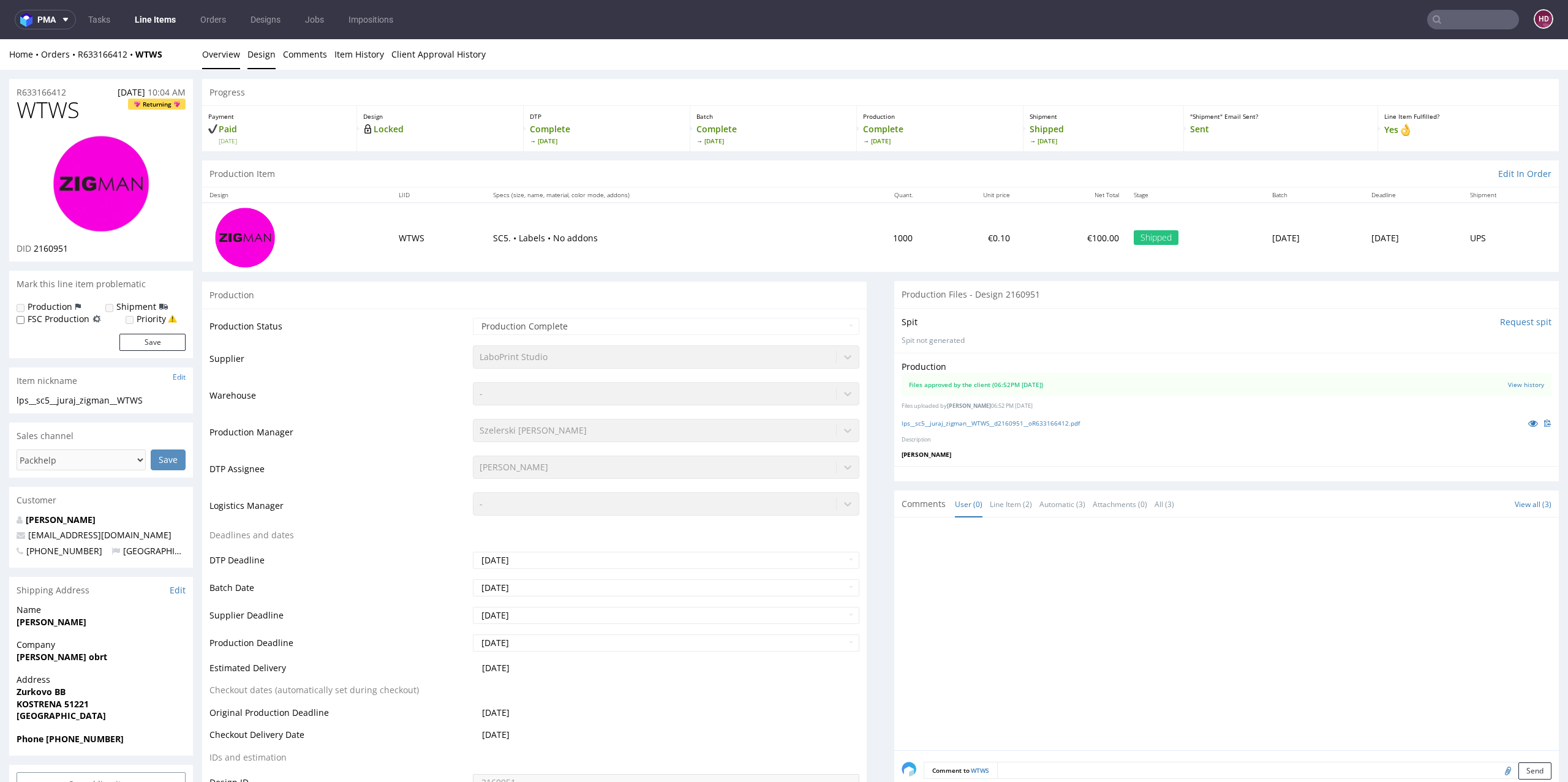
click at [264, 52] on link "Design" at bounding box center [261, 54] width 28 height 30
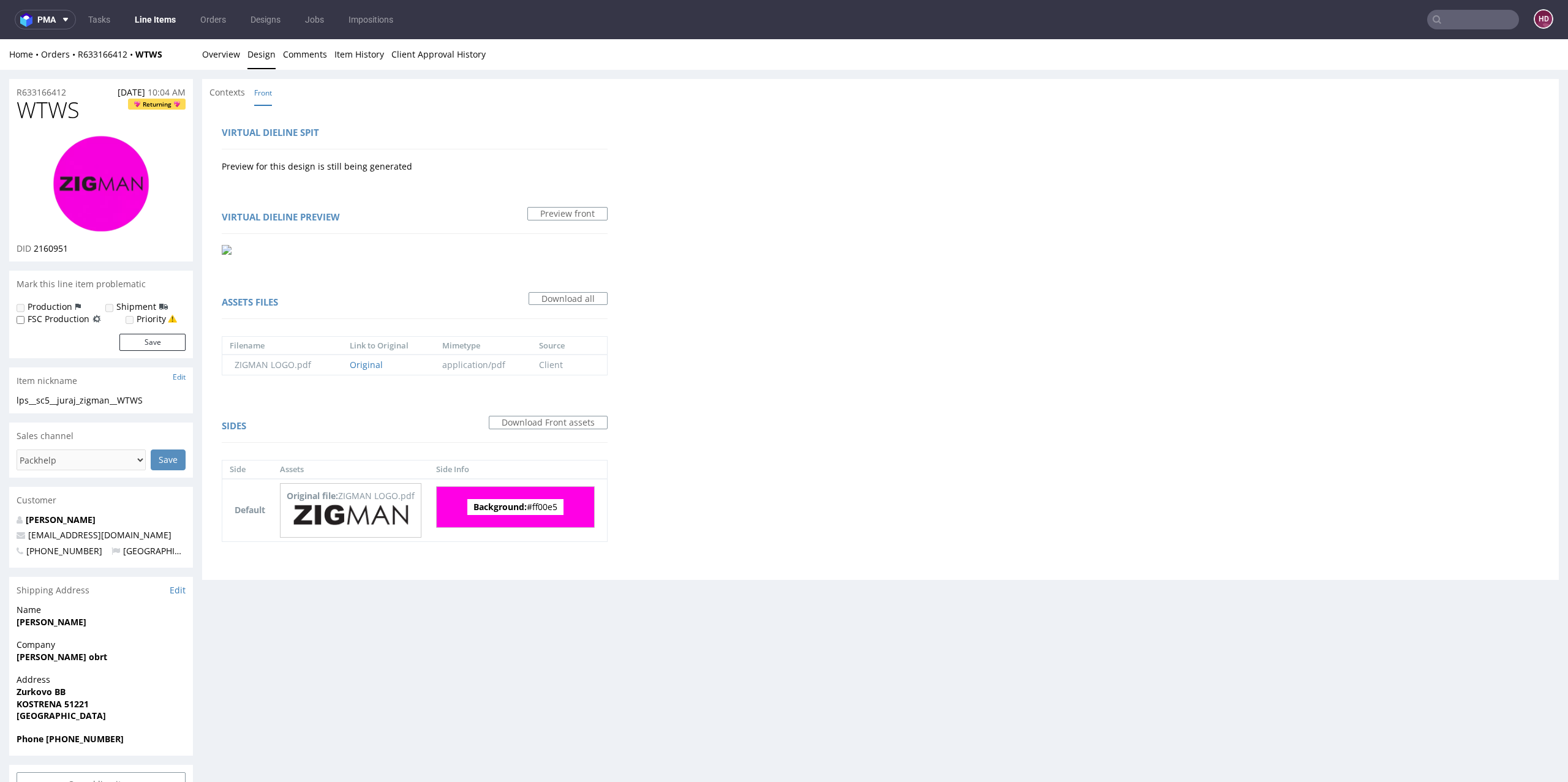
click at [162, 23] on link "Line Items" at bounding box center [155, 20] width 56 height 20
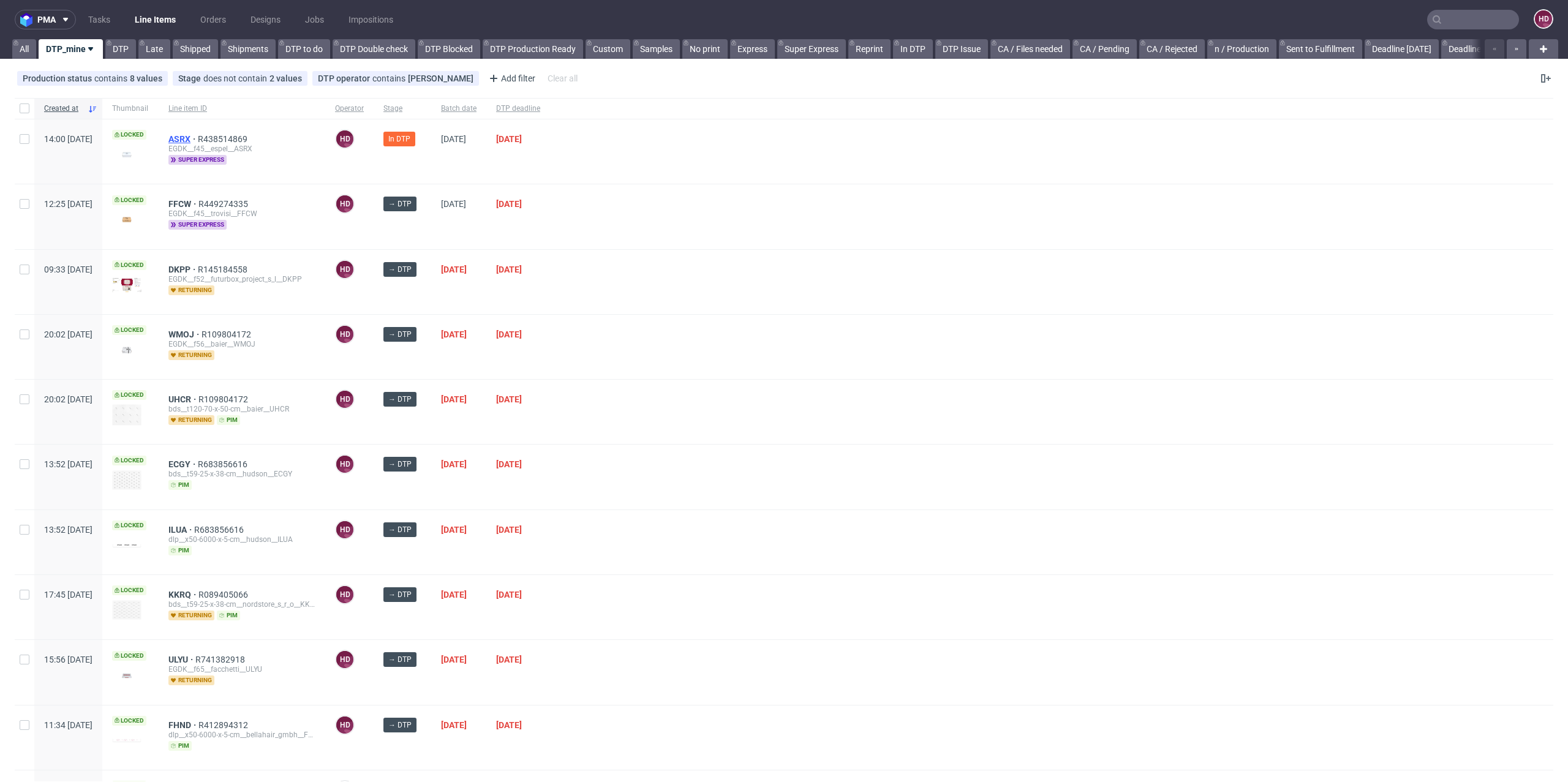
click at [198, 138] on span "ASRX" at bounding box center [183, 139] width 30 height 10
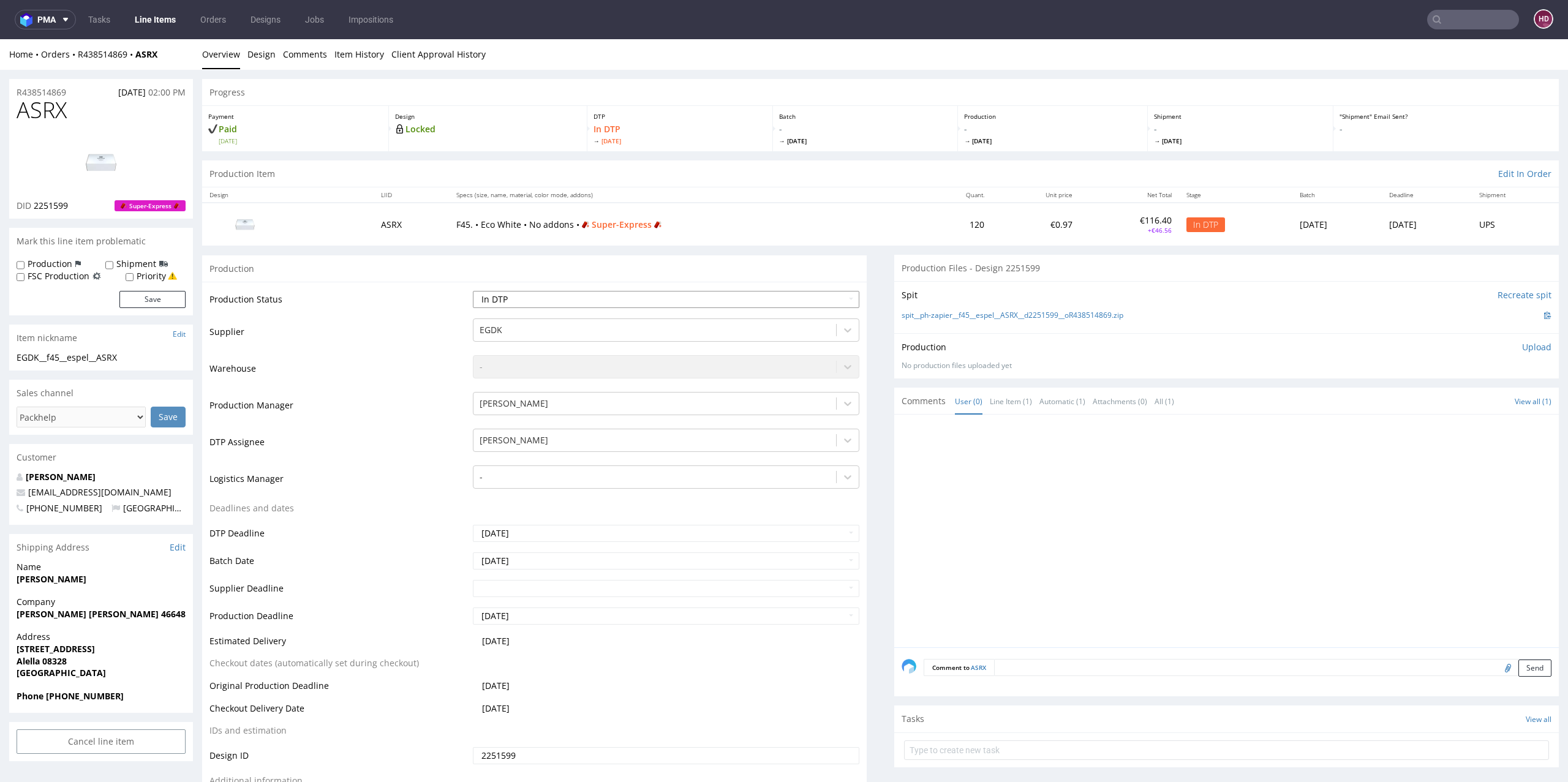
click at [600, 297] on select "Waiting for Artwork Waiting for Diecut Waiting for Mockup Waiting for DTP Waiti…" at bounding box center [666, 299] width 387 height 17
select select "dtp_production_ready"
click at [473, 291] on select "Waiting for Artwork Waiting for Diecut Waiting for Mockup Waiting for DTP Waiti…" at bounding box center [666, 299] width 387 height 17
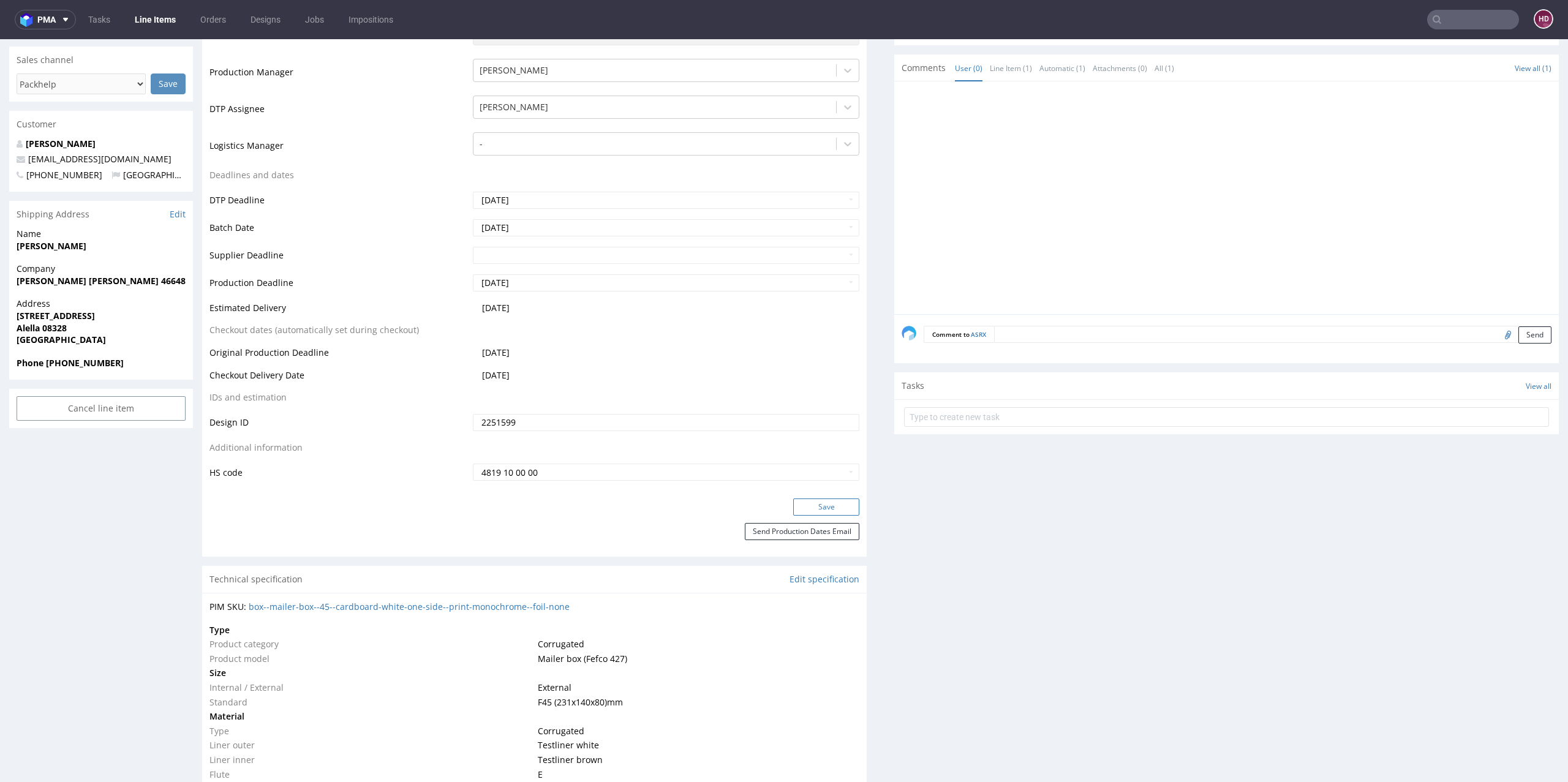
click at [828, 506] on button "Save" at bounding box center [826, 507] width 66 height 17
click at [1176, 275] on div at bounding box center [1230, 201] width 657 height 225
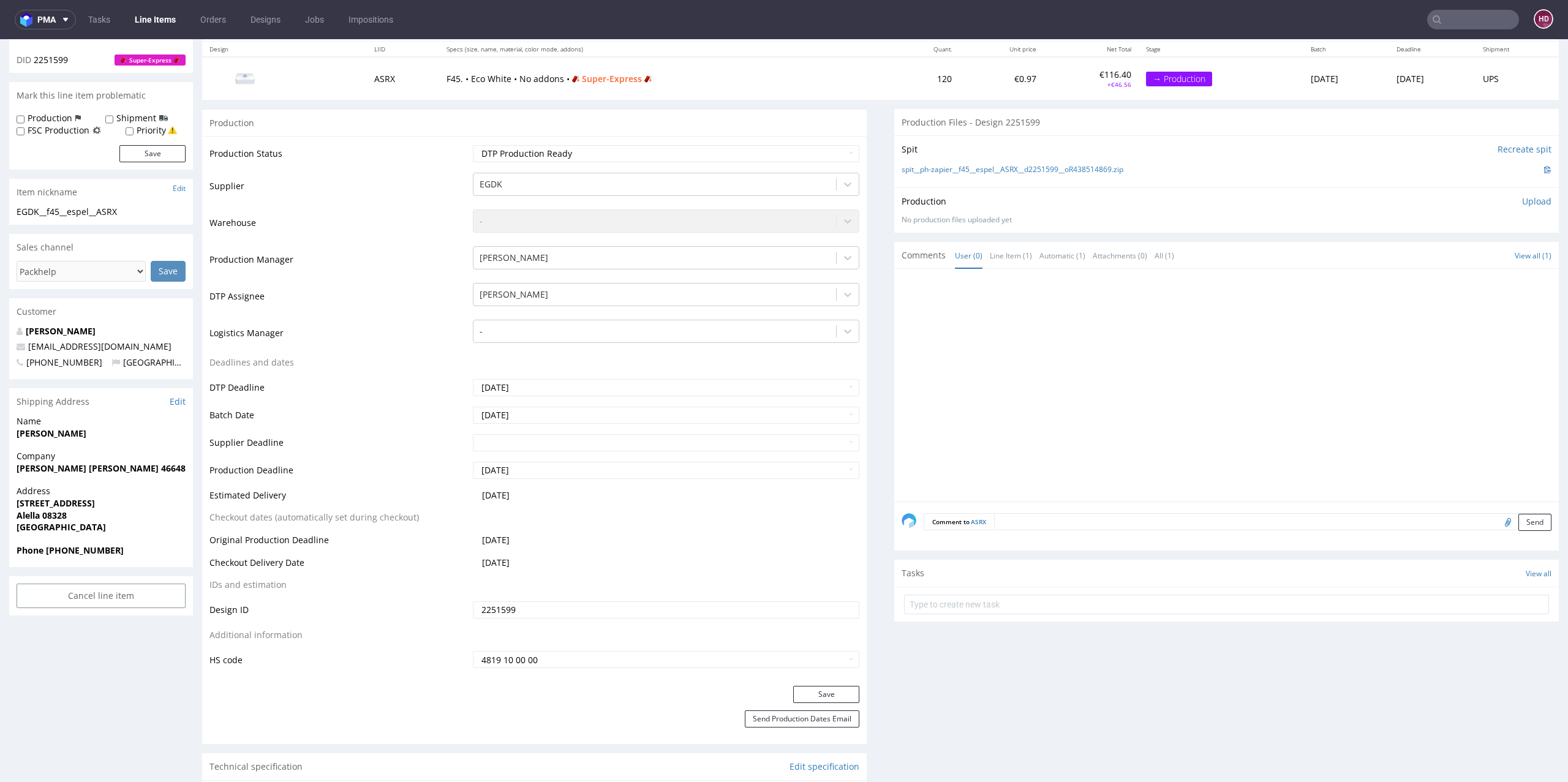
scroll to position [0, 0]
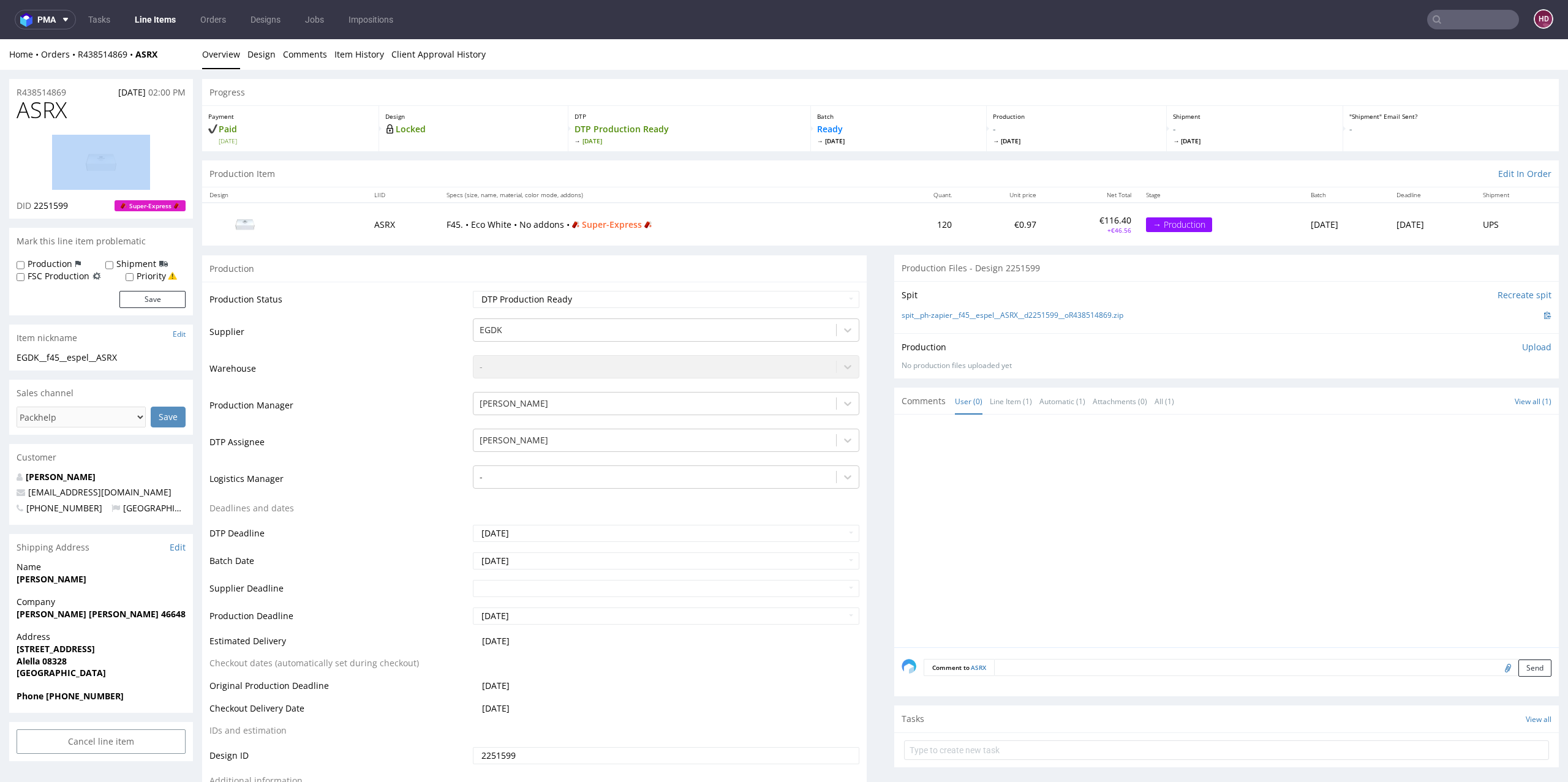
drag, startPoint x: 95, startPoint y: 121, endPoint x: 50, endPoint y: 115, distance: 45.4
click at [22, 126] on div "ASRX DID 2251599 Super-Express" at bounding box center [101, 158] width 184 height 121
drag, startPoint x: 82, startPoint y: 113, endPoint x: 0, endPoint y: 104, distance: 82.5
copy span "ASRX"
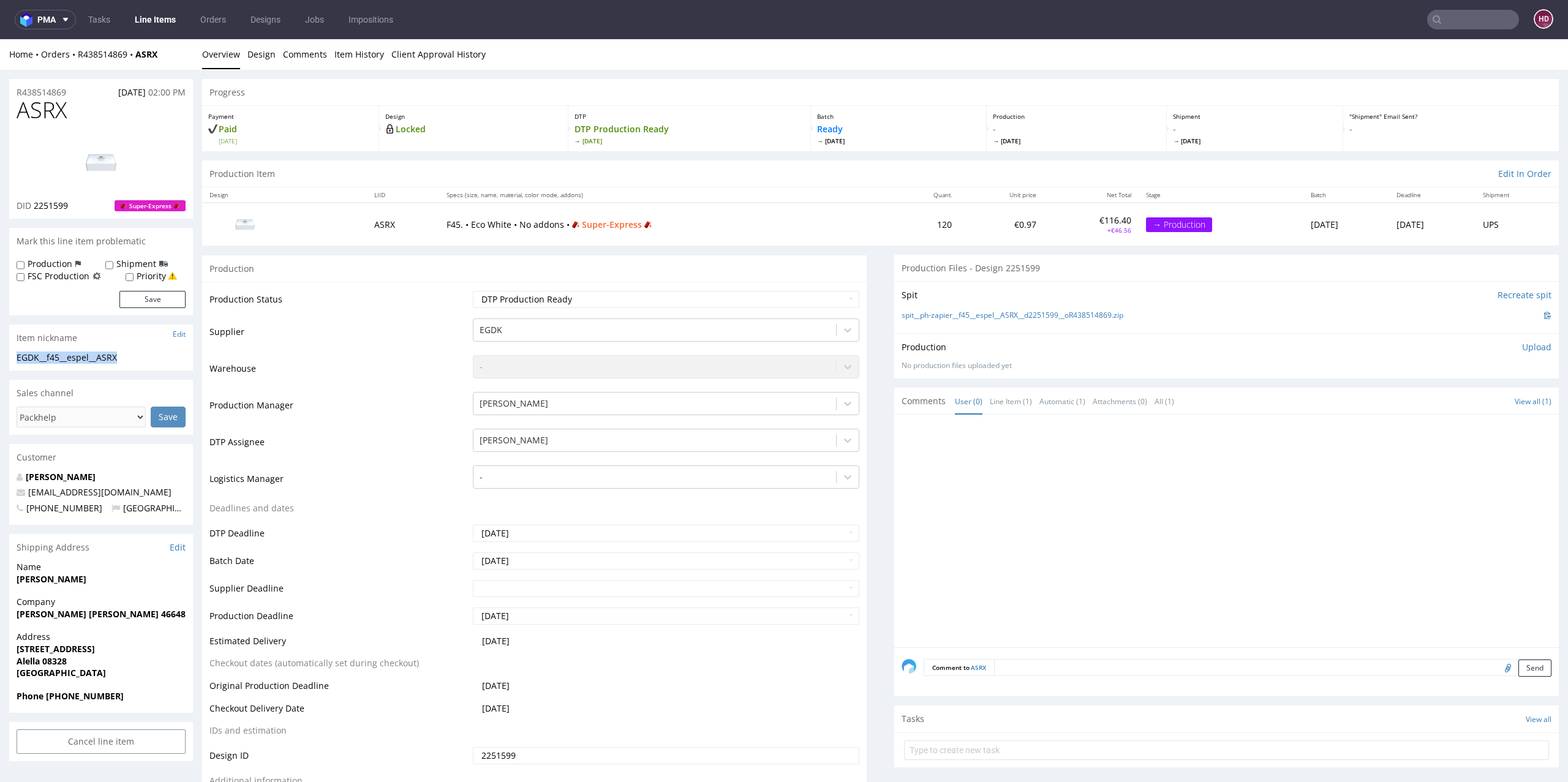
drag, startPoint x: 144, startPoint y: 359, endPoint x: 0, endPoint y: 357, distance: 144.0
copy div "EGDK__f45__espel__ASRX"
click at [76, 91] on div "R438514869 21.08.2025 02:00 PM" at bounding box center [101, 89] width 184 height 20
drag, startPoint x: 70, startPoint y: 91, endPoint x: 7, endPoint y: 90, distance: 63.0
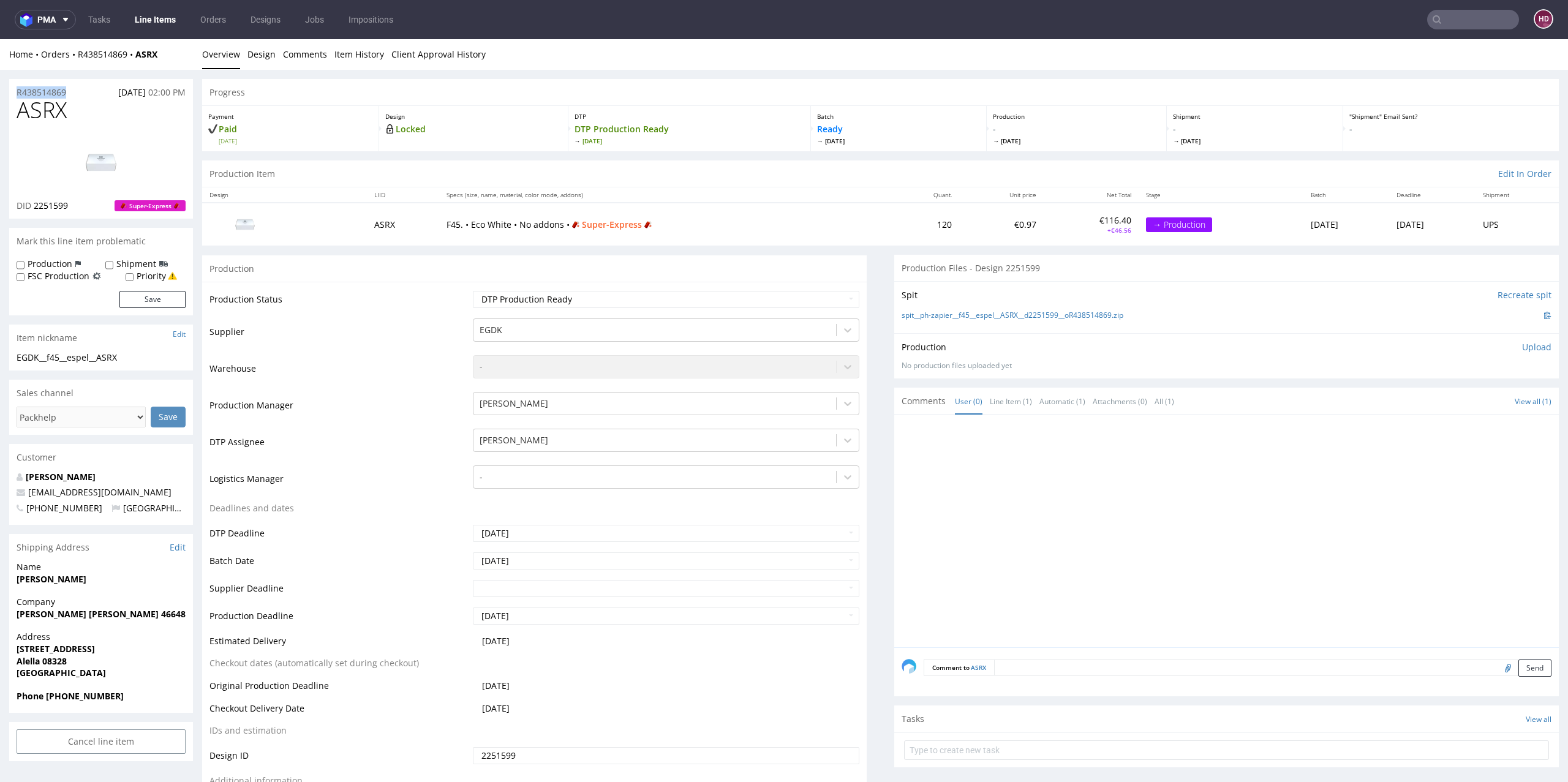
copy p "R438514869"
drag, startPoint x: 76, startPoint y: 201, endPoint x: 32, endPoint y: 206, distance: 44.3
click at [32, 206] on div "DID 2251599 Super-Express" at bounding box center [101, 206] width 169 height 12
copy p "2251599"
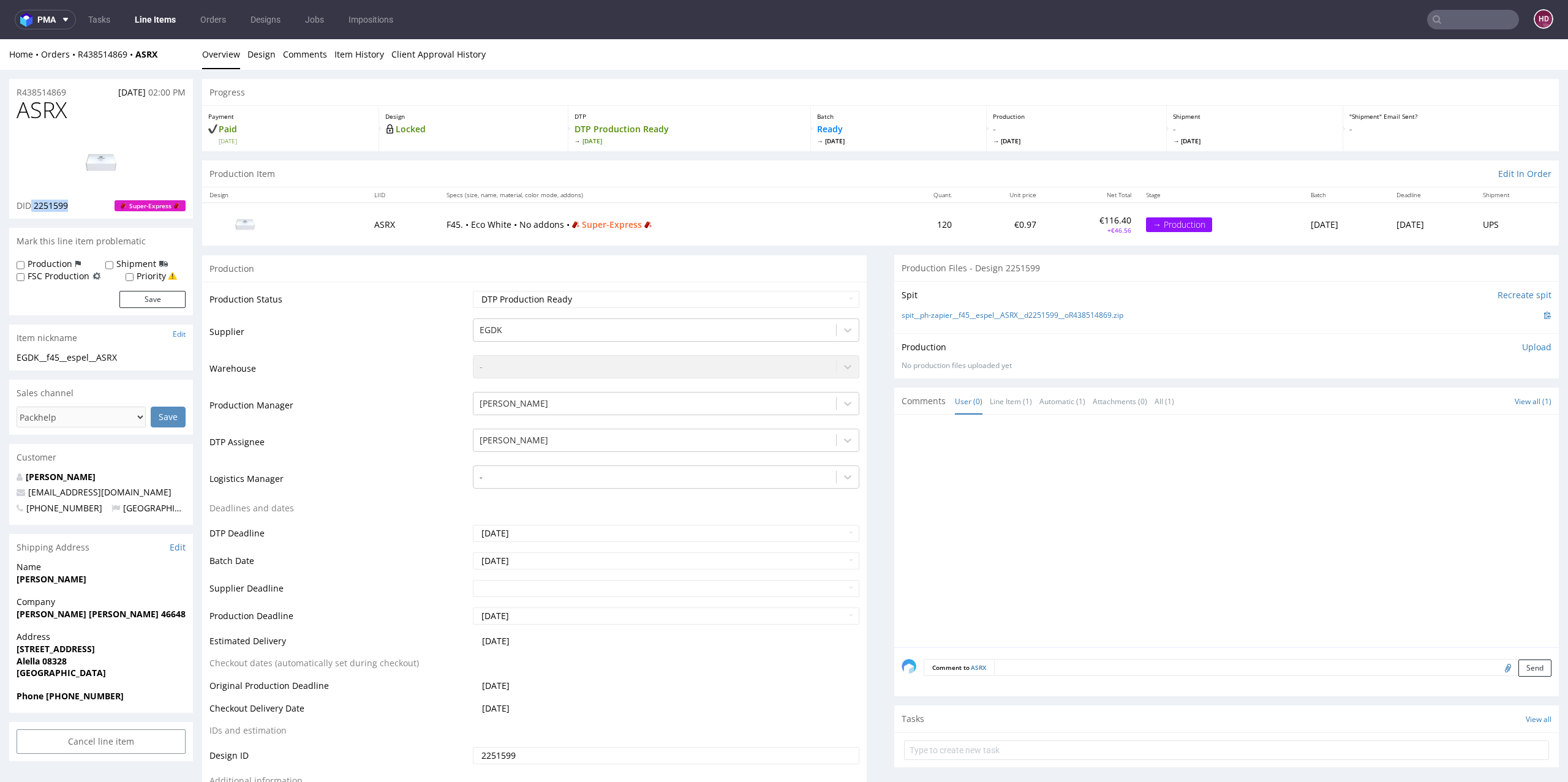
click at [1522, 343] on p "Upload" at bounding box center [1537, 347] width 30 height 12
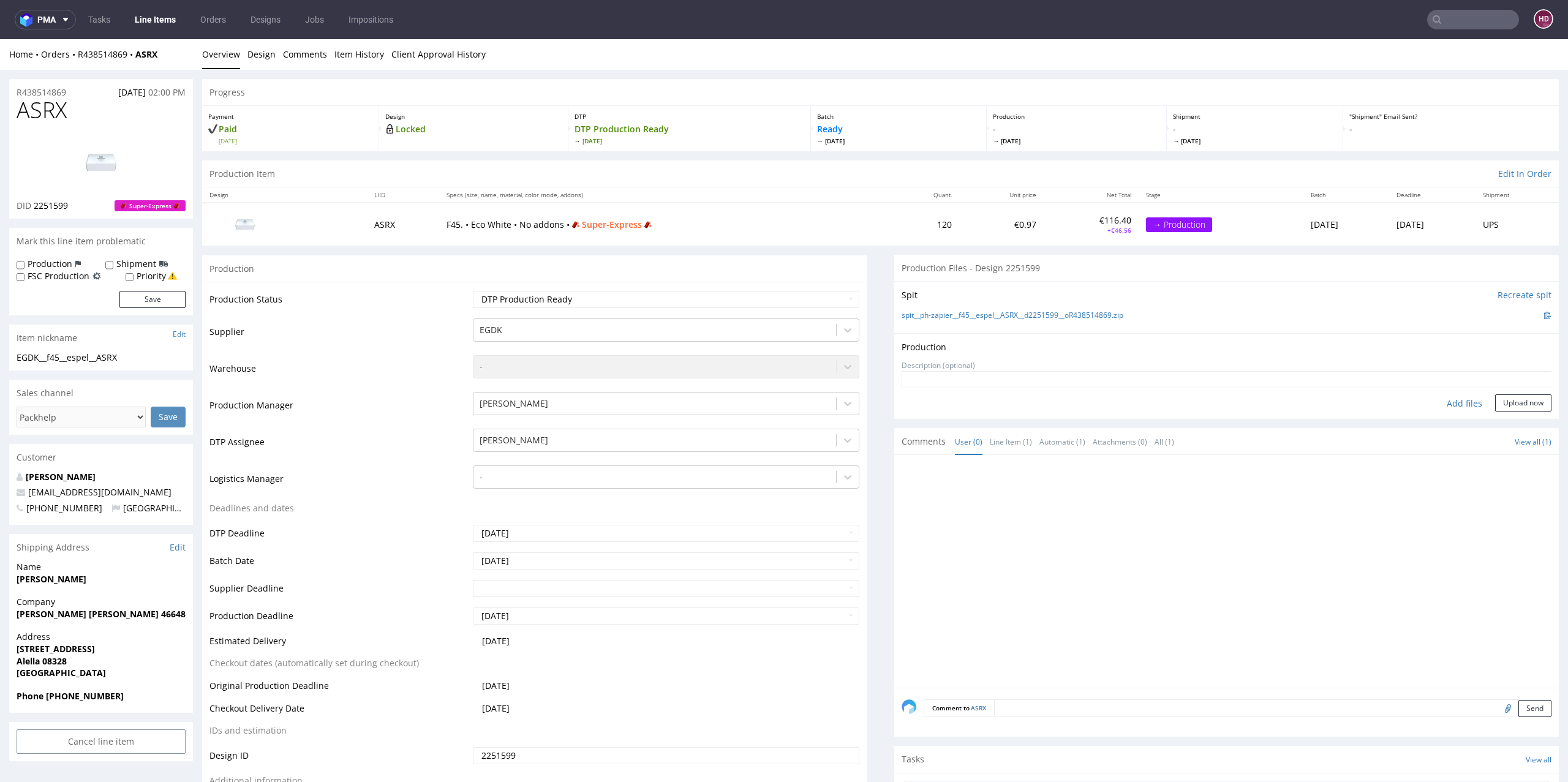
click at [1445, 400] on div "Add files" at bounding box center [1464, 404] width 62 height 18
type input "C:\fakepath\EGDK__f45__espel__ASRX__d2251599__oR438514869.pdf"
click at [1496, 414] on button "Upload now" at bounding box center [1524, 422] width 57 height 17
click at [654, 303] on select "Waiting for Artwork Waiting for Diecut Waiting for Mockup Waiting for DTP Waiti…" at bounding box center [666, 299] width 387 height 17
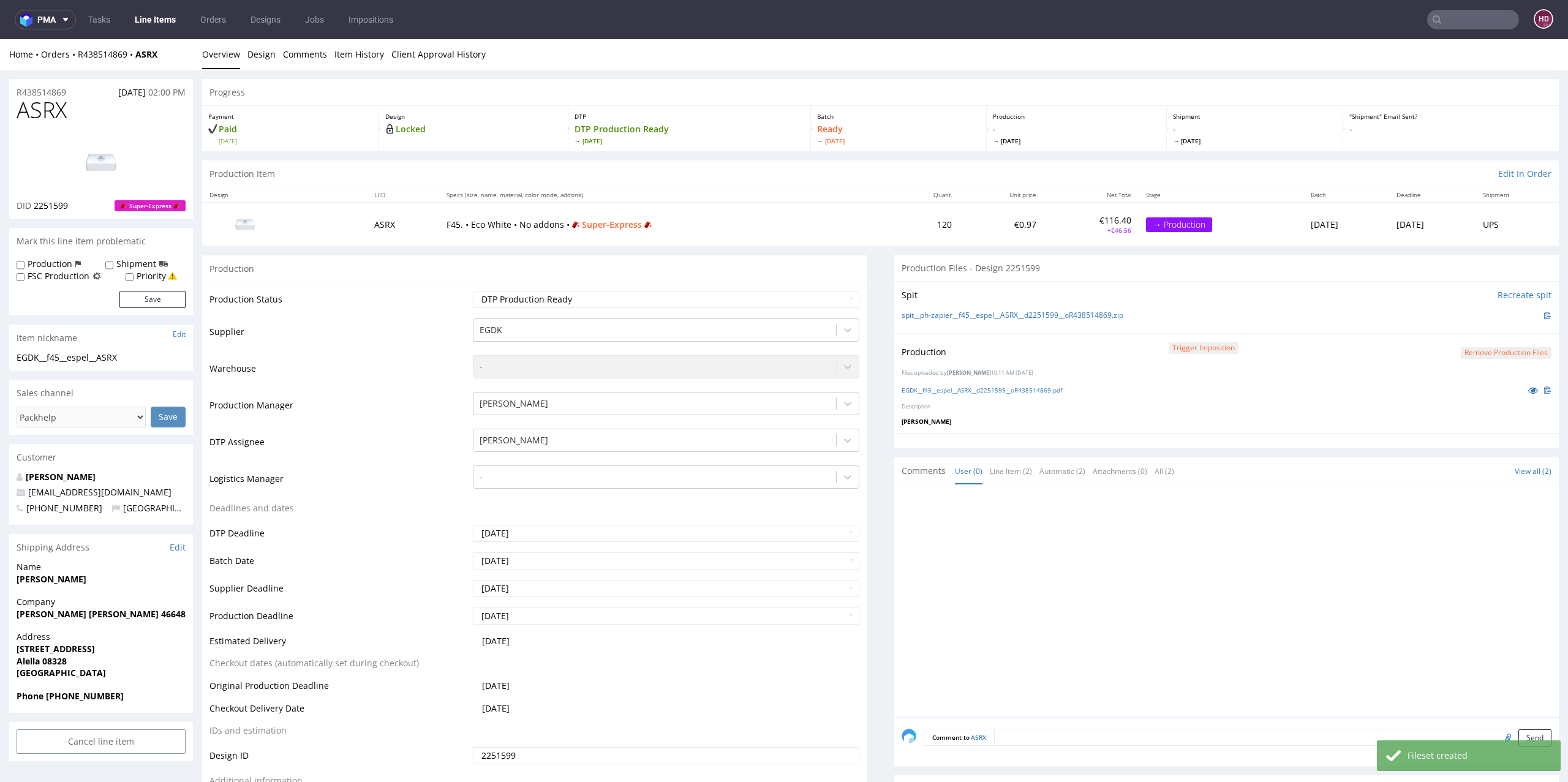
click at [167, 21] on link "Line Items" at bounding box center [155, 20] width 56 height 20
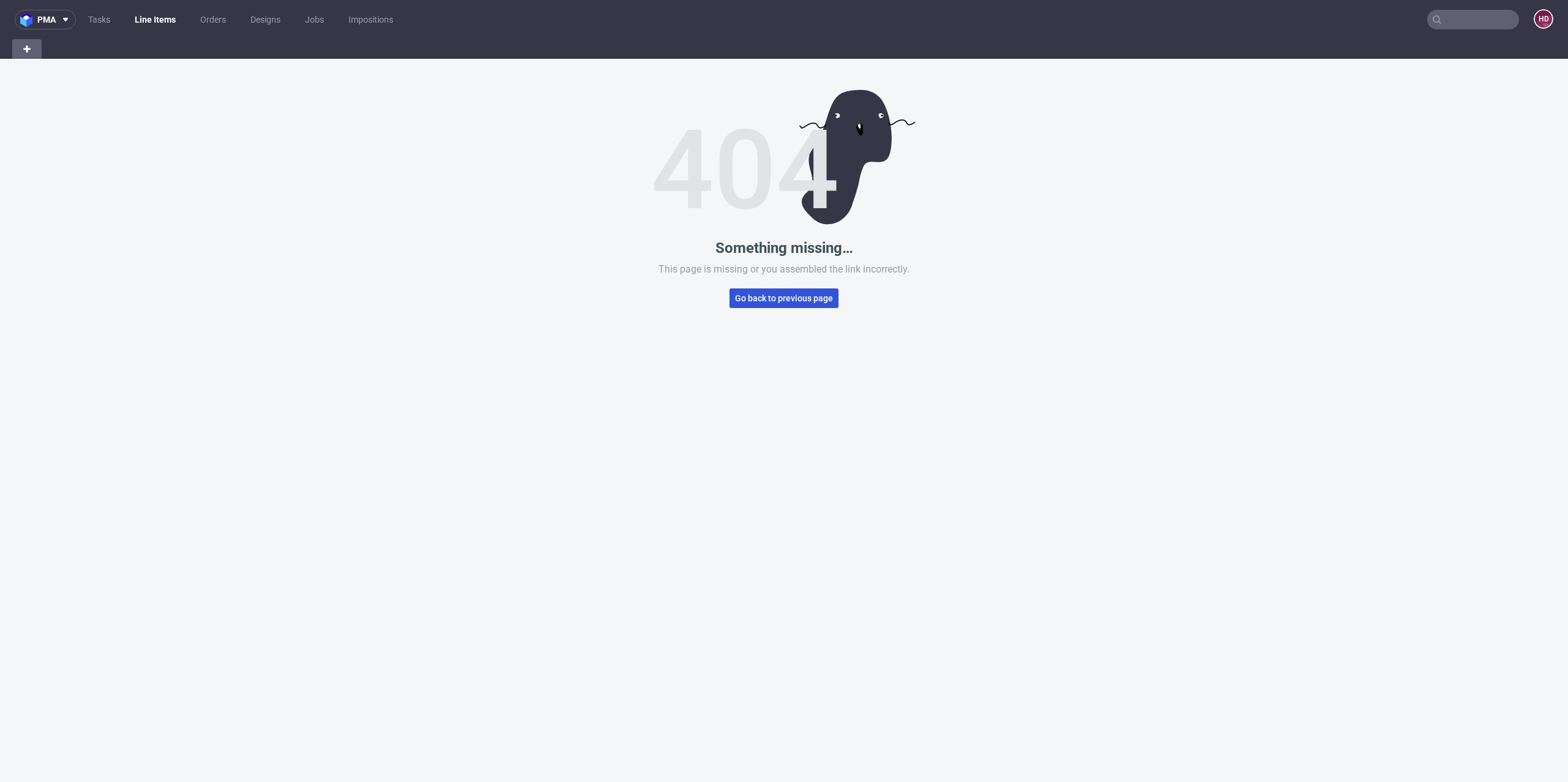
click at [759, 292] on button "Go back to previous page" at bounding box center [784, 298] width 109 height 20
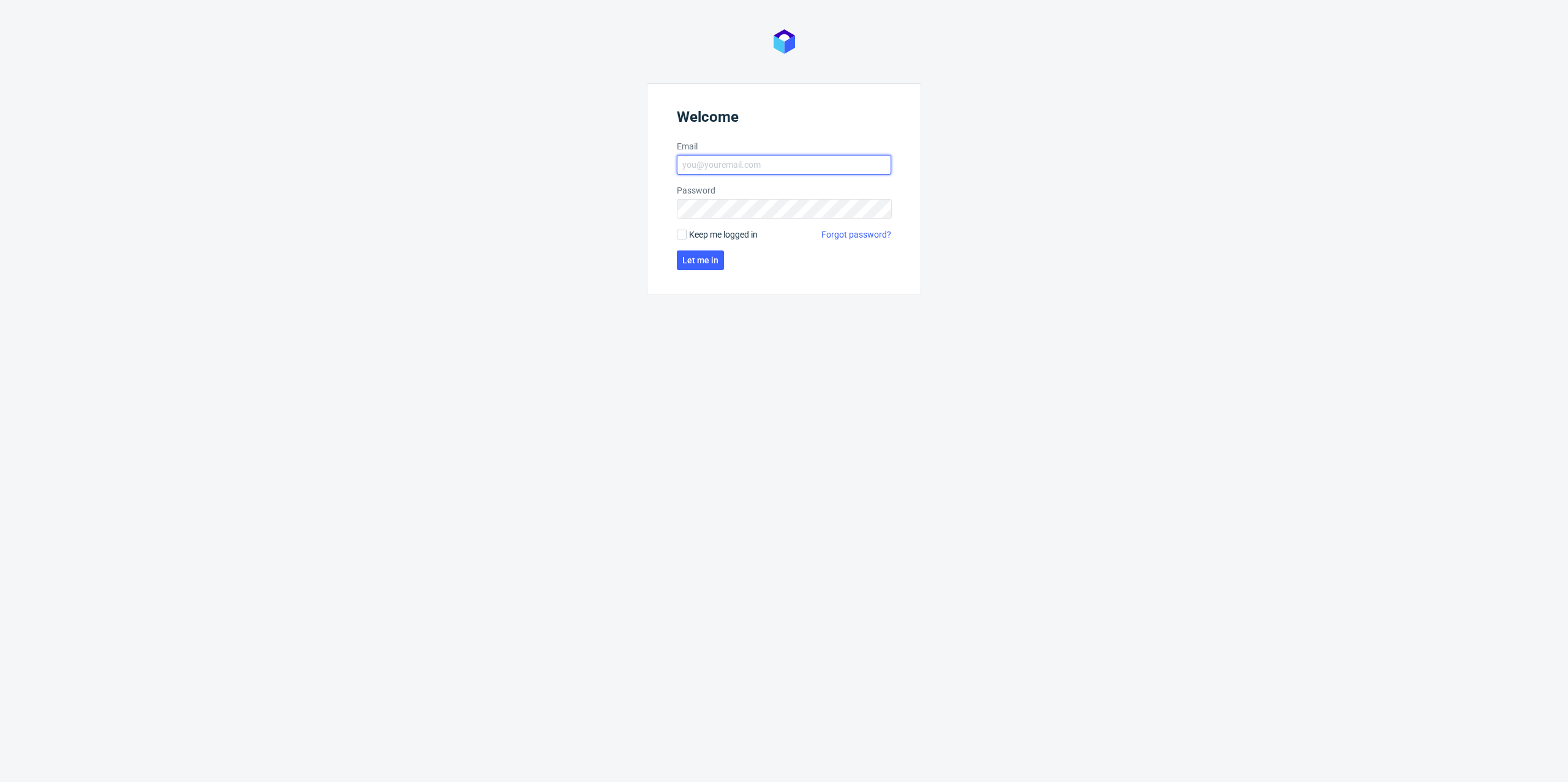
click at [706, 167] on input "Email" at bounding box center [784, 164] width 215 height 20
type input "[EMAIL_ADDRESS][DOMAIN_NAME]"
click button "Let me in" at bounding box center [700, 261] width 47 height 20
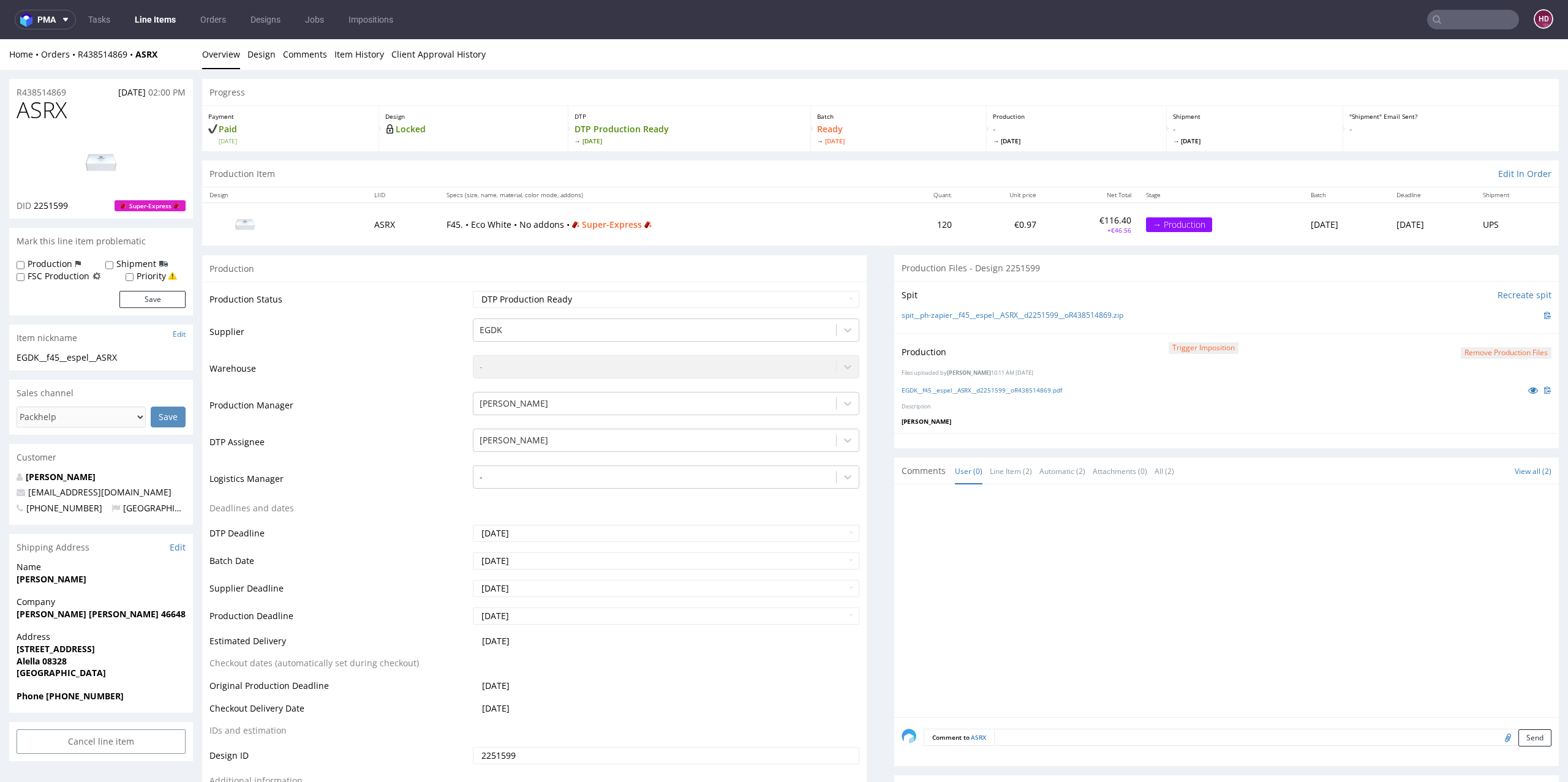
click at [179, 23] on link "Line Items" at bounding box center [155, 20] width 56 height 20
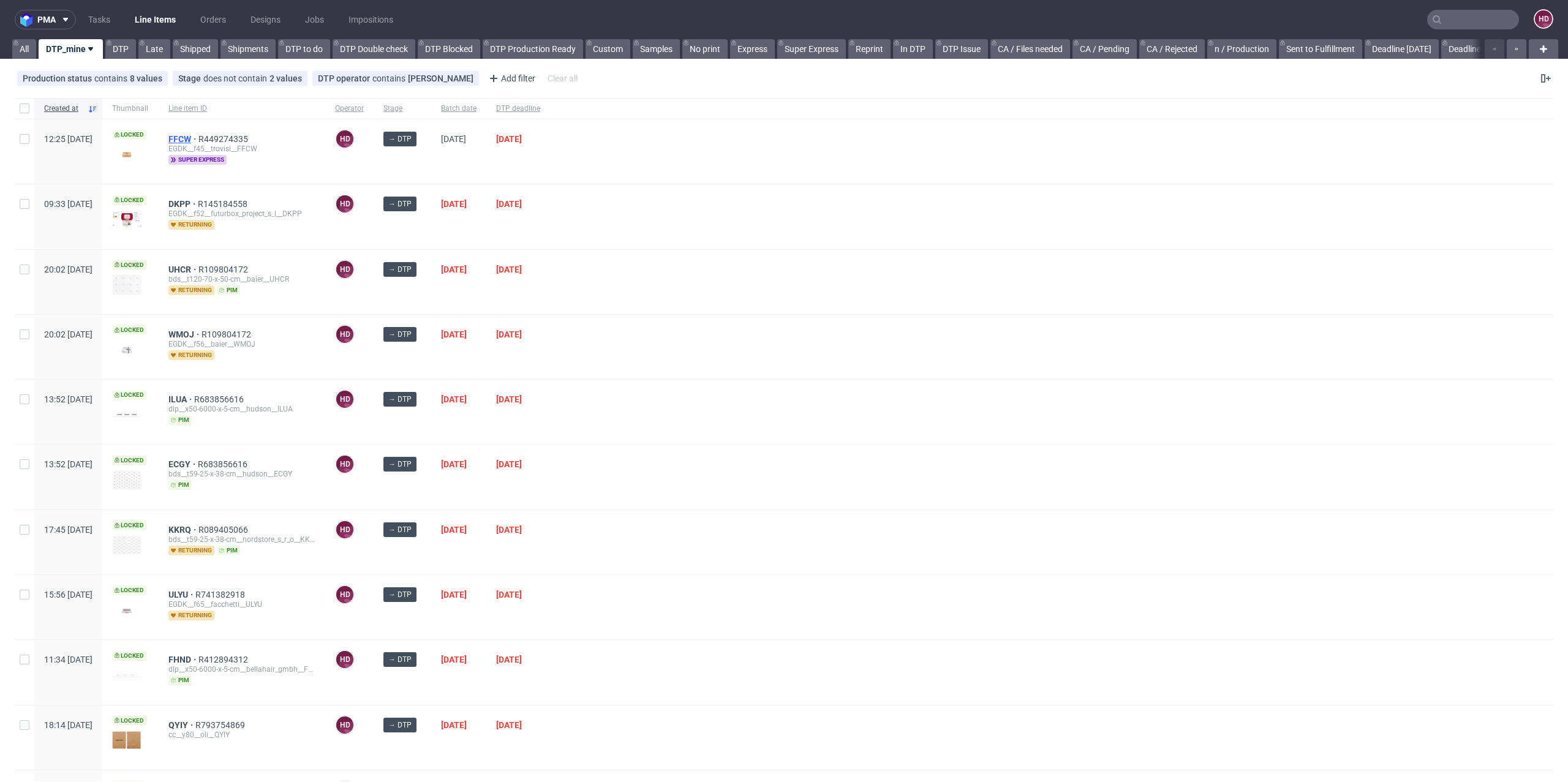
click at [198, 136] on span "FFCW" at bounding box center [183, 139] width 30 height 10
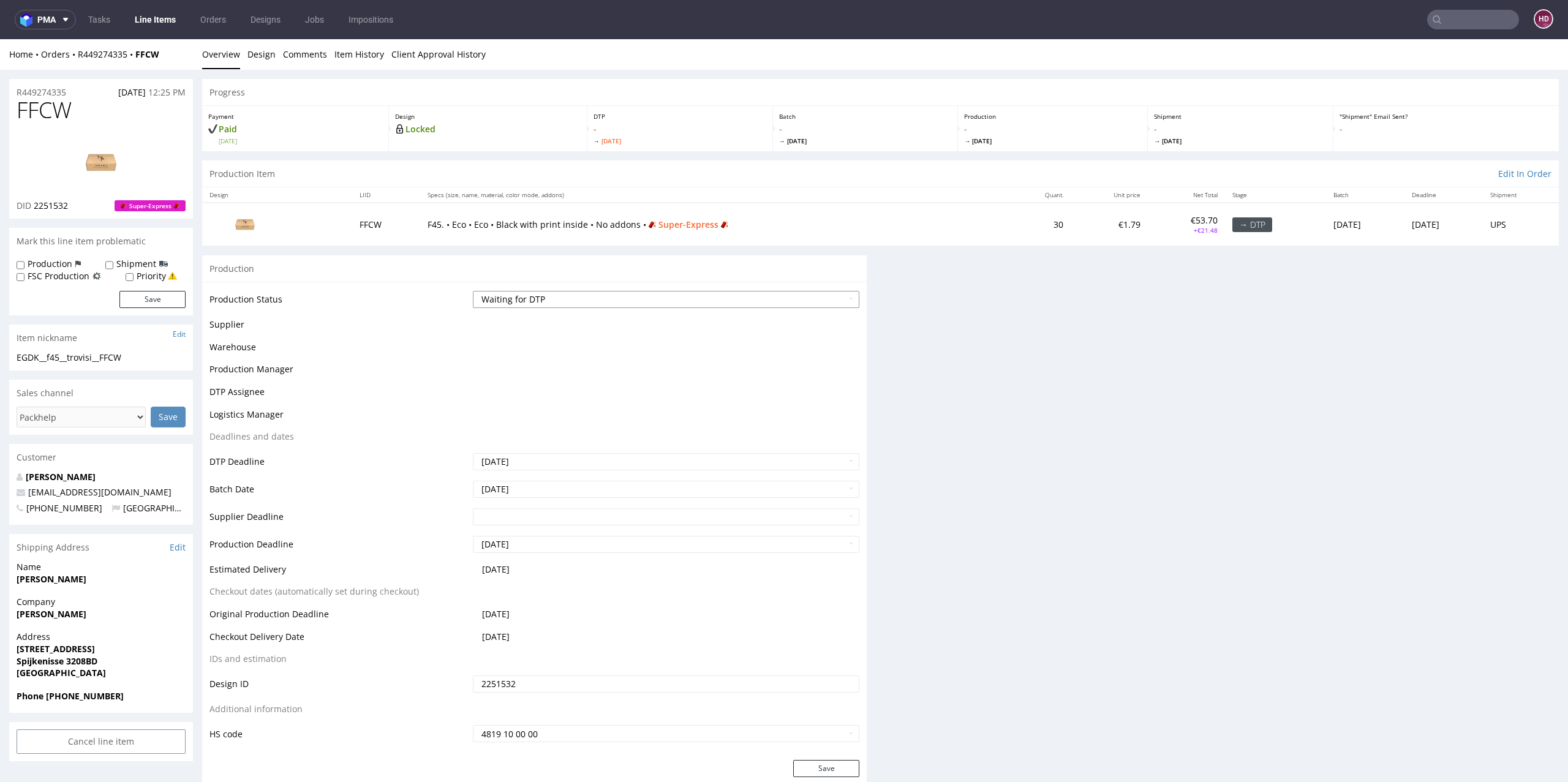
click at [532, 297] on select "Waiting for Artwork Waiting for Diecut Waiting for Mockup Waiting for DTP Waiti…" at bounding box center [666, 299] width 387 height 17
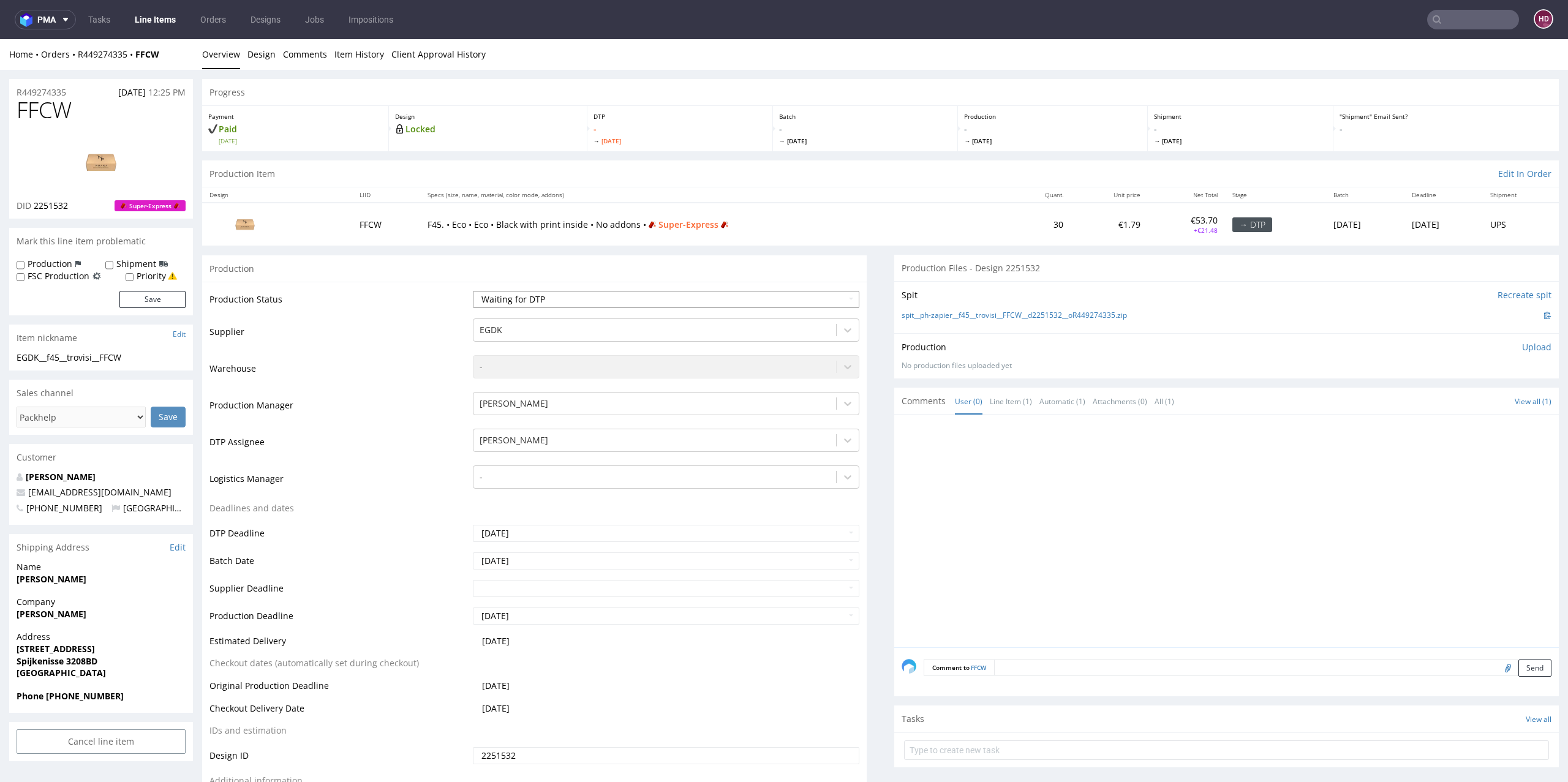
select select "dtp_in_process"
click at [473, 291] on select "Waiting for Artwork Waiting for Diecut Waiting for Mockup Waiting for DTP Waiti…" at bounding box center [666, 299] width 387 height 17
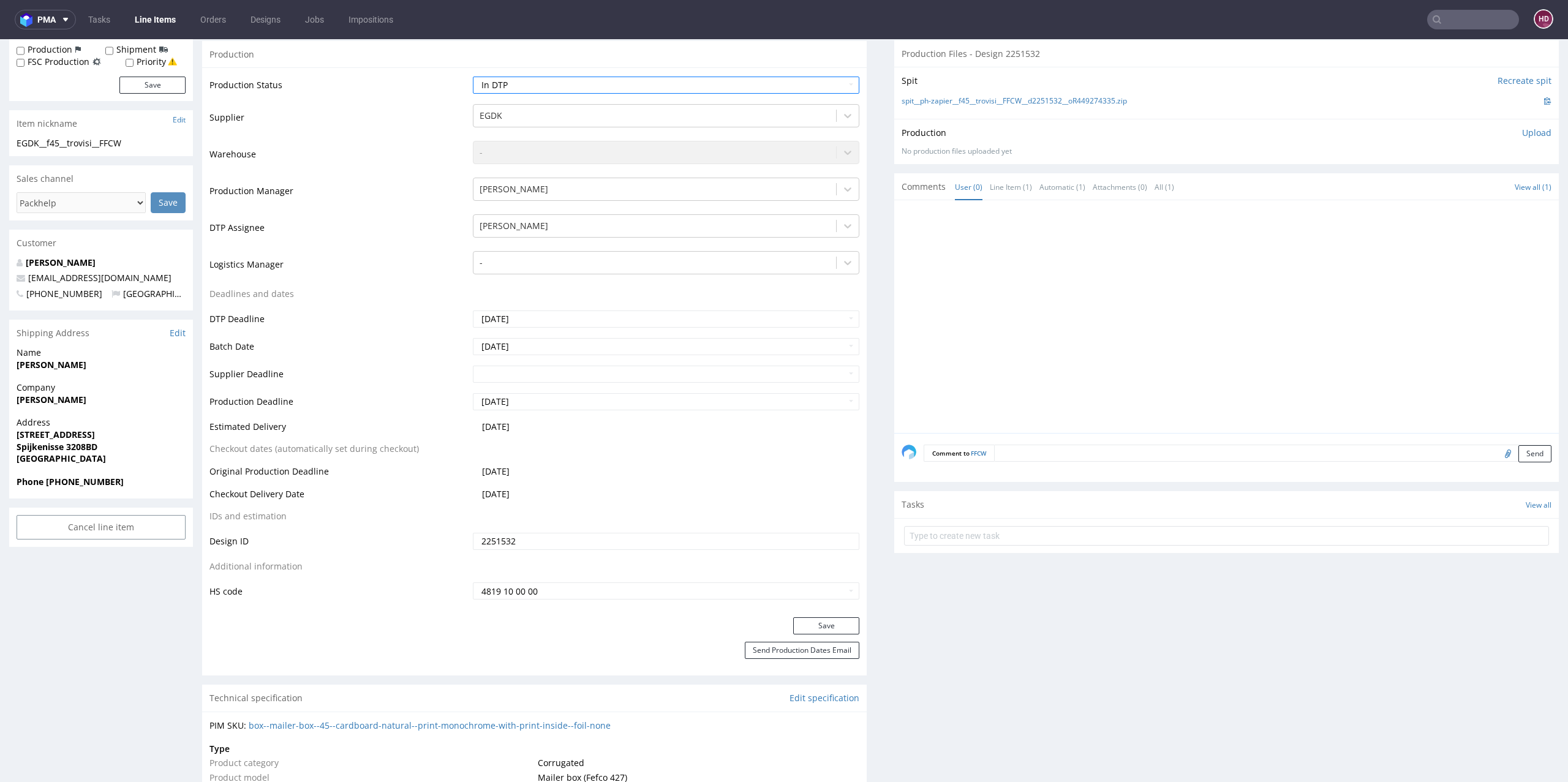
scroll to position [251, 0]
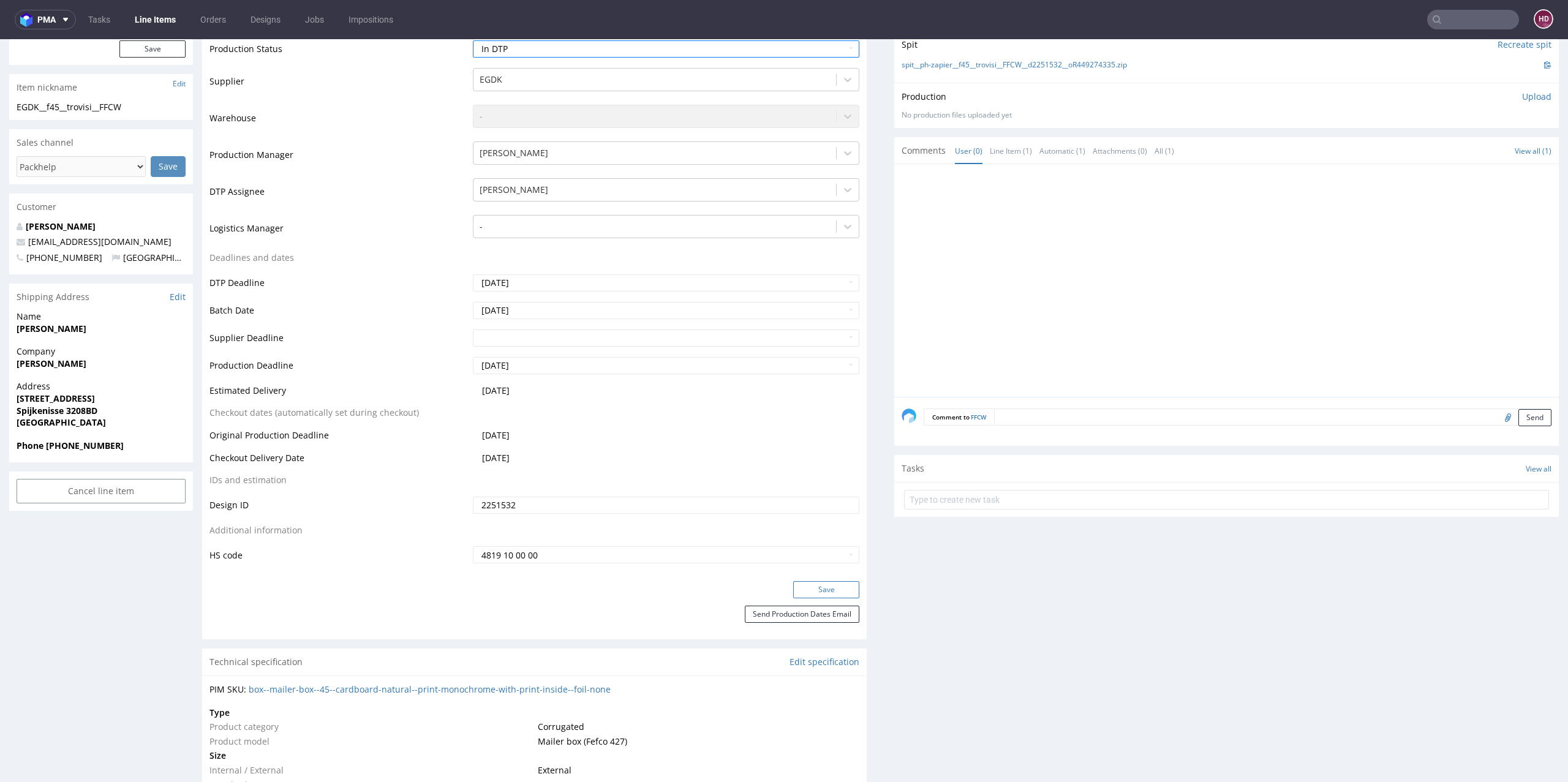
click at [802, 597] on button "Save" at bounding box center [826, 590] width 66 height 17
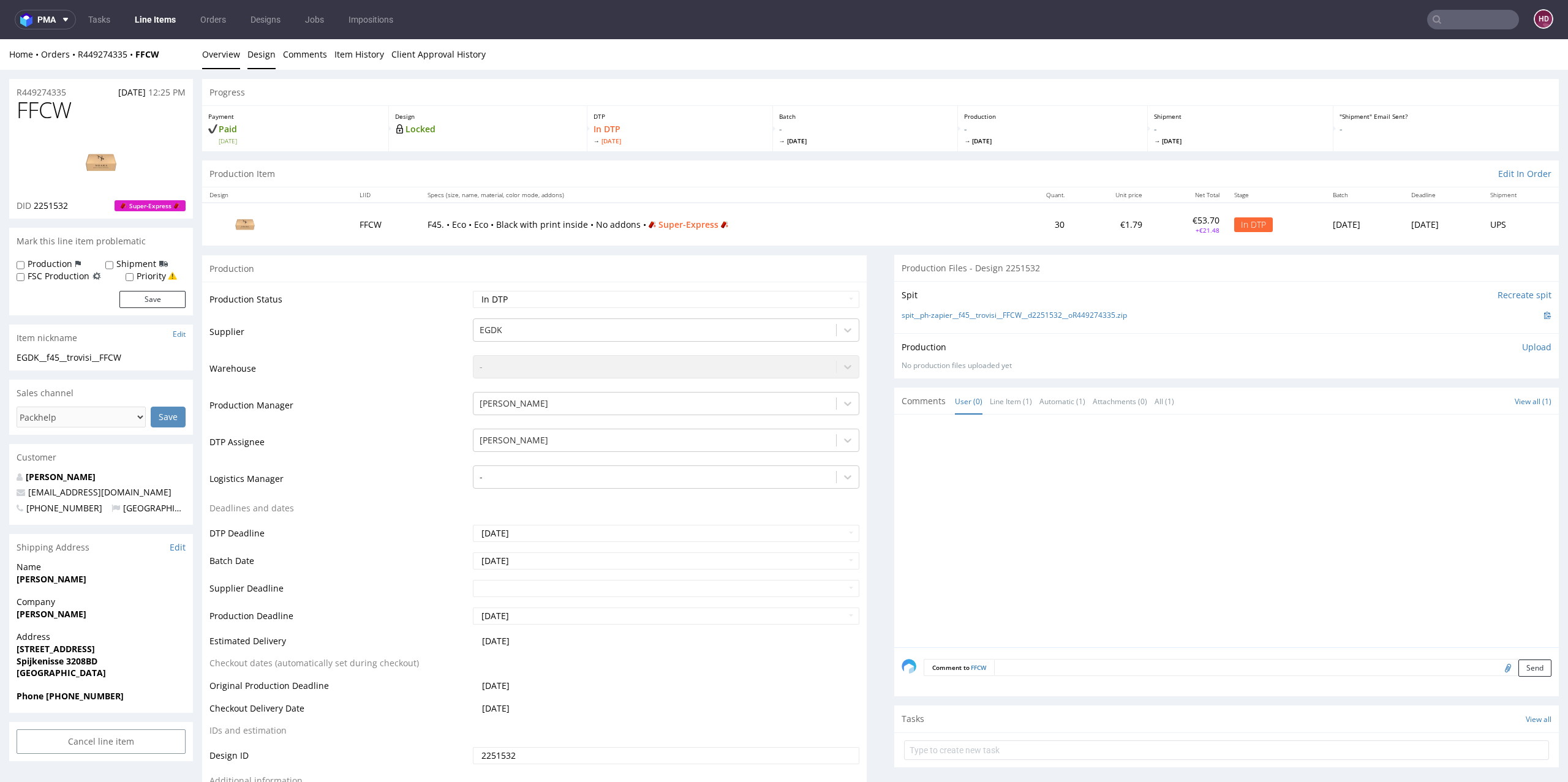
click at [255, 54] on link "Design" at bounding box center [261, 54] width 28 height 30
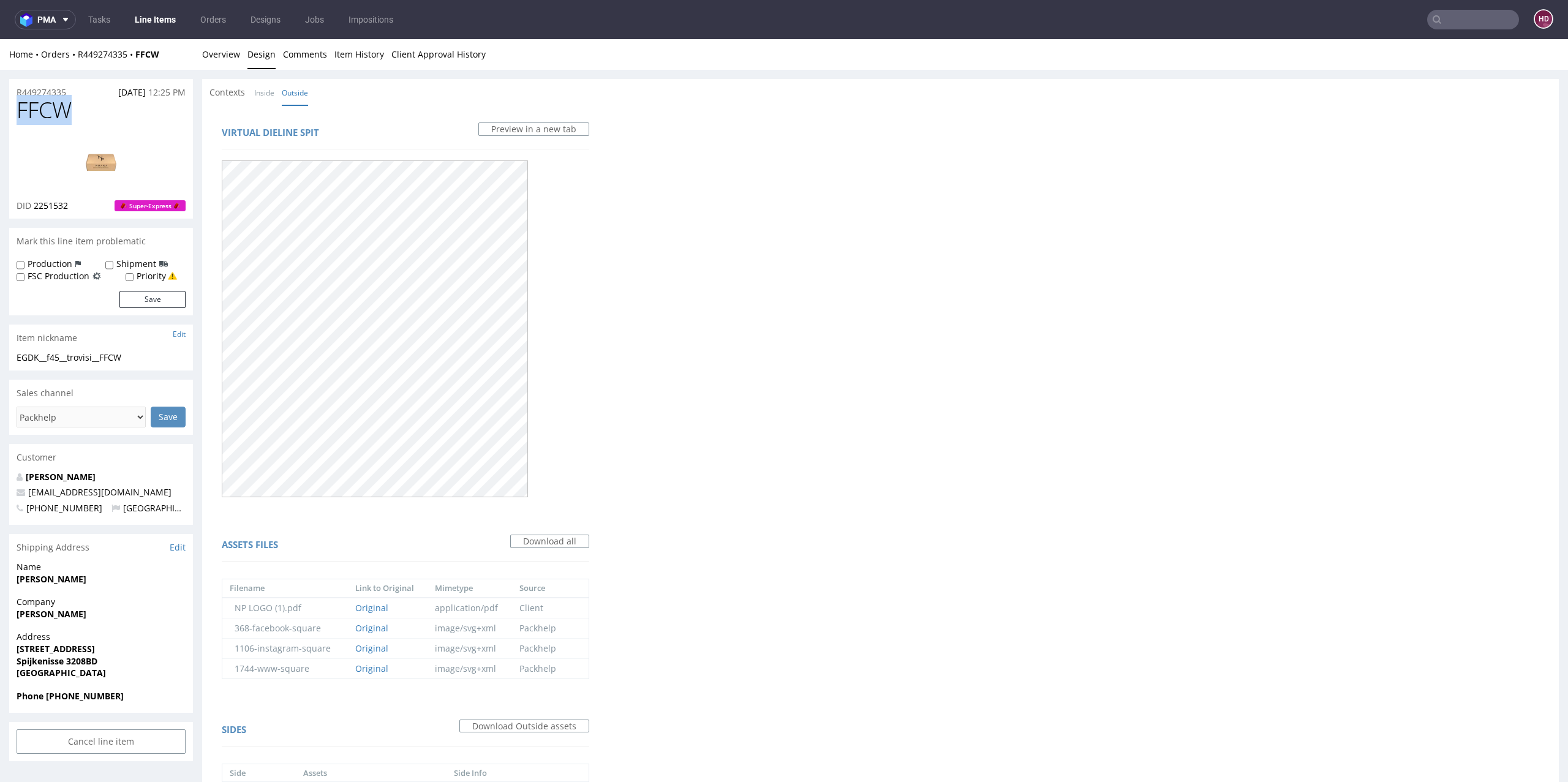
drag, startPoint x: 76, startPoint y: 112, endPoint x: 13, endPoint y: 119, distance: 63.4
click at [13, 119] on div "FFCW DID 2251532 Super-Express" at bounding box center [101, 158] width 184 height 121
copy span "FFCW"
click at [74, 207] on div "DID 2251532 Super-Express" at bounding box center [101, 206] width 169 height 12
drag, startPoint x: 54, startPoint y: 208, endPoint x: 40, endPoint y: 211, distance: 14.3
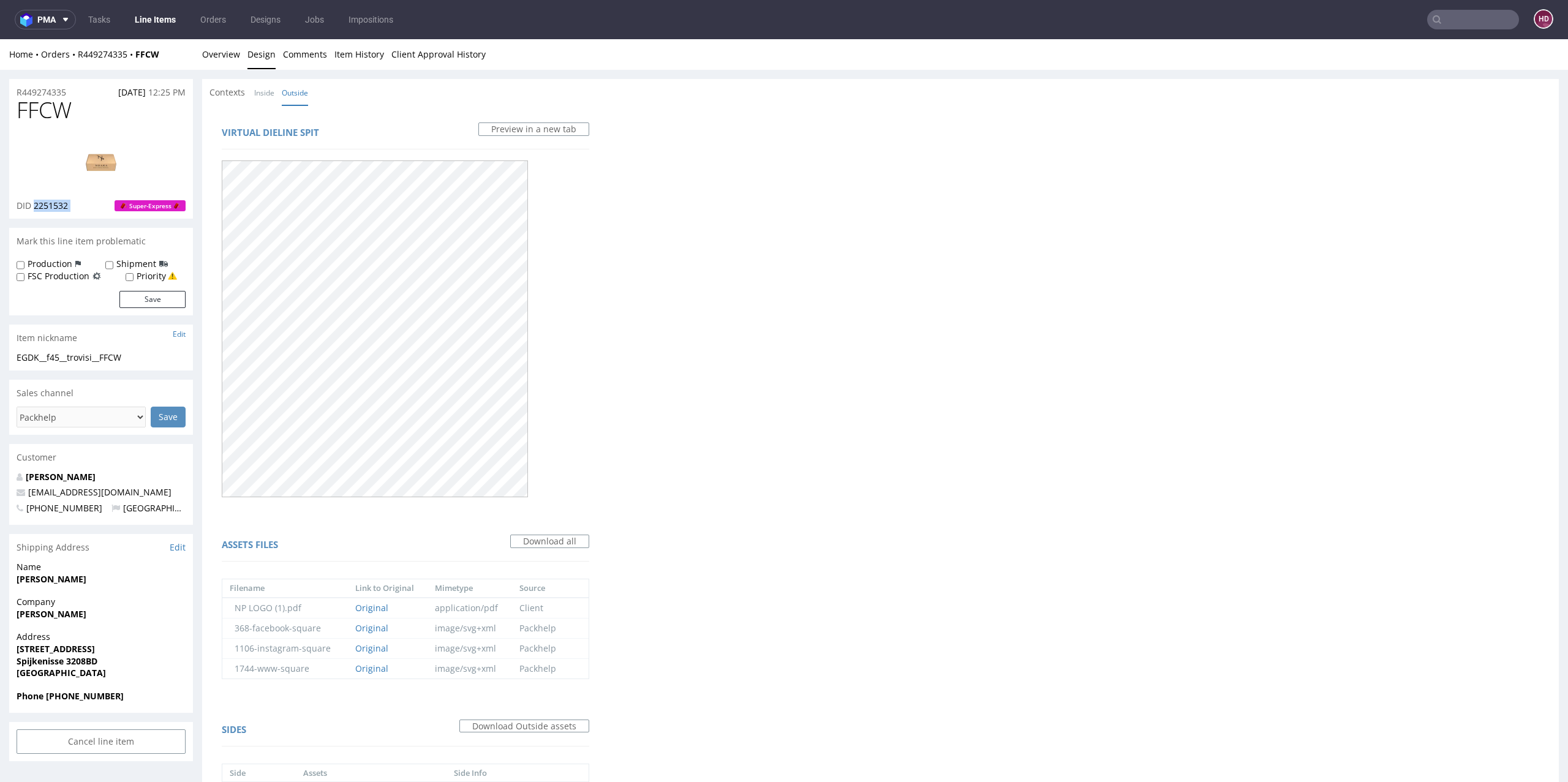
click at [40, 211] on div "DID 2251532 Super-Express" at bounding box center [101, 206] width 169 height 12
copy span "2251532"
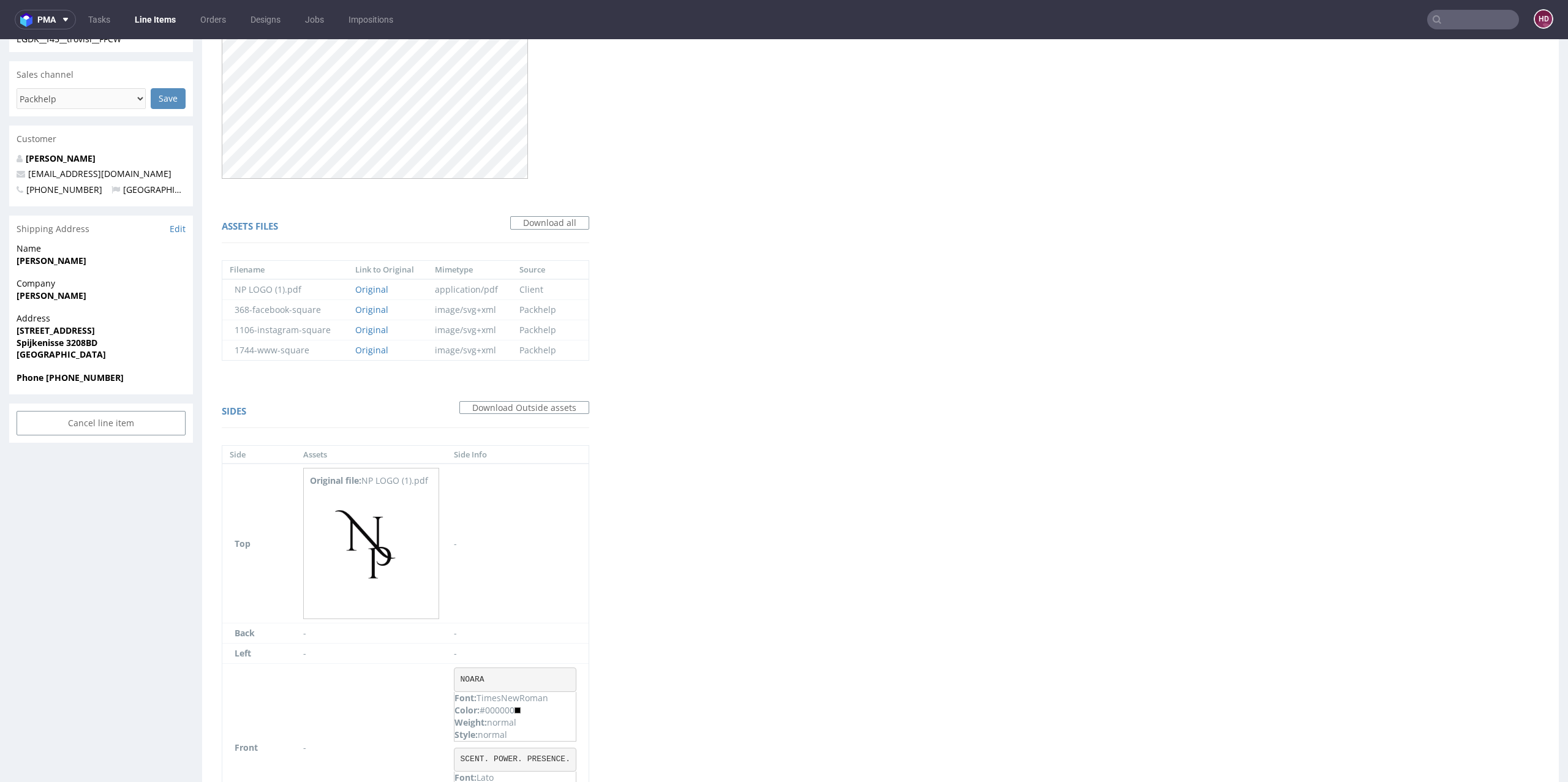
scroll to position [348, 0]
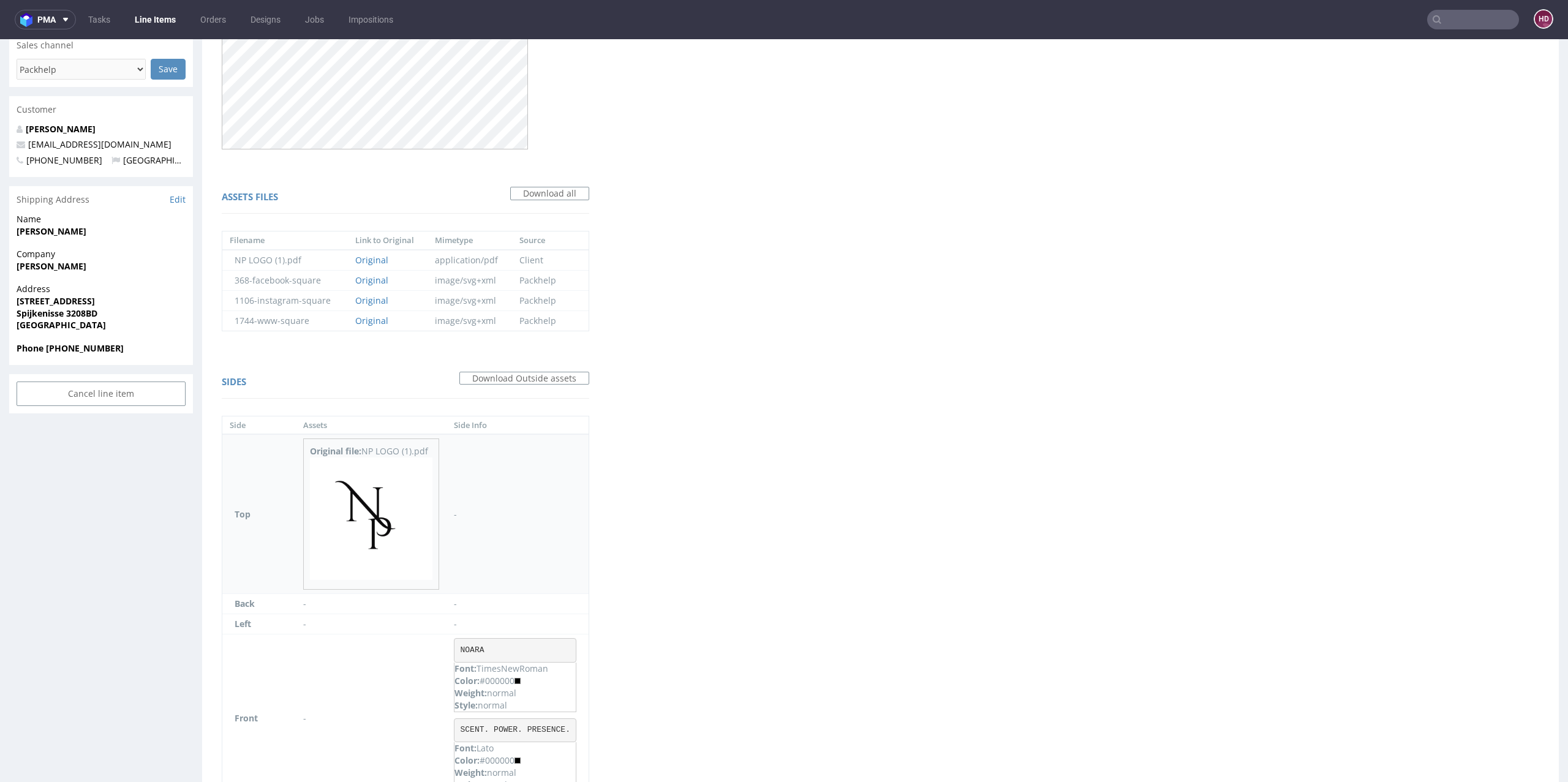
click at [369, 496] on img at bounding box center [371, 519] width 123 height 123
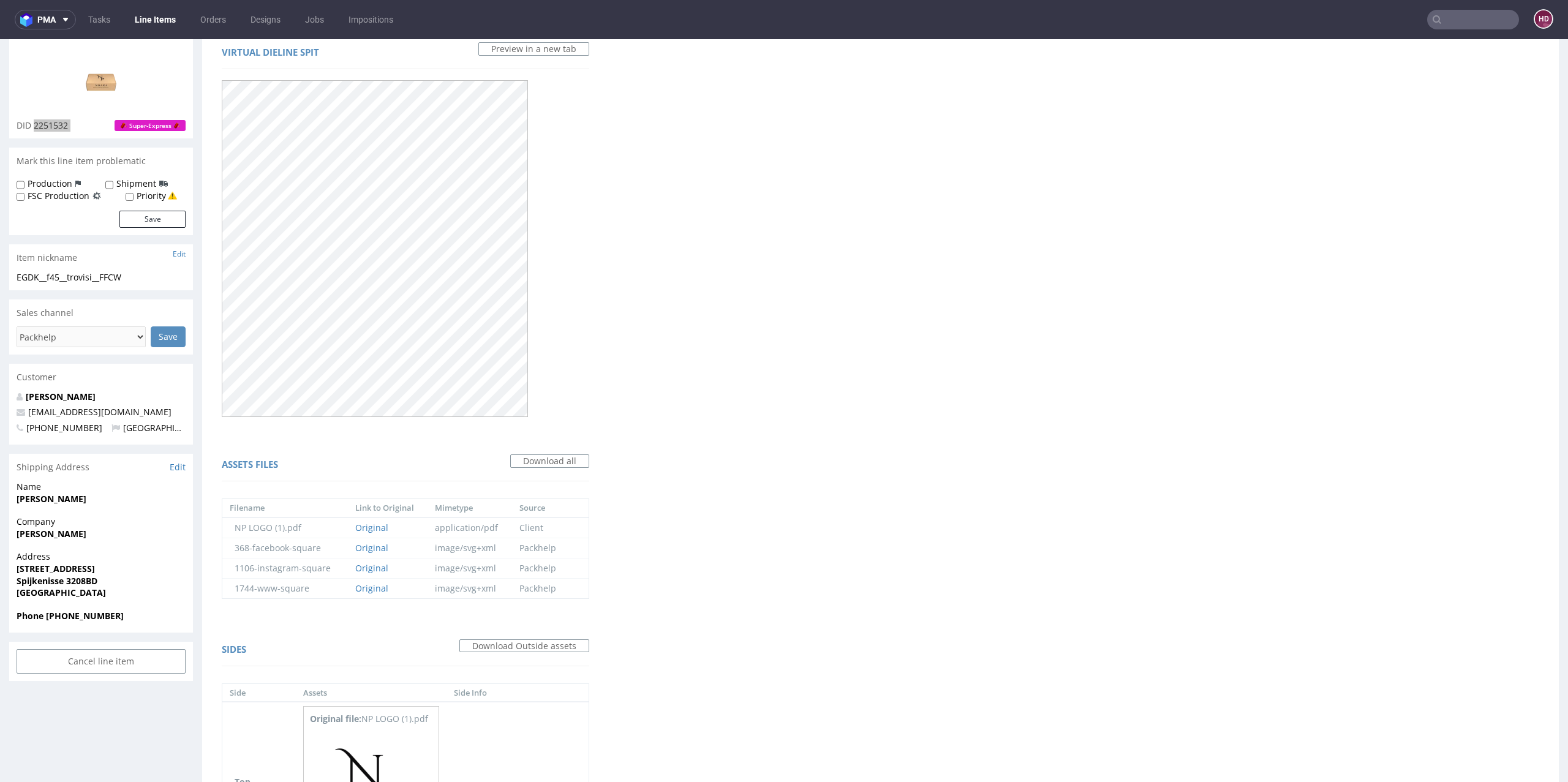
scroll to position [2, 0]
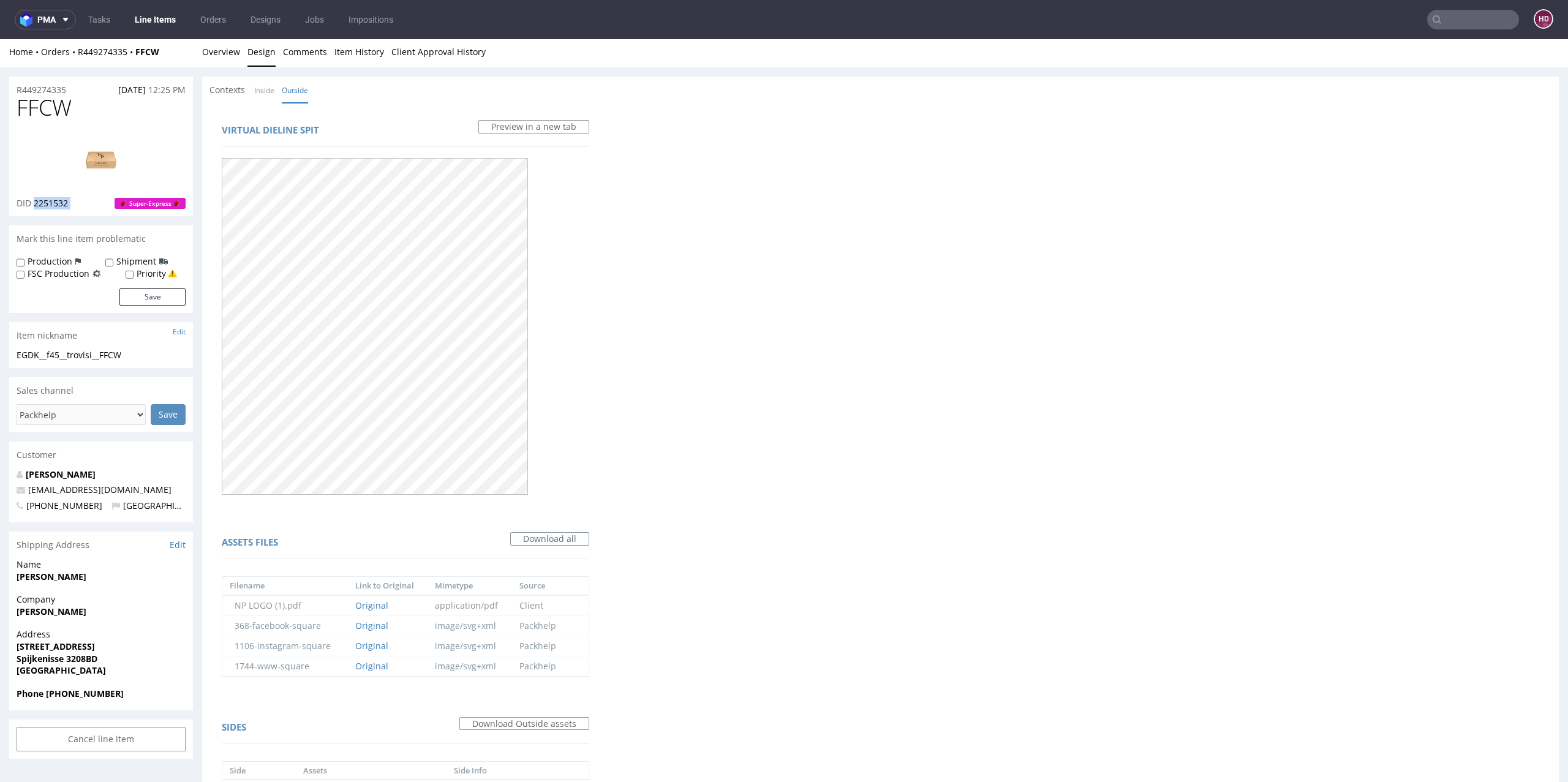
click at [102, 163] on img at bounding box center [100, 160] width 98 height 55
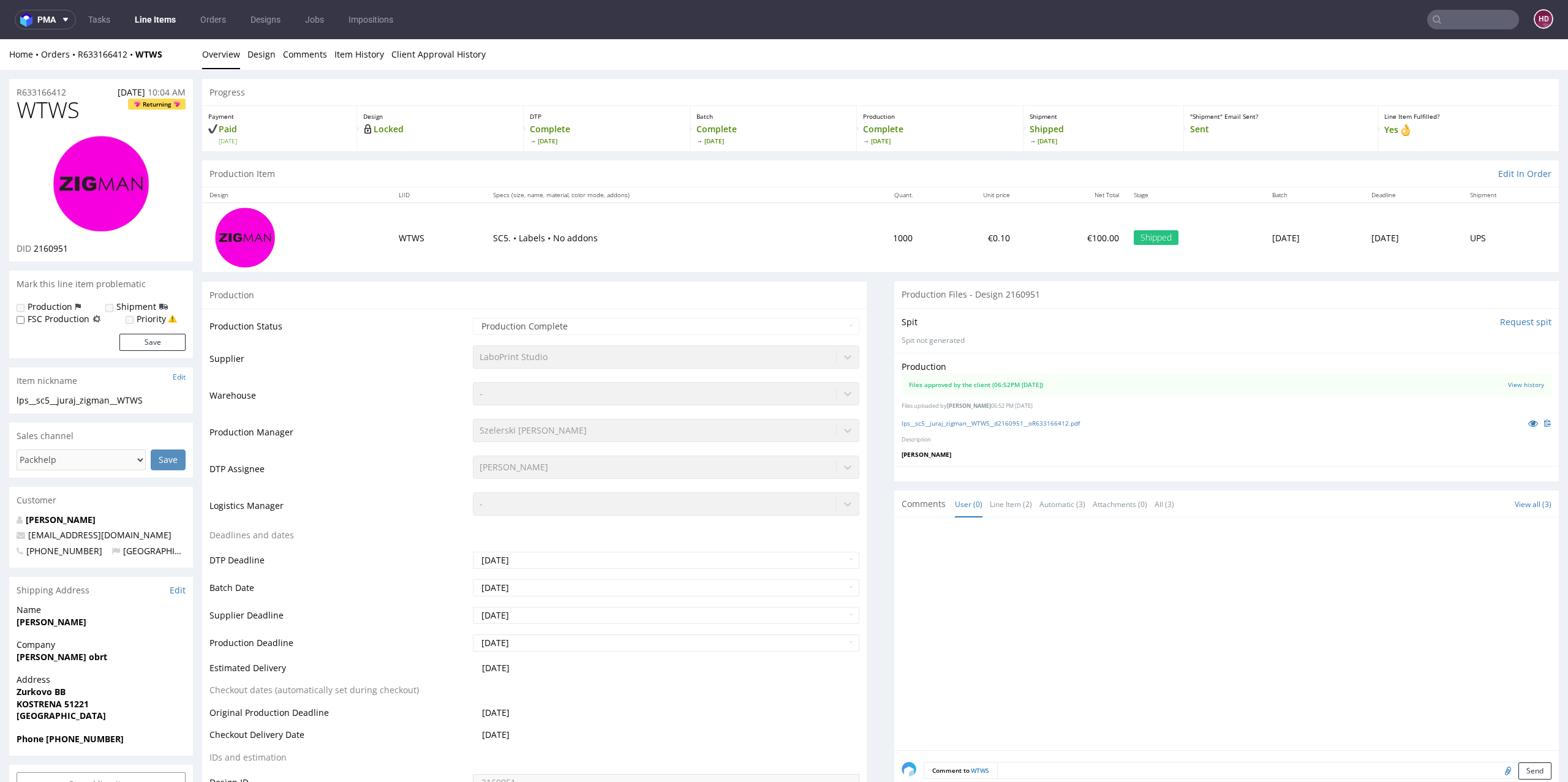
click at [157, 20] on link "Line Items" at bounding box center [155, 20] width 56 height 20
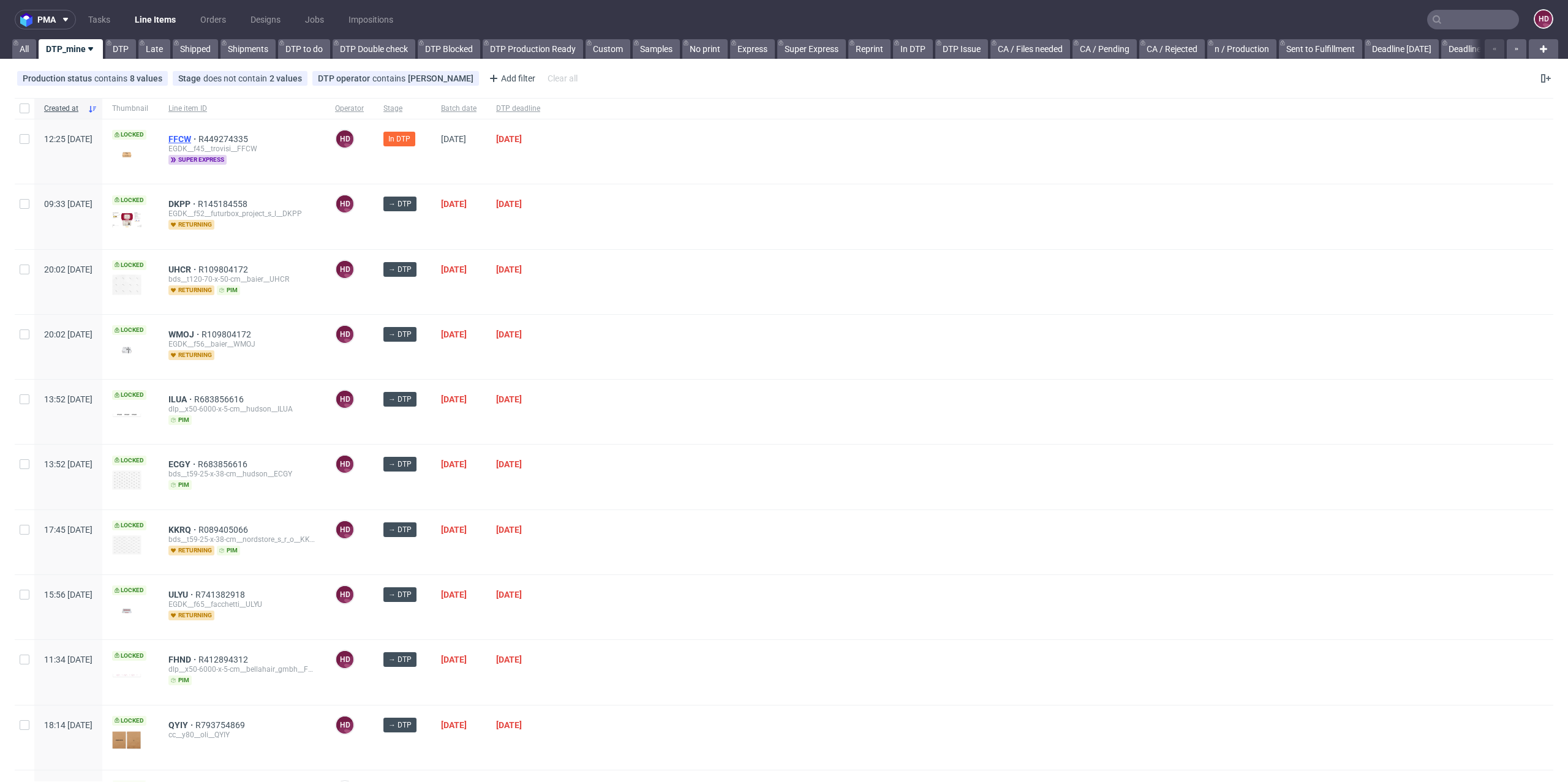
click at [198, 138] on span "FFCW" at bounding box center [183, 139] width 30 height 10
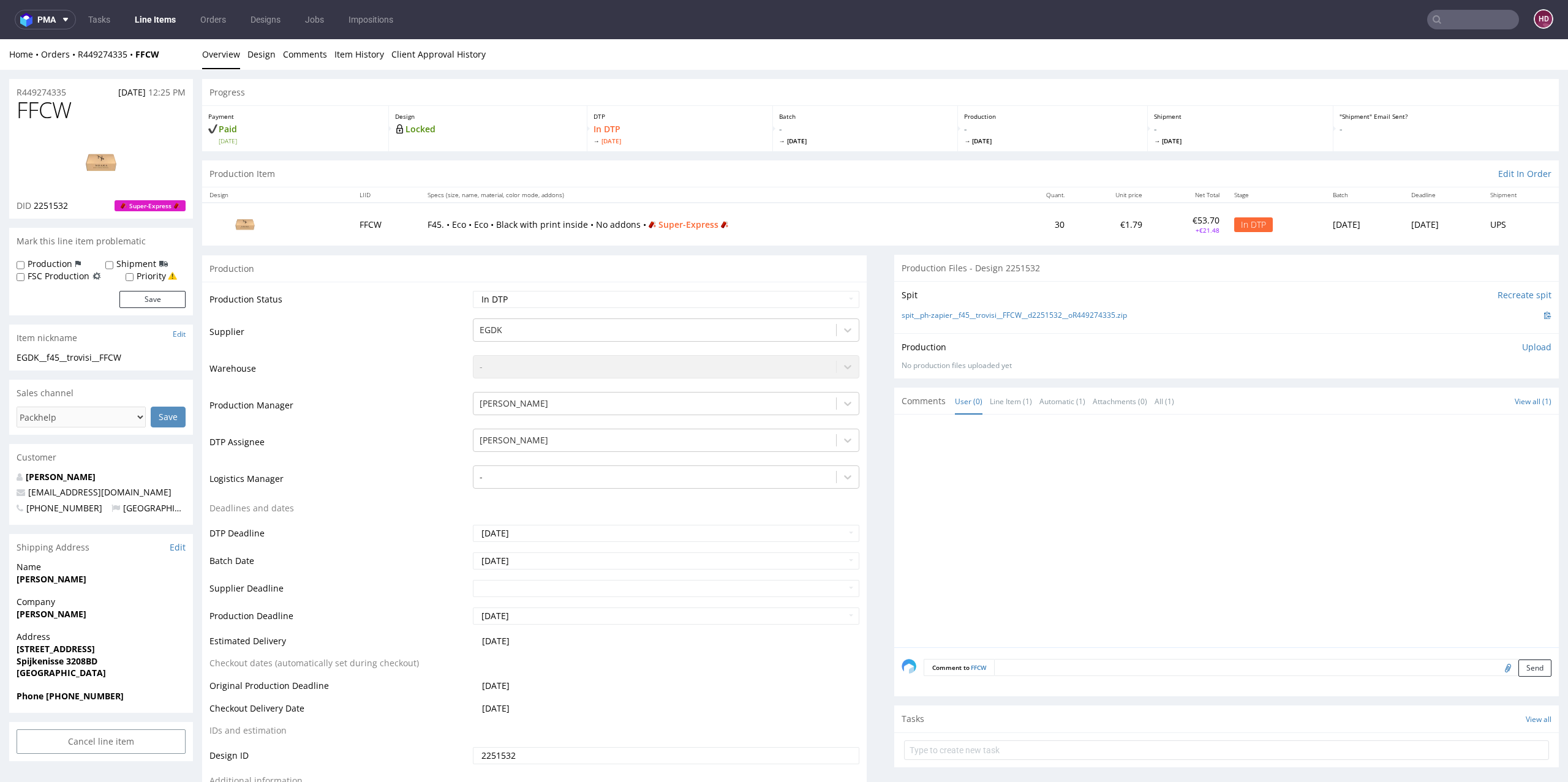
click at [111, 117] on h1 "FFCW" at bounding box center [101, 110] width 169 height 25
drag, startPoint x: 88, startPoint y: 103, endPoint x: 5, endPoint y: 99, distance: 83.1
copy span "FFCW"
drag, startPoint x: 78, startPoint y: 358, endPoint x: 1, endPoint y: 357, distance: 77.0
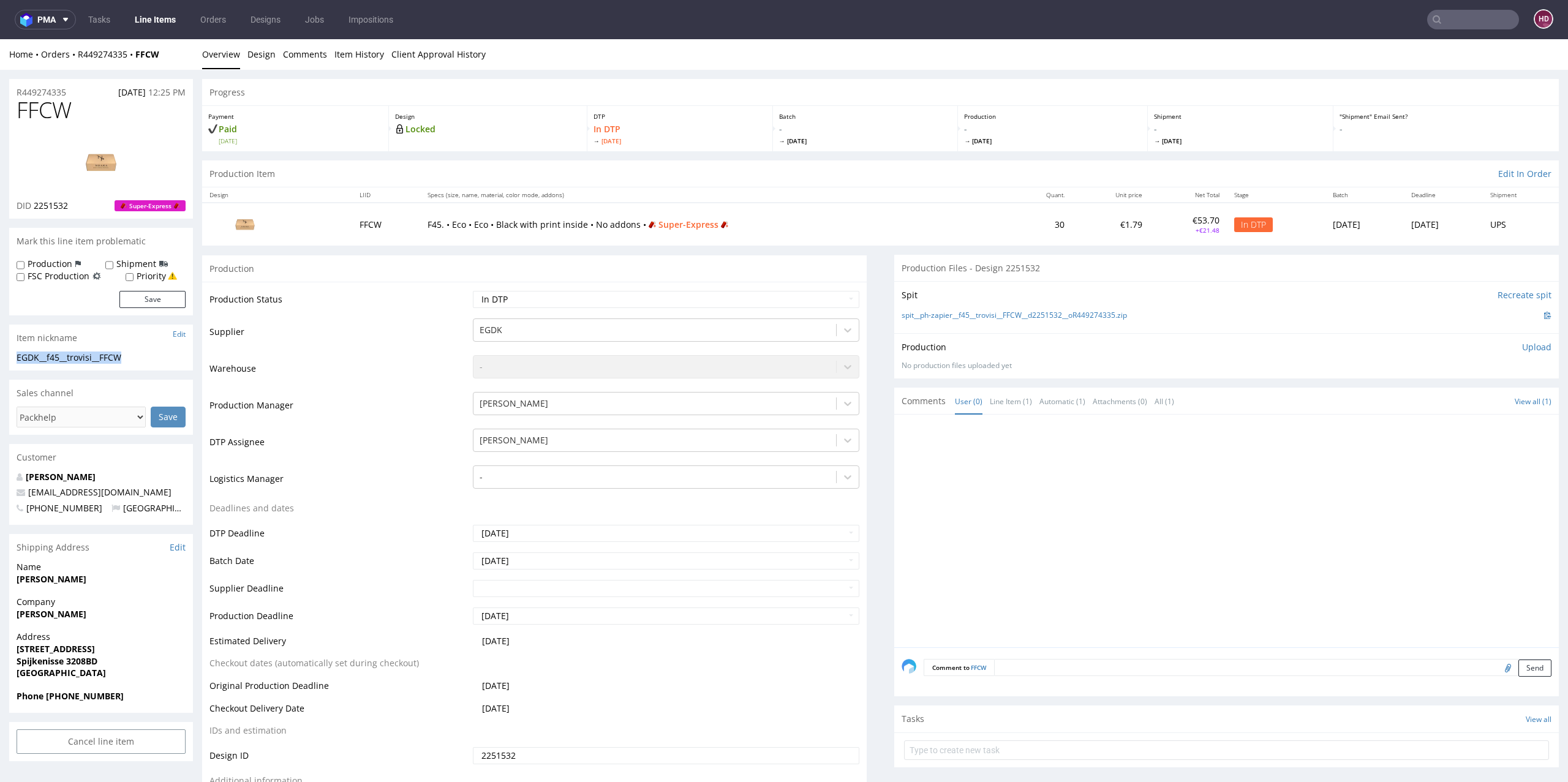
copy div "EGDK__f45__trovisi__FFCW"
drag, startPoint x: 78, startPoint y: 93, endPoint x: 0, endPoint y: 79, distance: 79.2
copy p "R449274335"
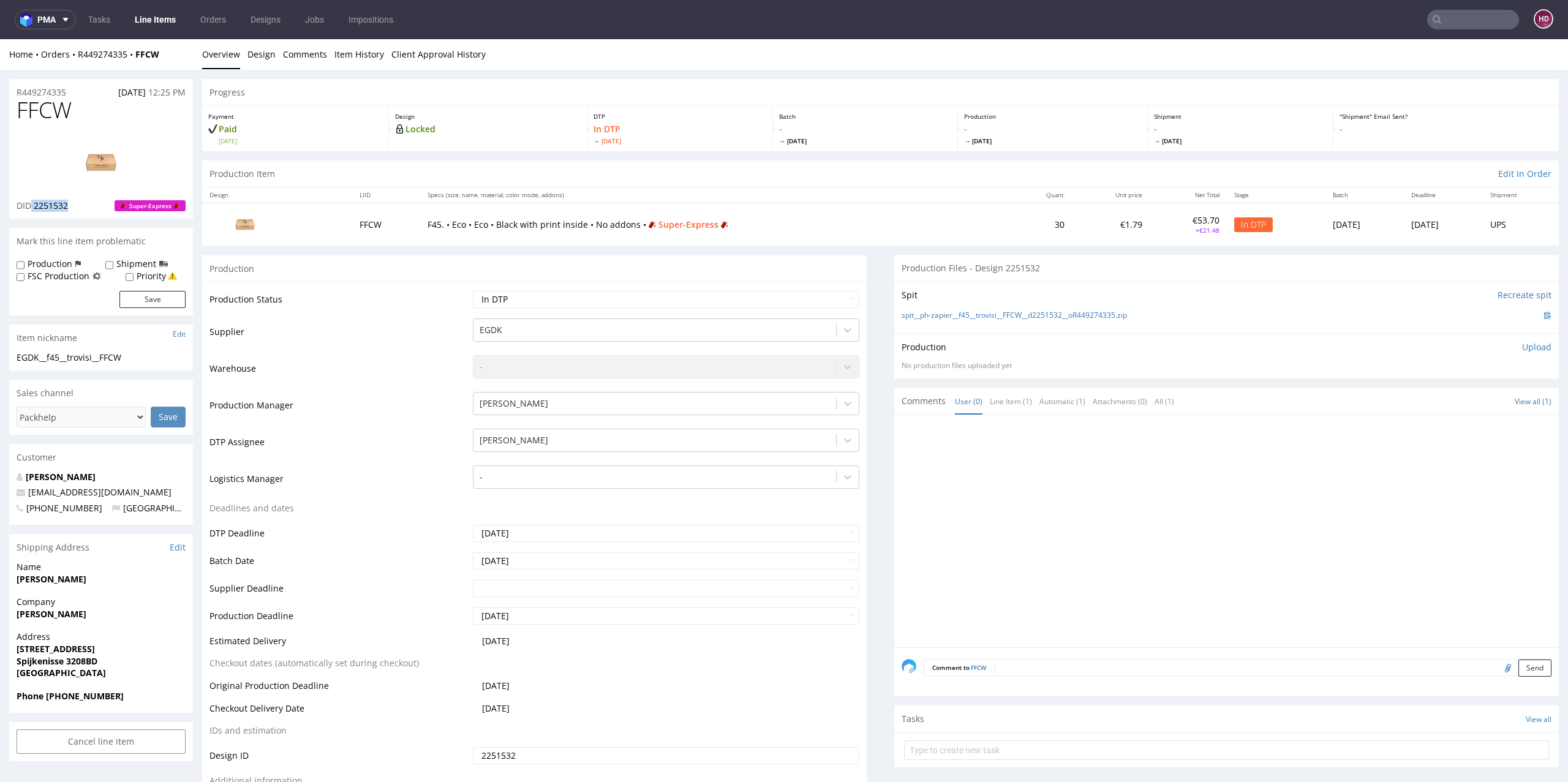
drag, startPoint x: 32, startPoint y: 203, endPoint x: 71, endPoint y: 204, distance: 39.0
click at [71, 204] on div "DID 2251532 Super-Express" at bounding box center [101, 206] width 169 height 12
copy p "2251532"
click at [123, 167] on img at bounding box center [100, 162] width 98 height 55
drag, startPoint x: 1491, startPoint y: 342, endPoint x: 1006, endPoint y: 243, distance: 495.0
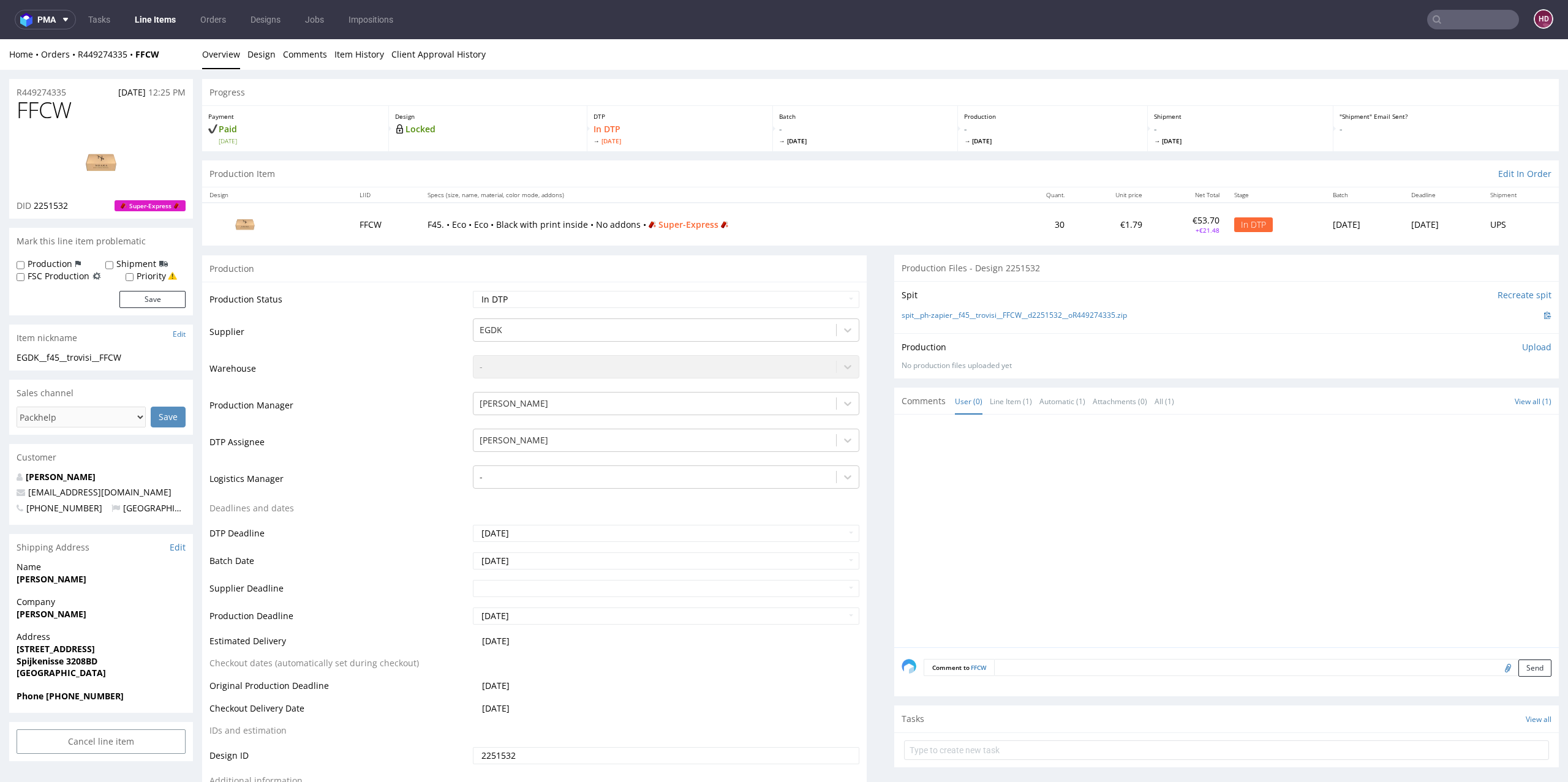
click at [1492, 342] on div "Production Upload" at bounding box center [1227, 347] width 650 height 12
click at [542, 302] on select "Waiting for Artwork Waiting for Diecut Waiting for Mockup Waiting for DTP Waiti…" at bounding box center [666, 299] width 387 height 17
select select "dtp_production_ready"
click at [473, 291] on select "Waiting for Artwork Waiting for Diecut Waiting for Mockup Waiting for DTP Waiti…" at bounding box center [666, 299] width 387 height 17
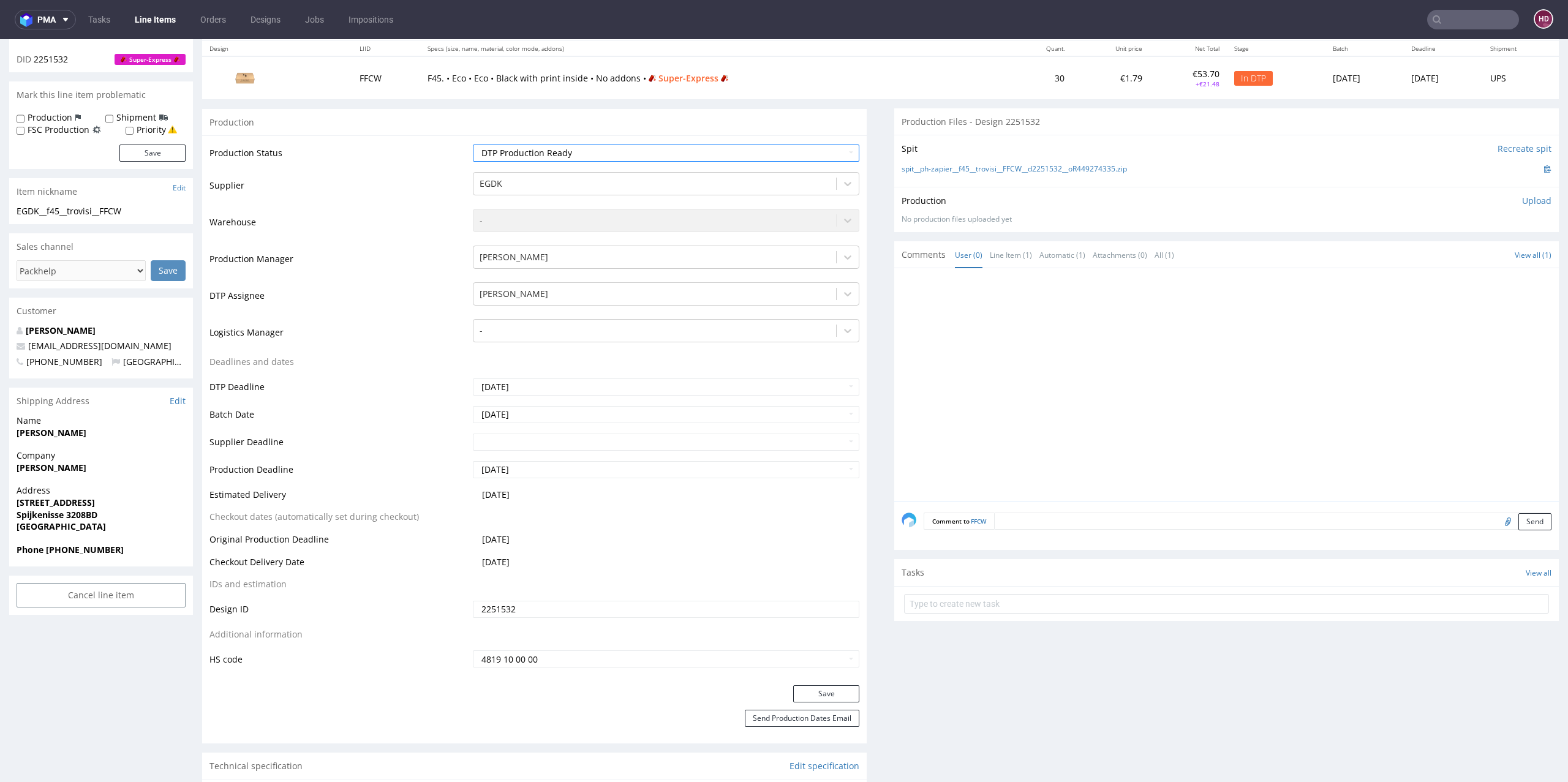
scroll to position [220, 0]
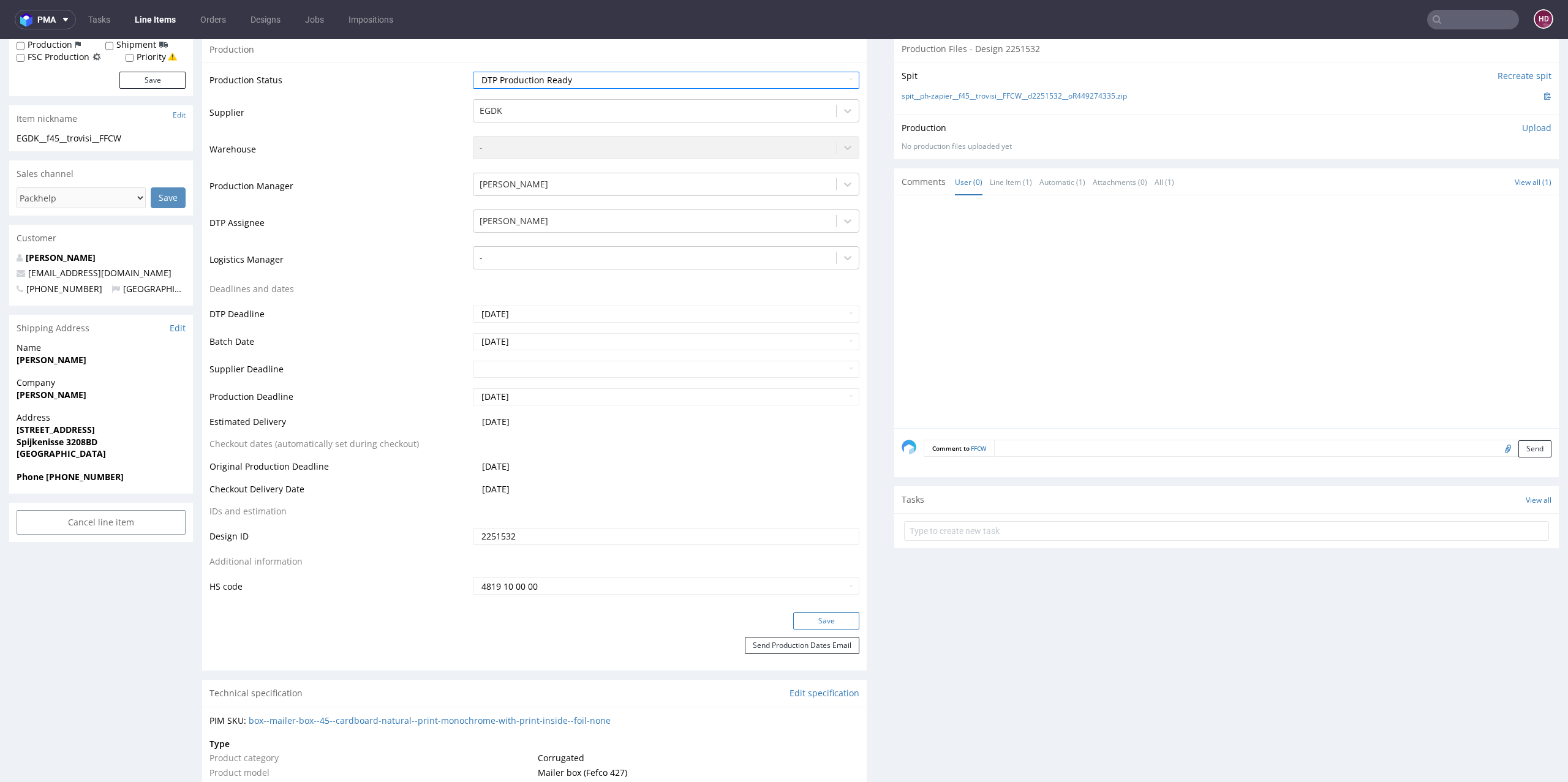
click at [801, 618] on button "Save" at bounding box center [826, 621] width 66 height 17
click at [1522, 124] on p "Upload" at bounding box center [1537, 127] width 30 height 12
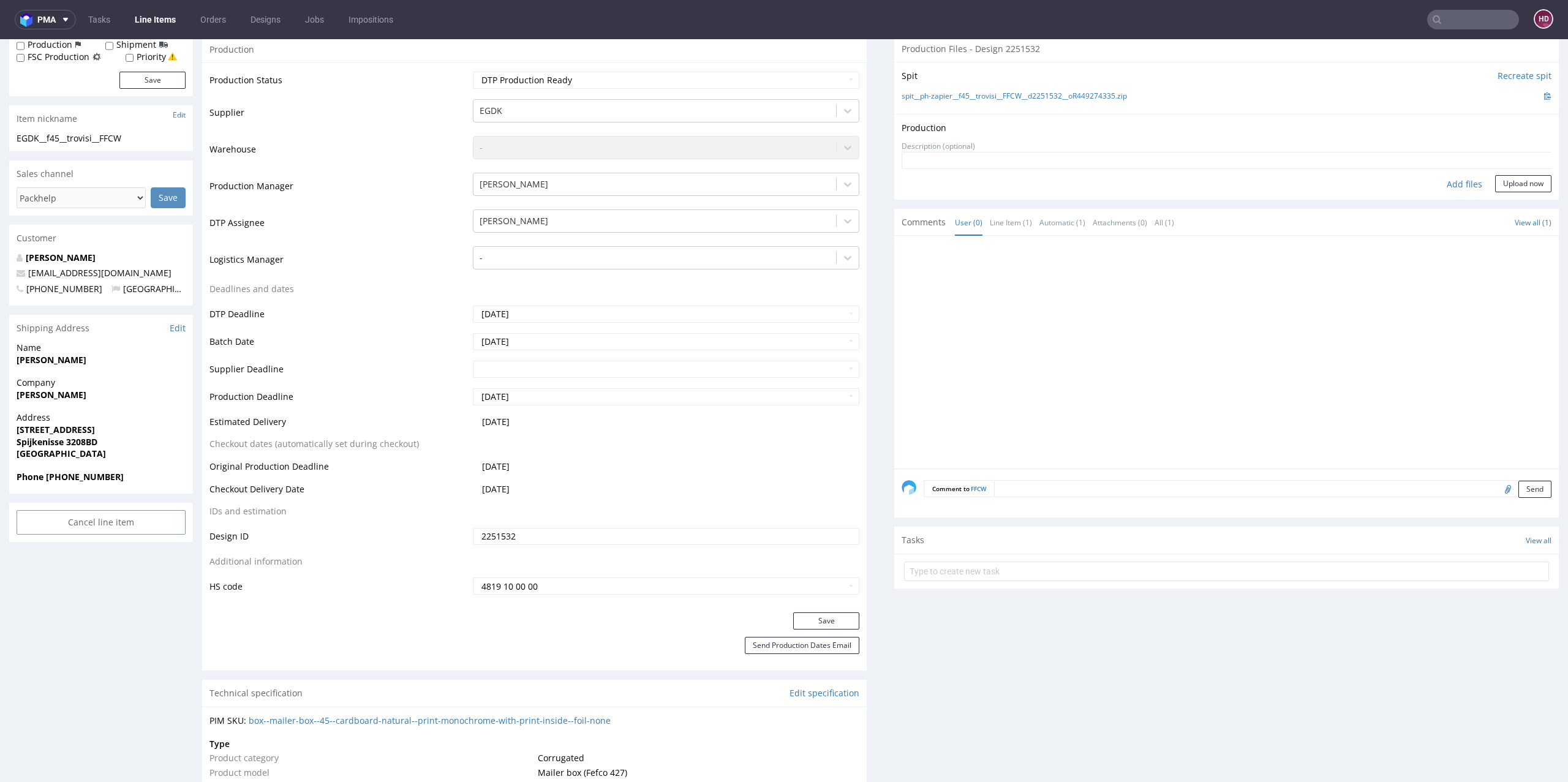
click at [1445, 181] on div "Add files" at bounding box center [1464, 184] width 62 height 18
type input "C:\fakepath\EGDK__f45__trovisi__FFCW__d2251532__oR449274335__outside.pdf"
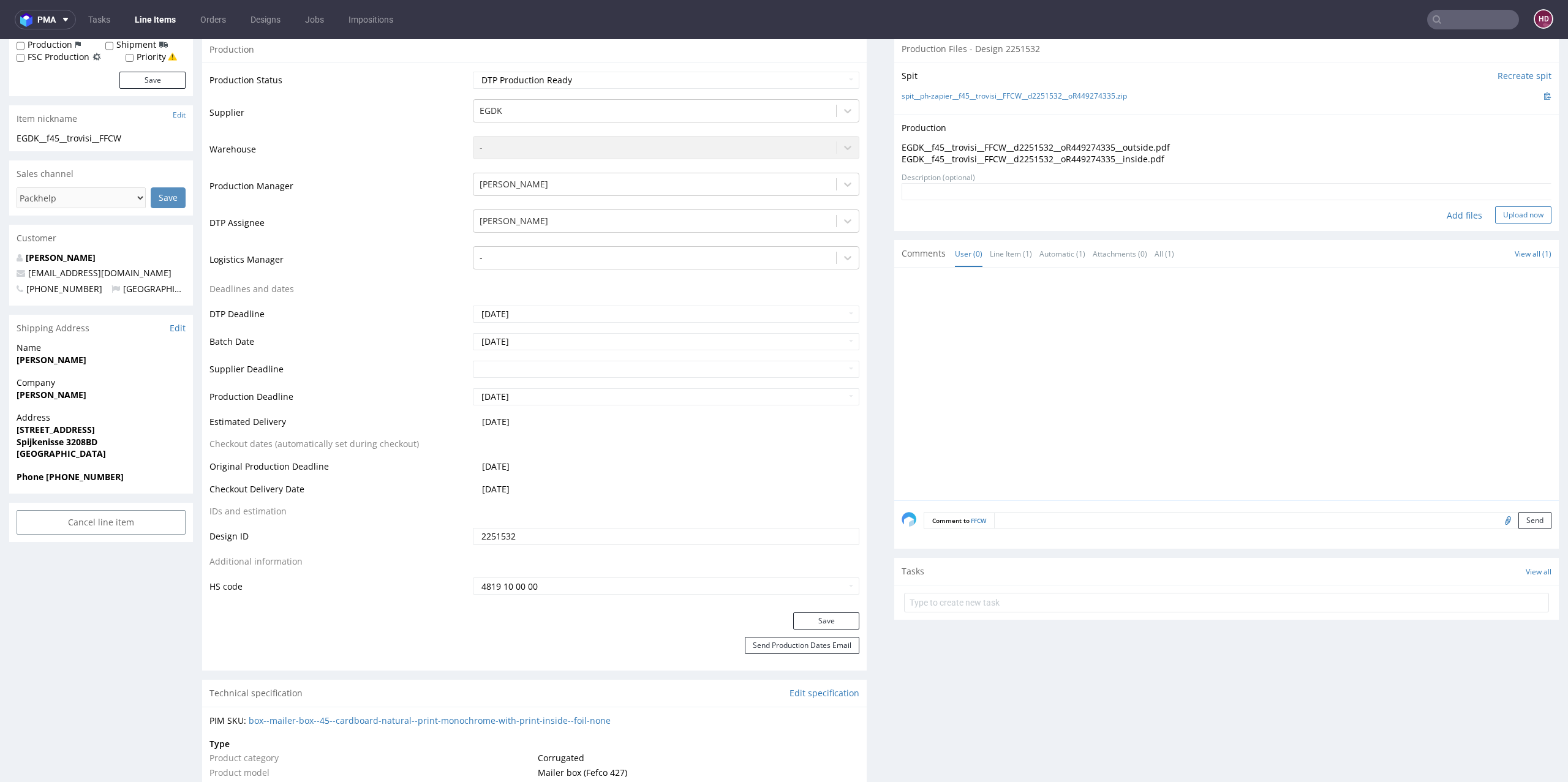
click at [1496, 216] on button "Upload now" at bounding box center [1524, 215] width 57 height 17
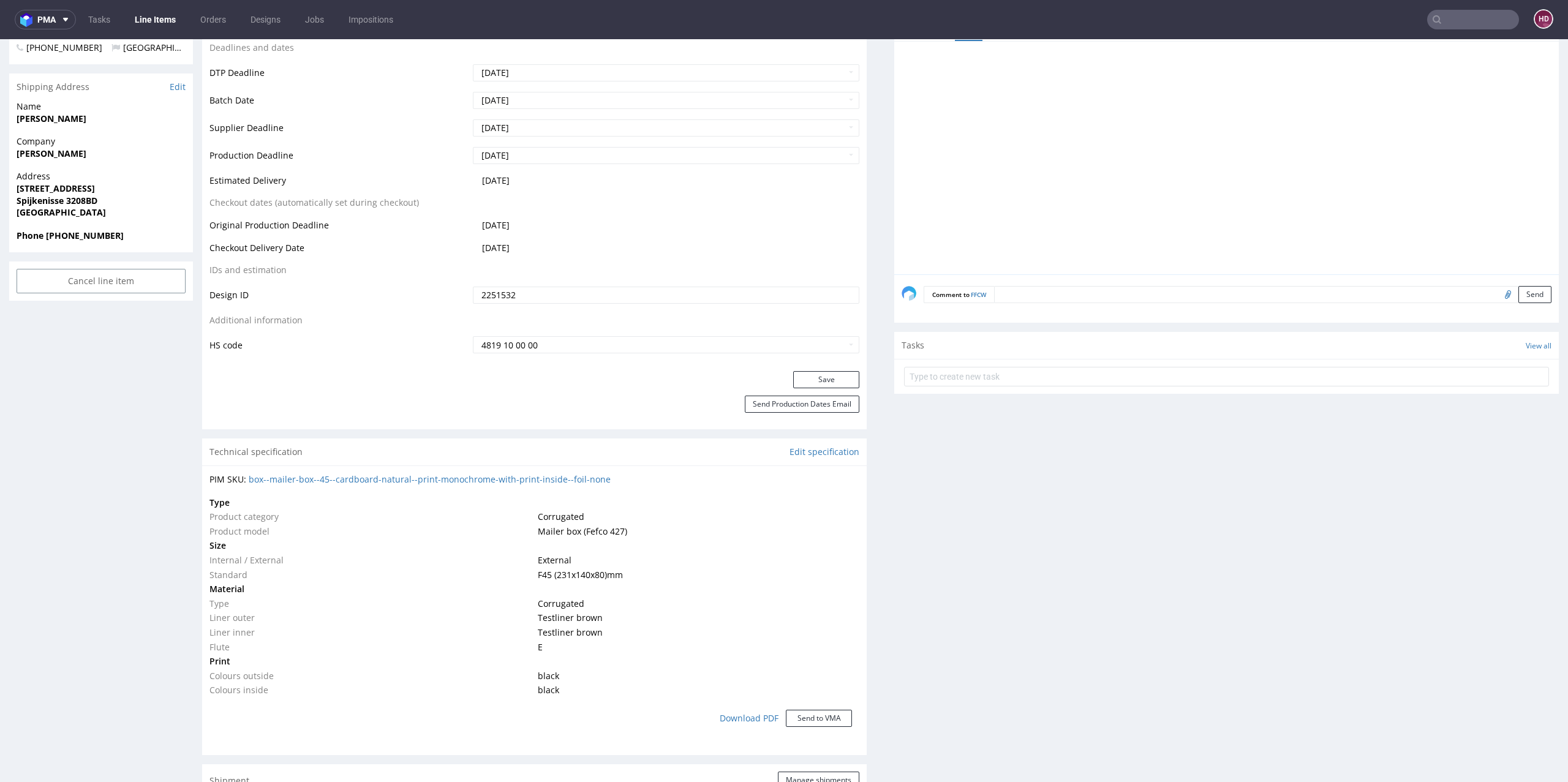
scroll to position [549, 0]
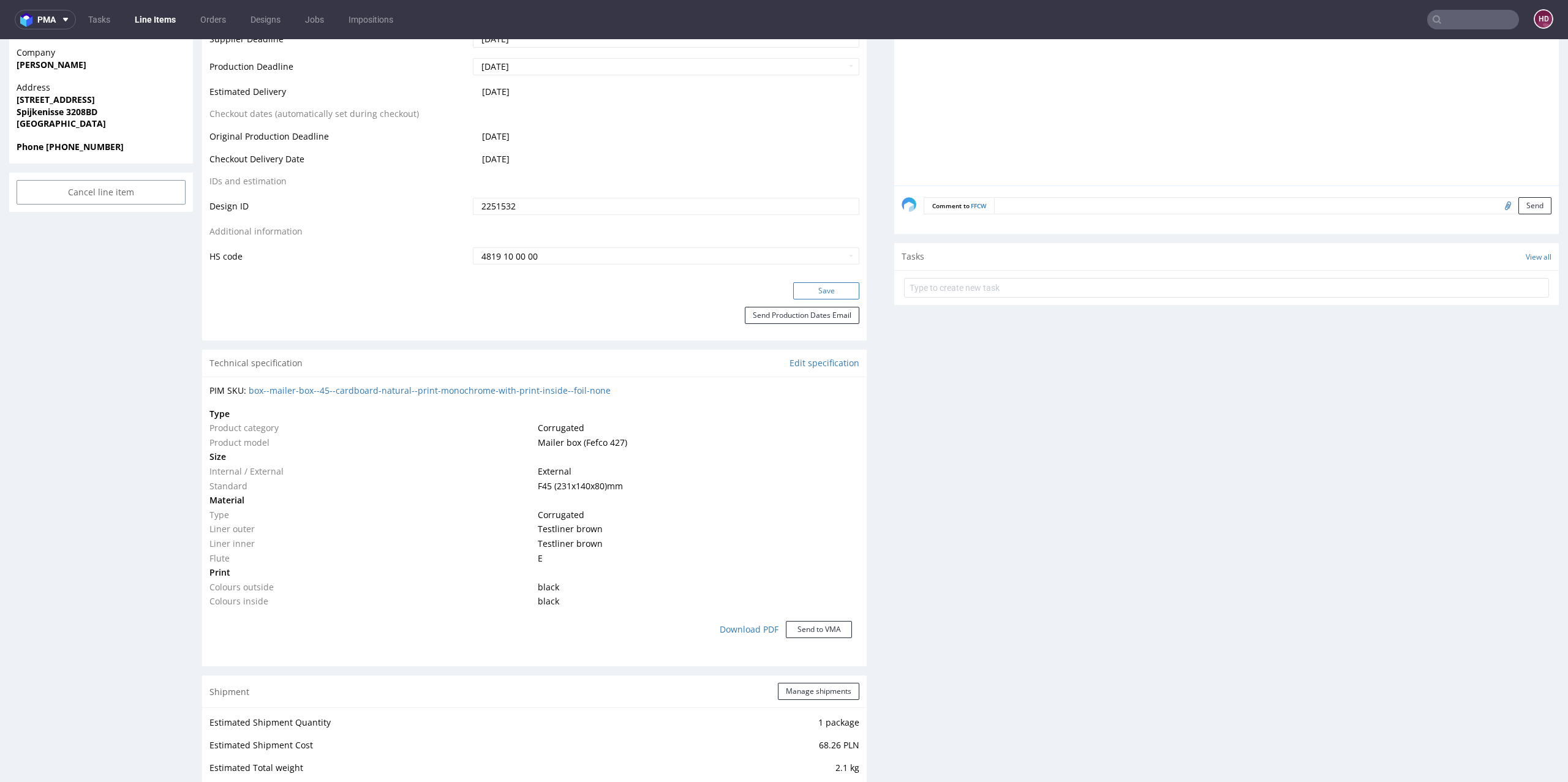
click at [811, 289] on button "Save" at bounding box center [826, 290] width 66 height 17
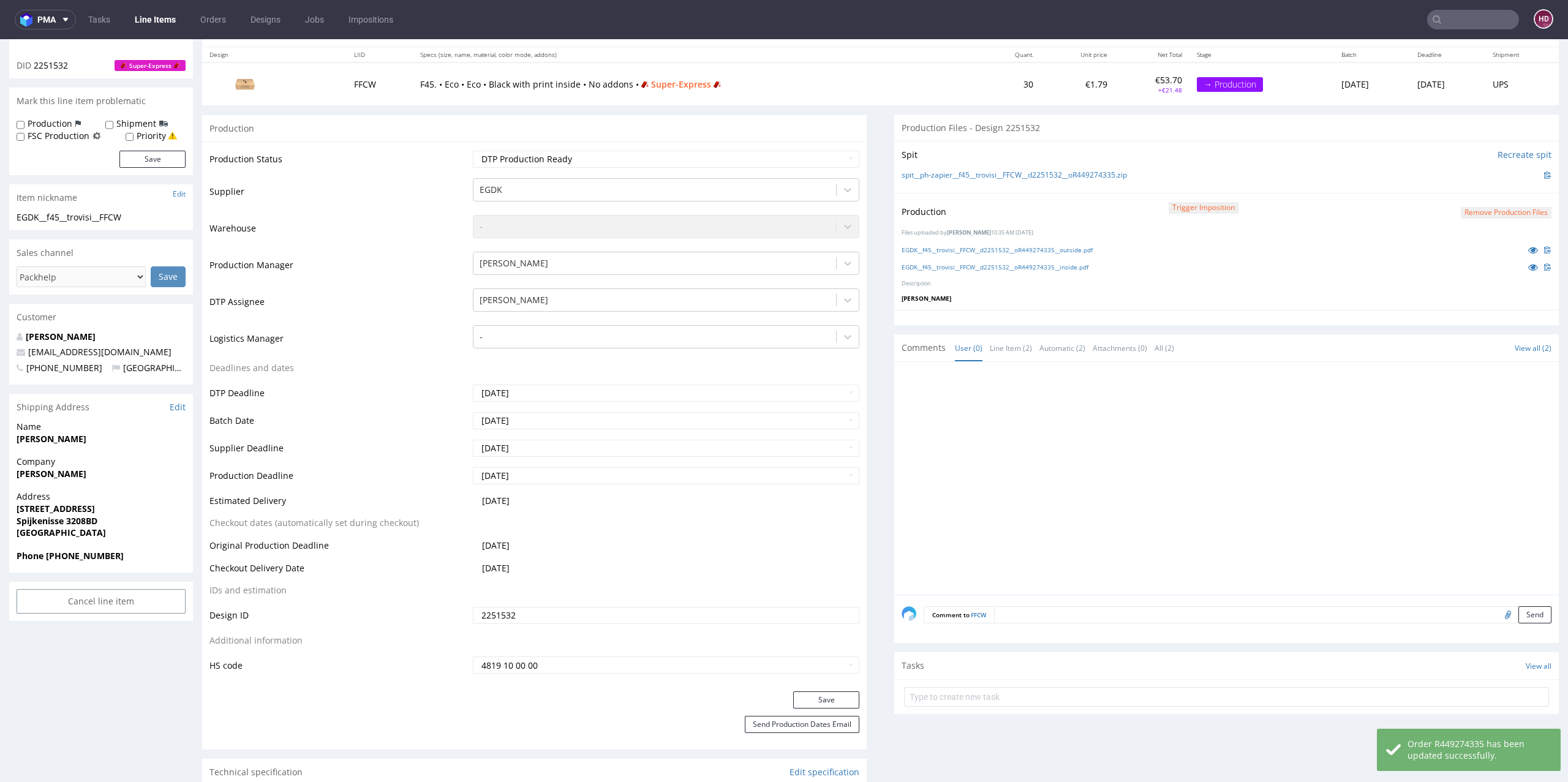
scroll to position [135, 0]
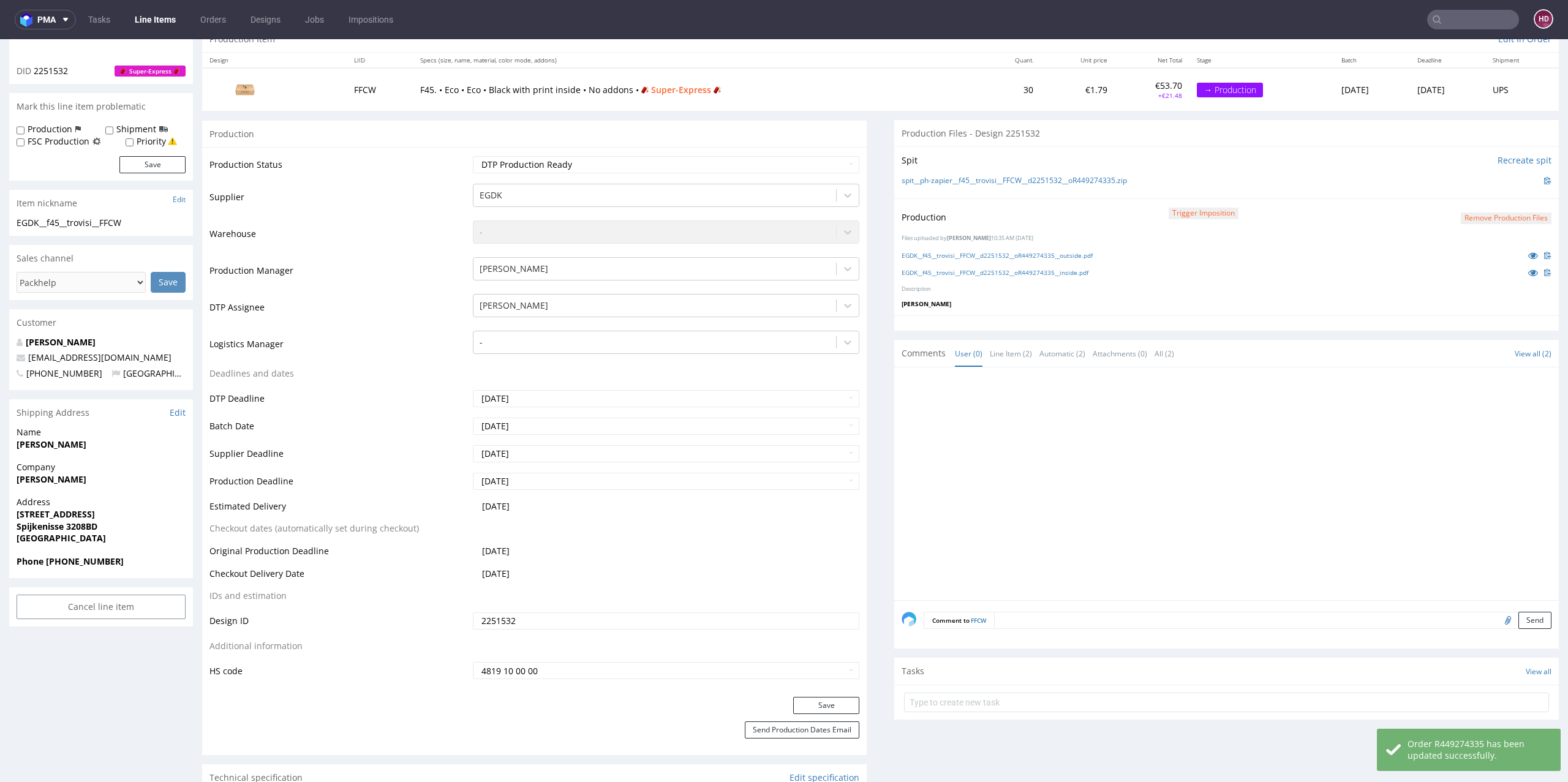
click at [172, 28] on link "Line Items" at bounding box center [155, 20] width 56 height 20
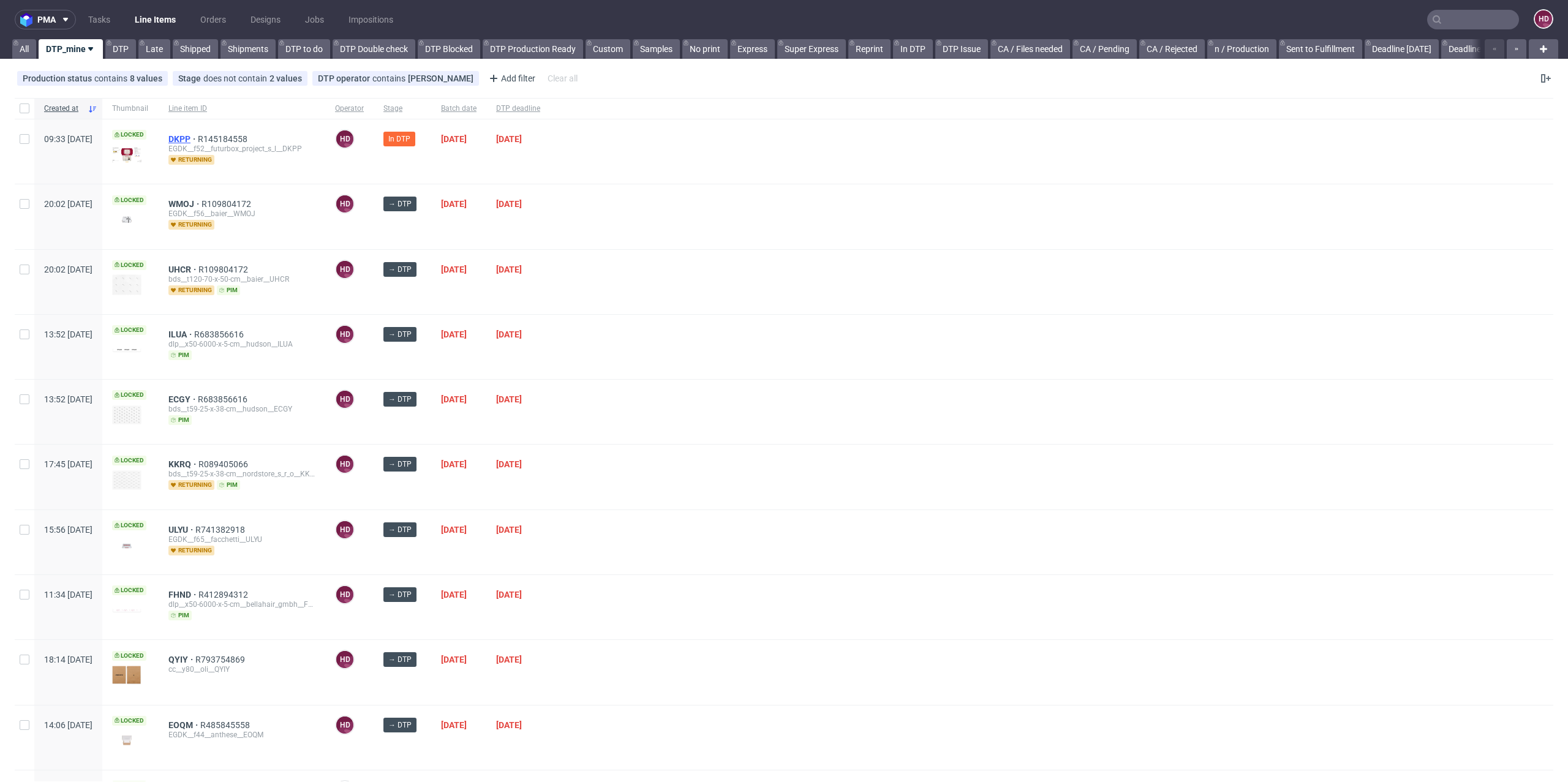
click at [198, 134] on span "DKPP" at bounding box center [183, 139] width 30 height 10
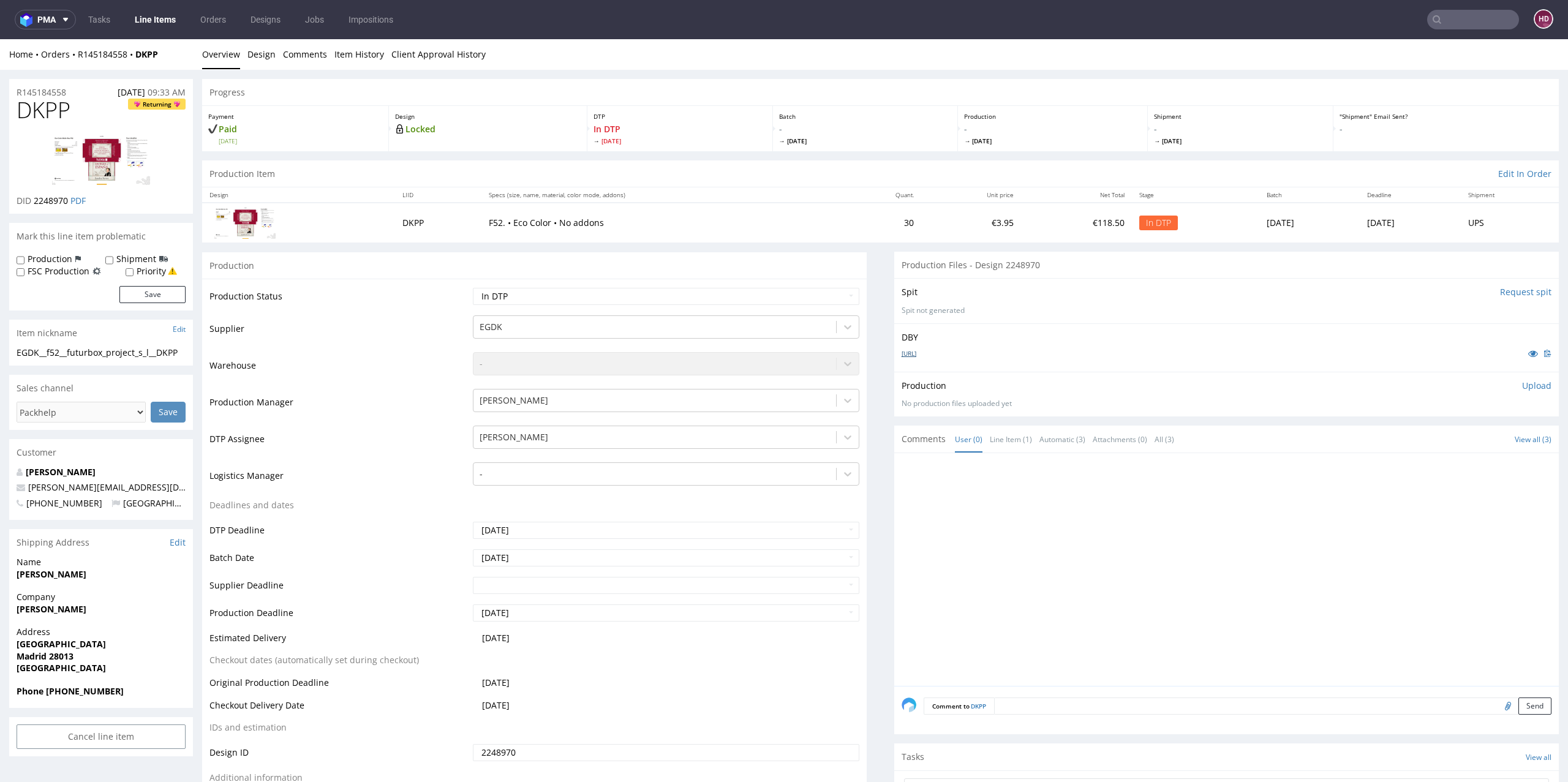
click at [917, 352] on link "[URL]" at bounding box center [909, 354] width 15 height 8
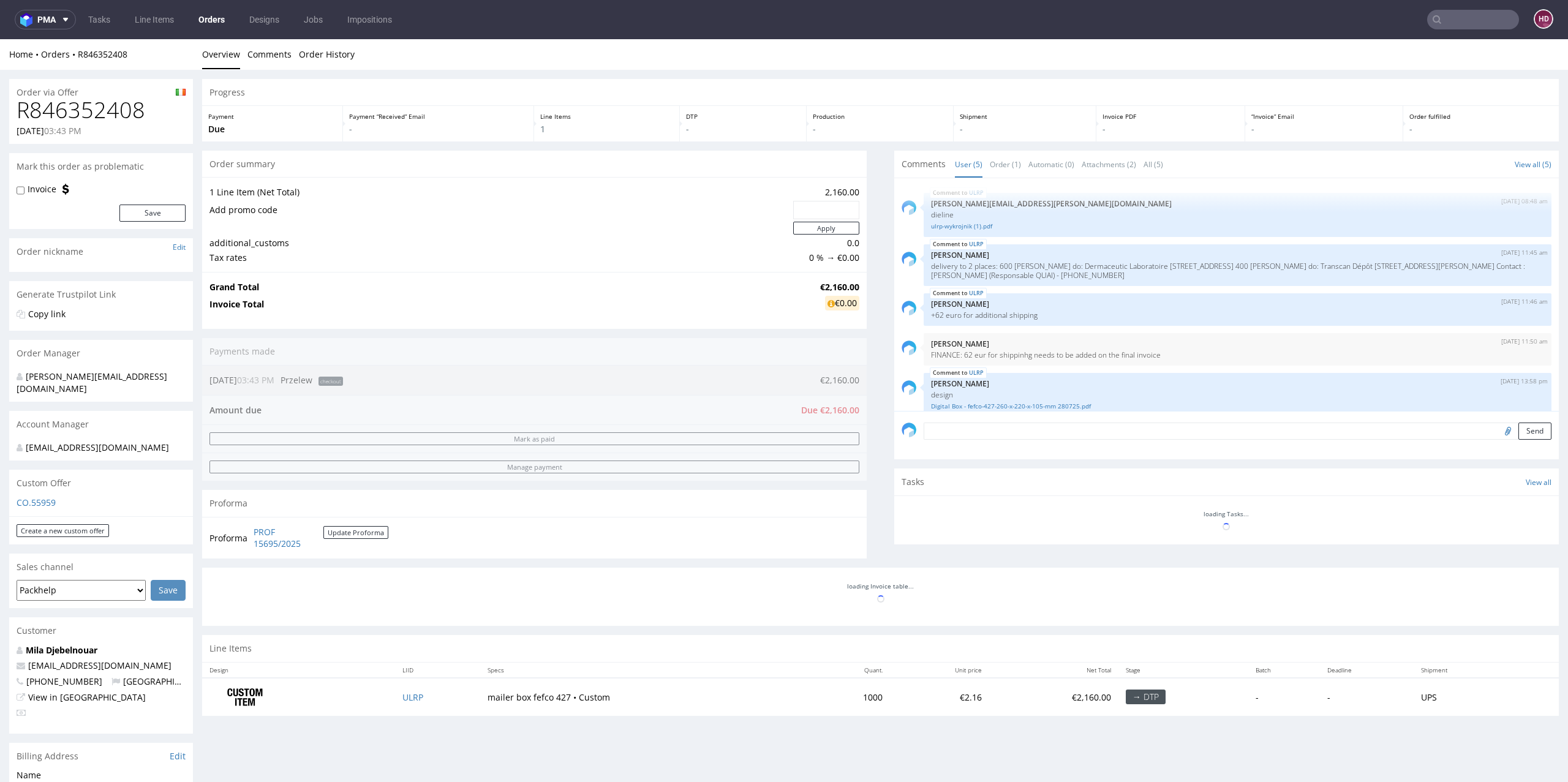
scroll to position [13, 0]
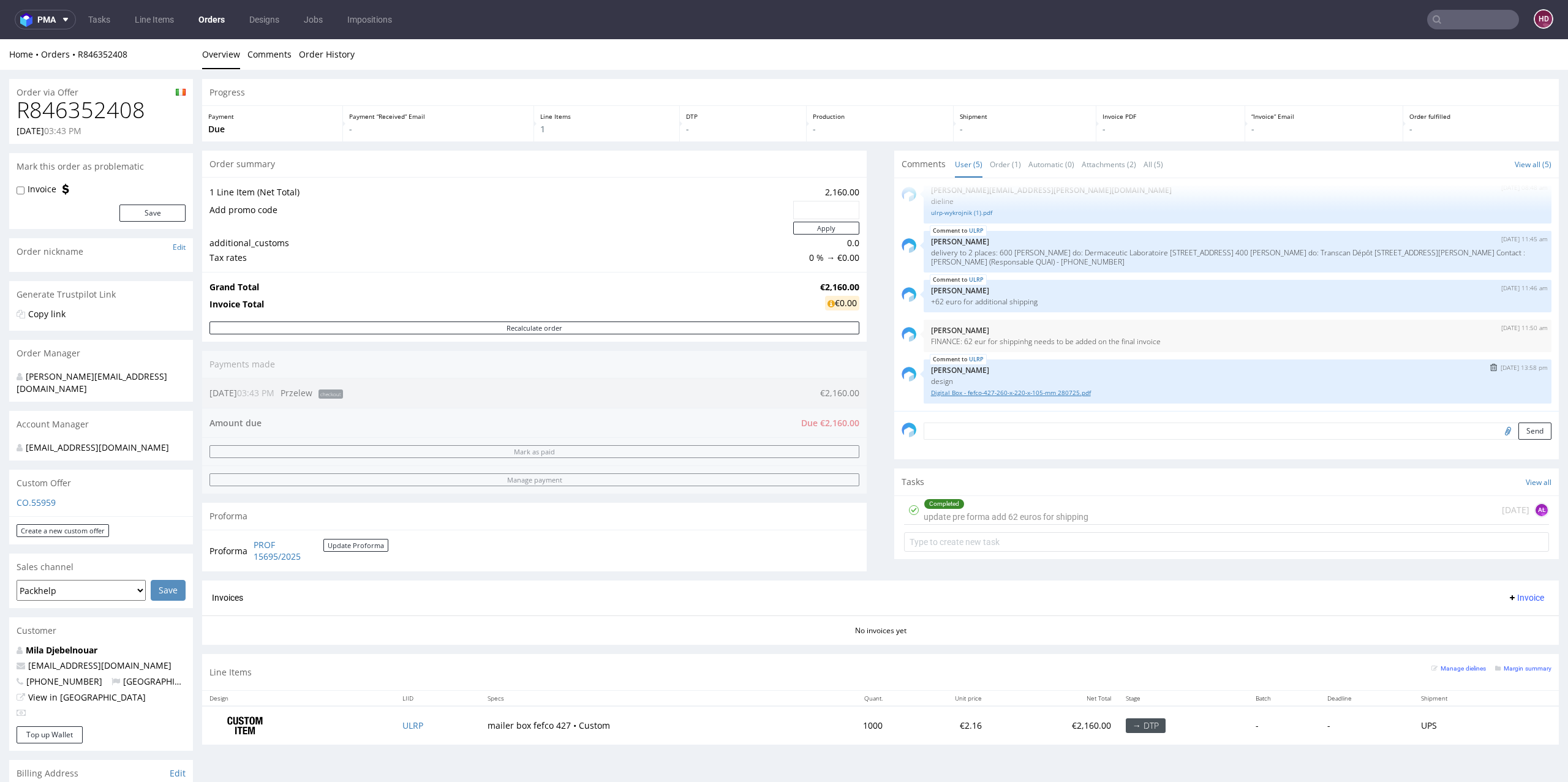
click at [946, 391] on link "Digital Box - fefco-427-260-x-220-x-105-mm 280725.pdf" at bounding box center [1237, 392] width 613 height 9
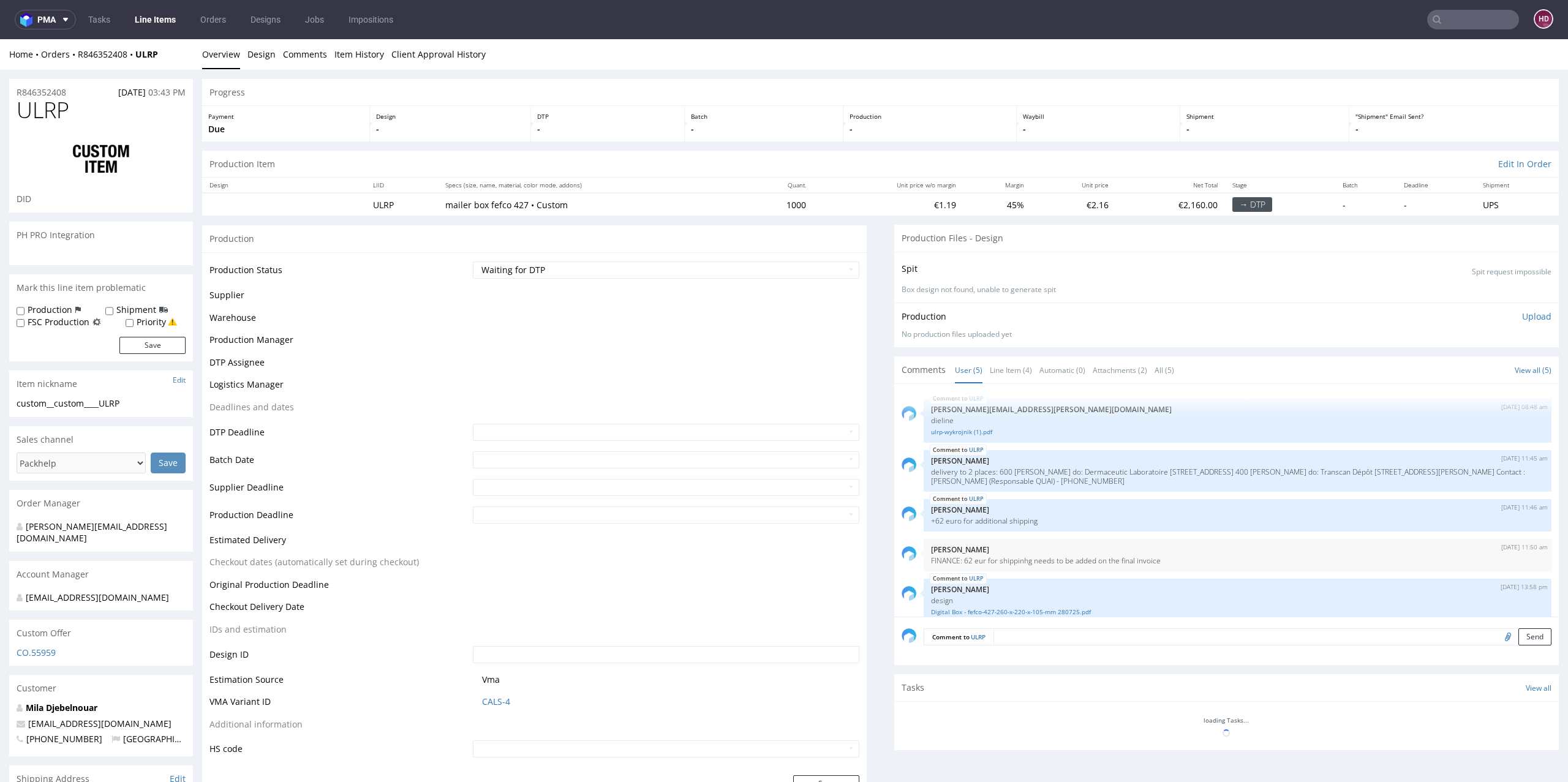
scroll to position [13, 0]
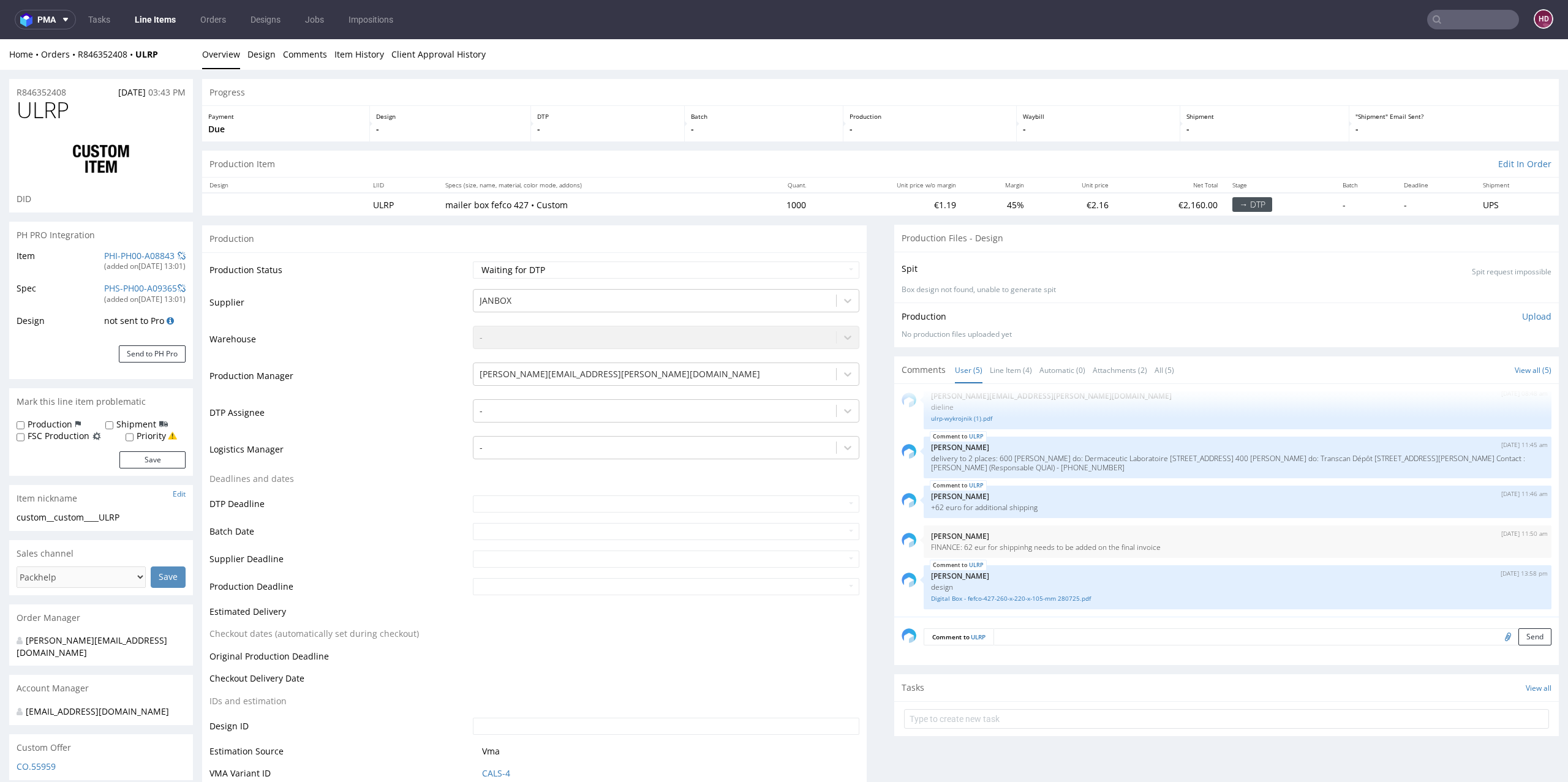
select select "in_progress"
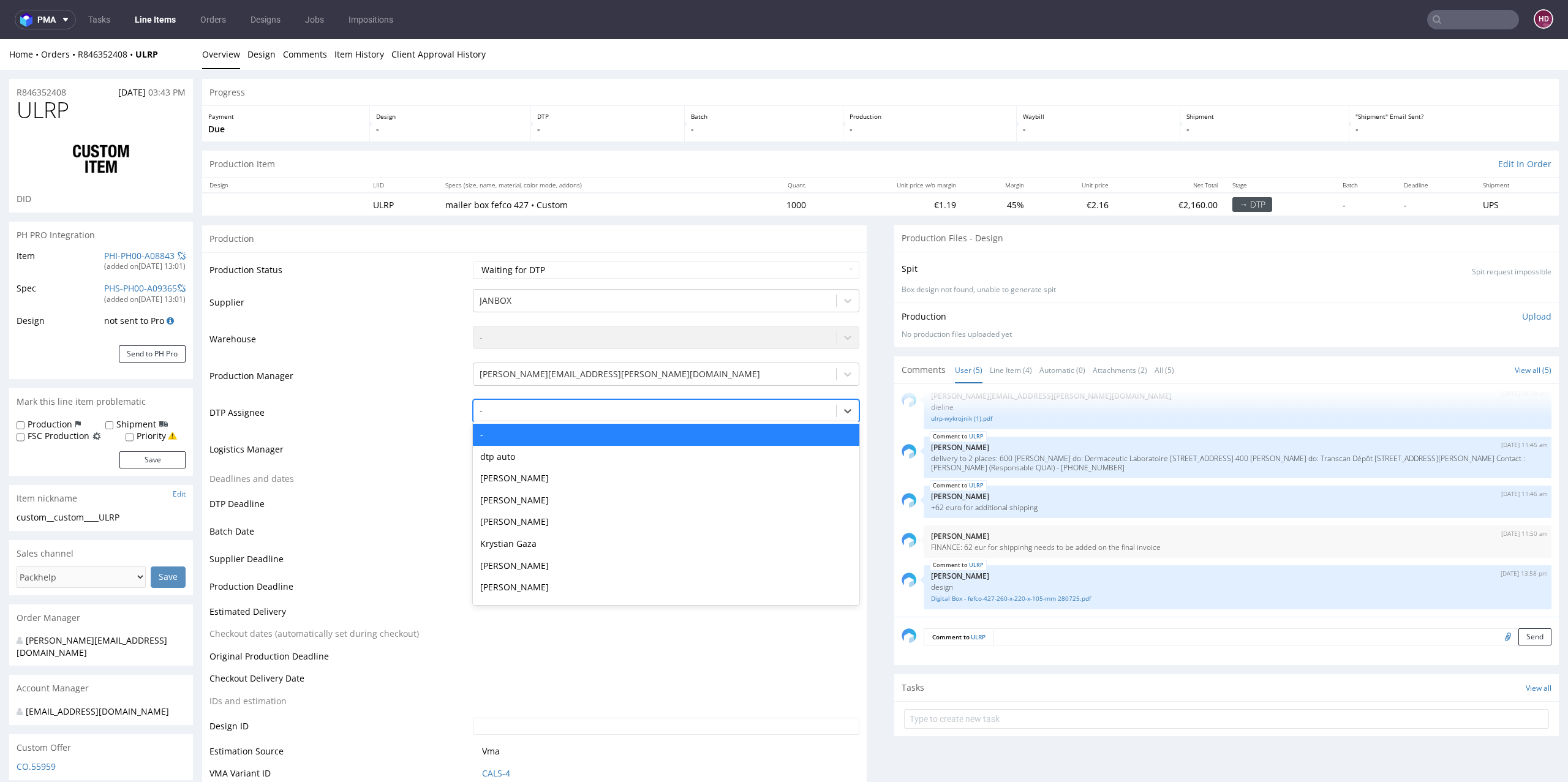
click at [520, 410] on div at bounding box center [654, 411] width 351 height 15
click at [503, 481] on div "[PERSON_NAME]" at bounding box center [666, 478] width 387 height 22
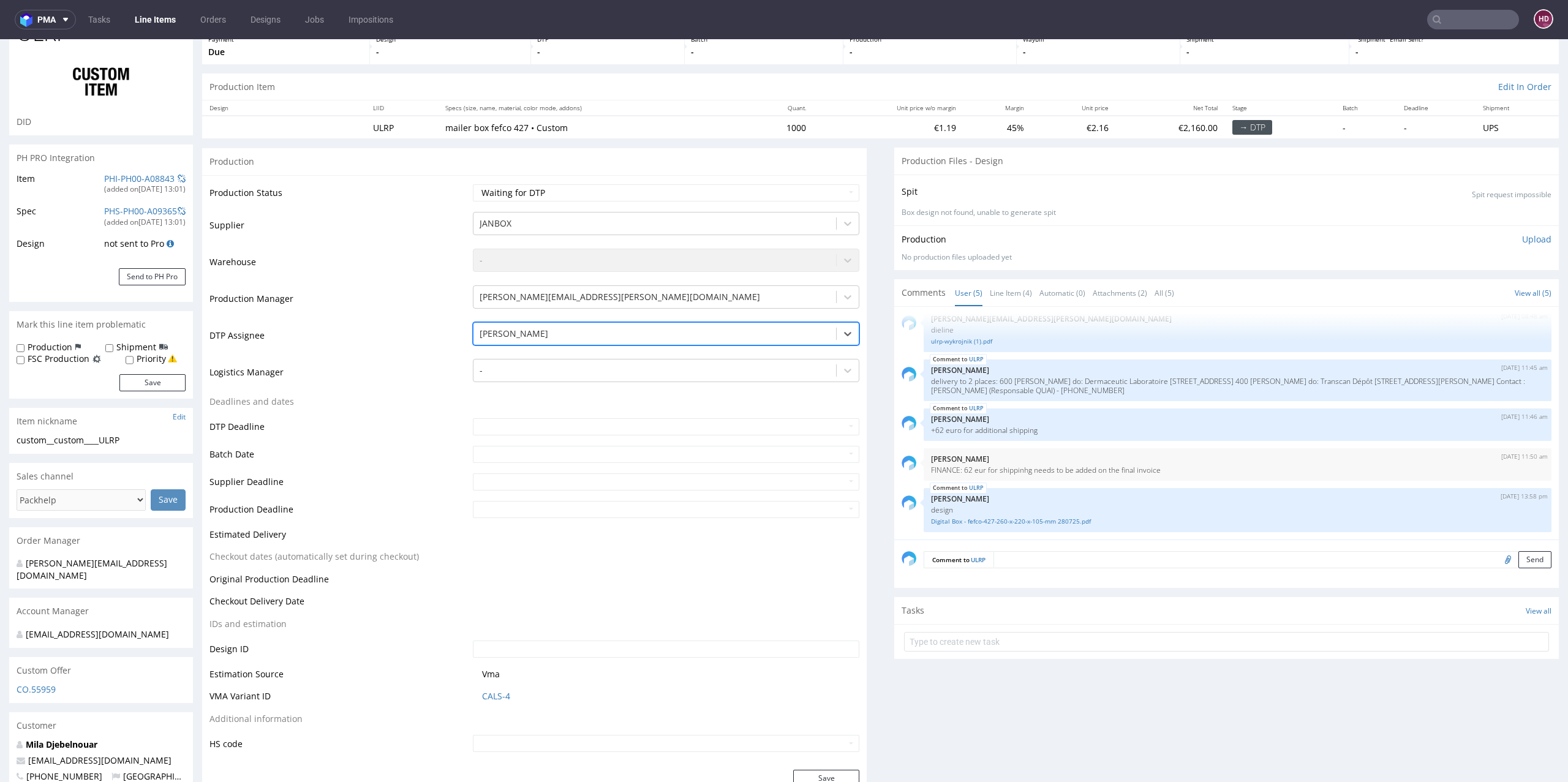
scroll to position [299, 0]
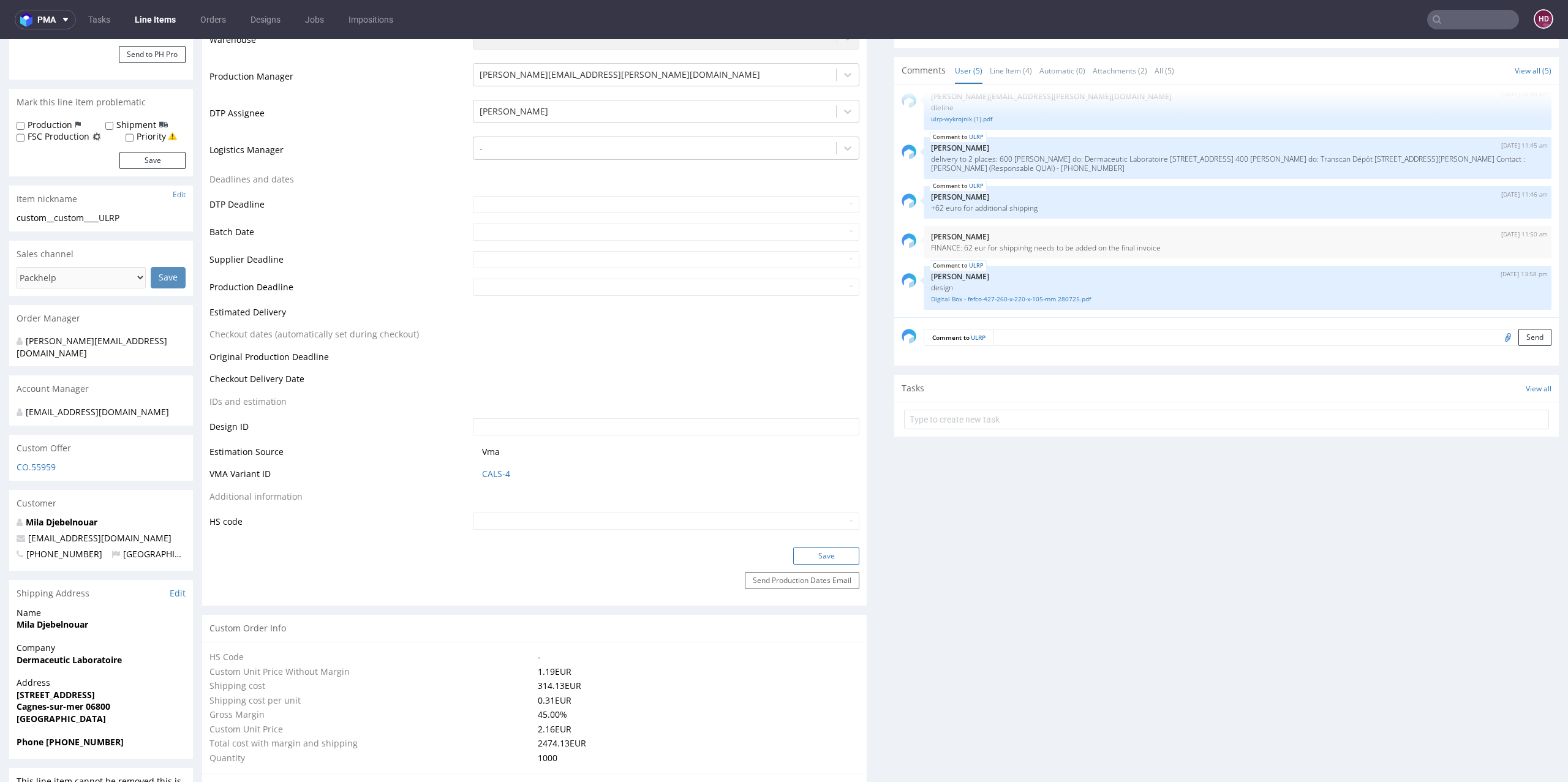
click at [826, 558] on button "Save" at bounding box center [826, 556] width 66 height 17
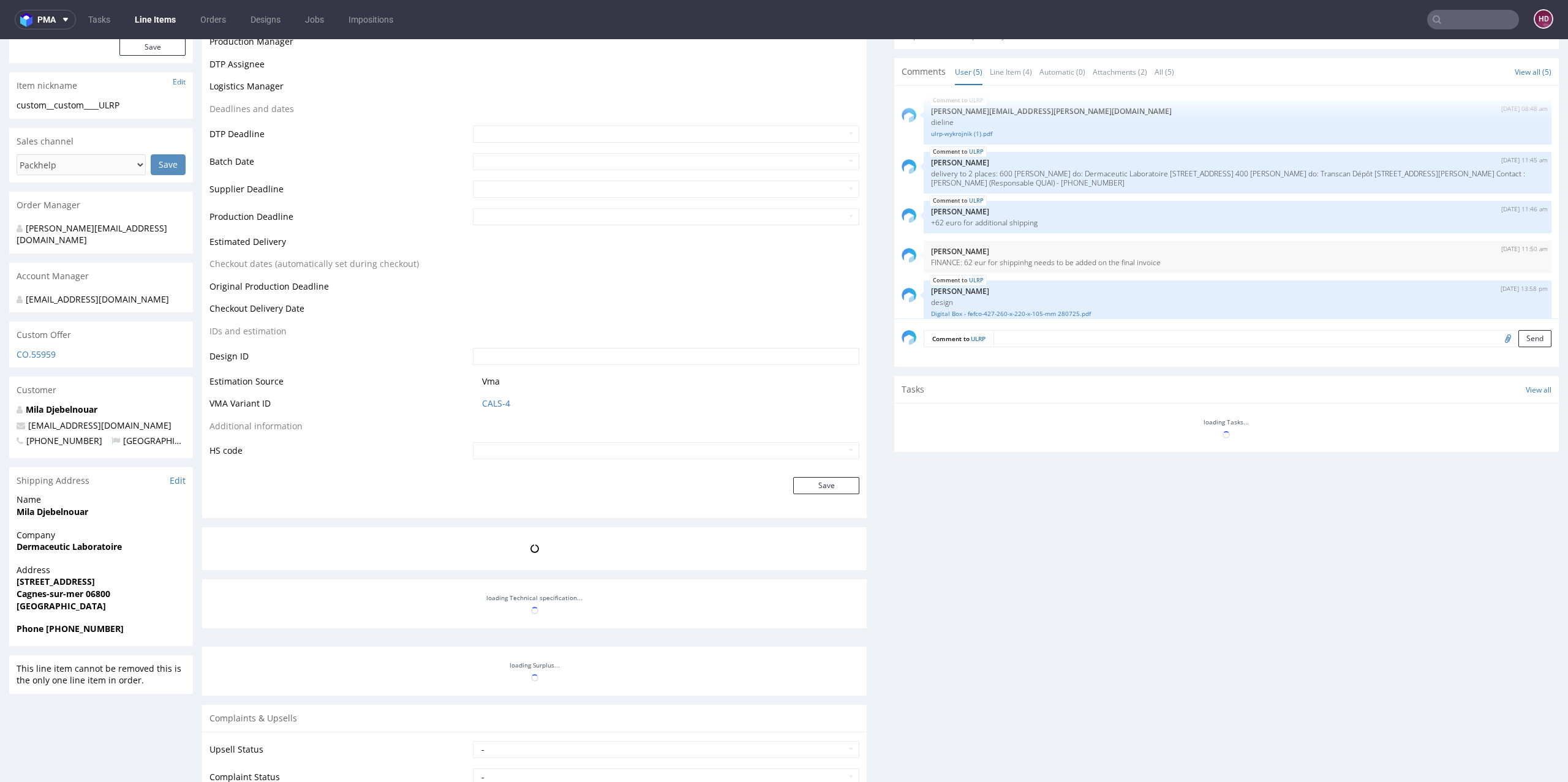
scroll to position [13, 0]
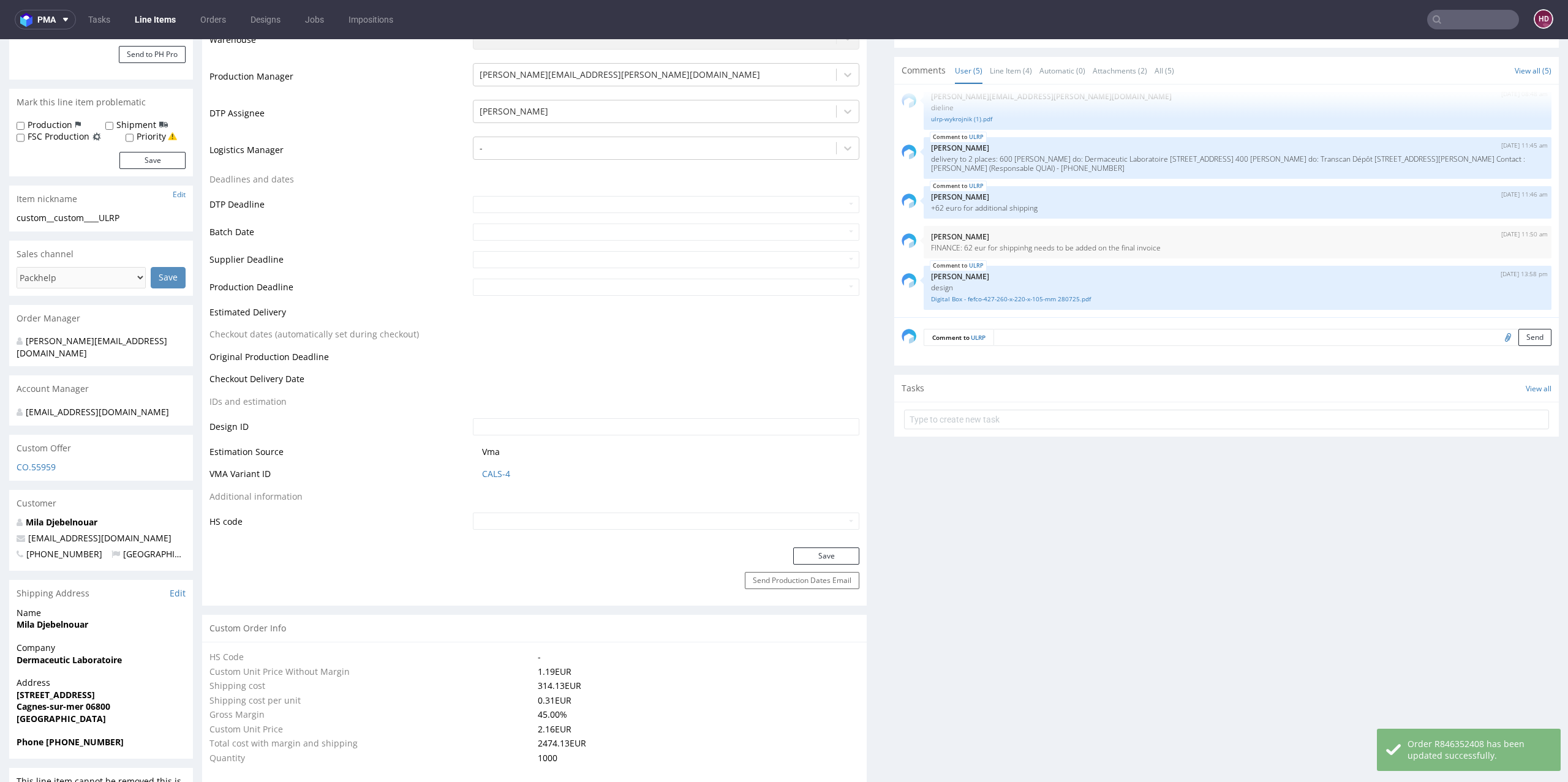
select select "in_progress"
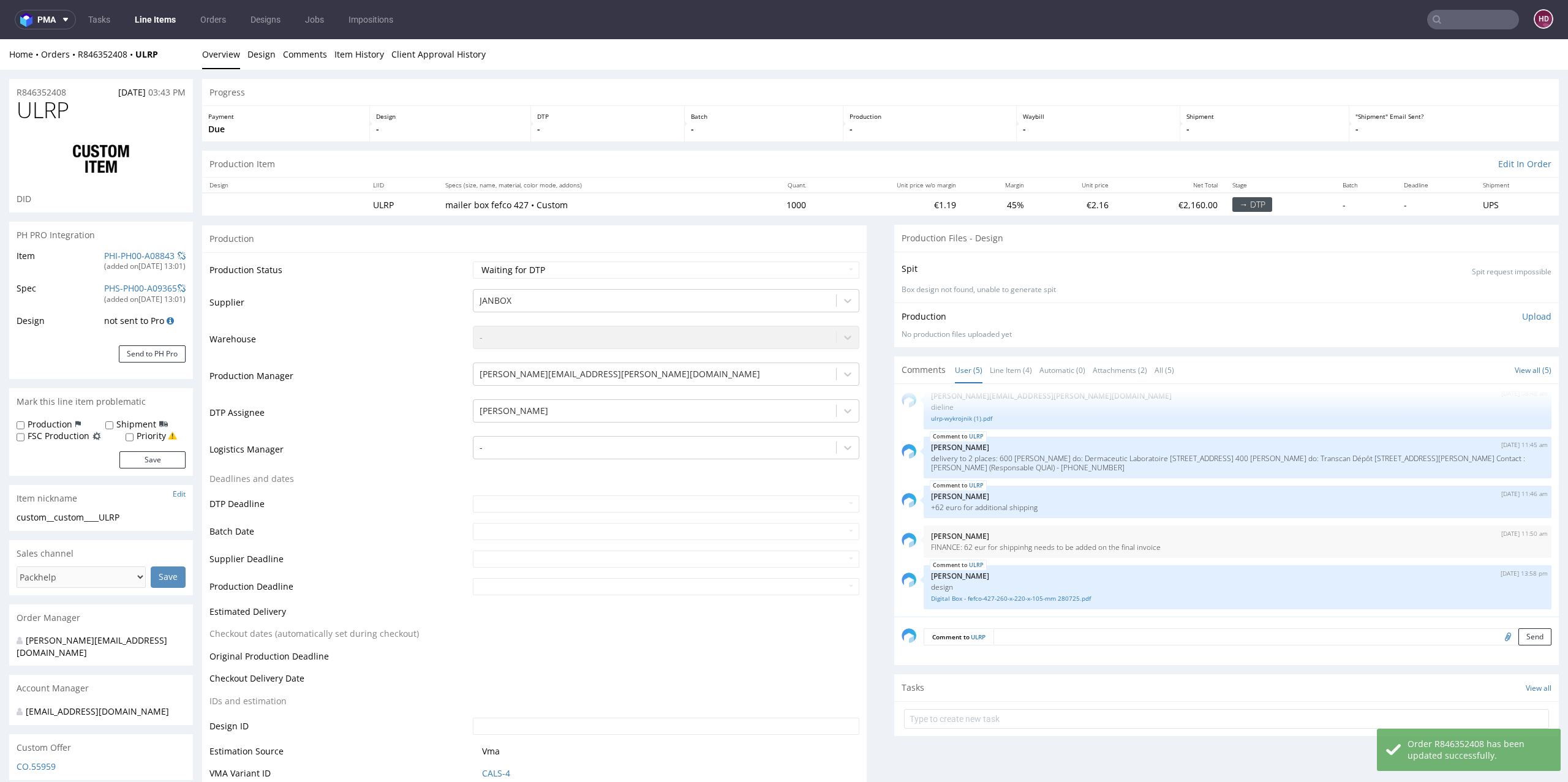
scroll to position [0, 0]
click at [136, 18] on link "Line Items" at bounding box center [155, 20] width 56 height 20
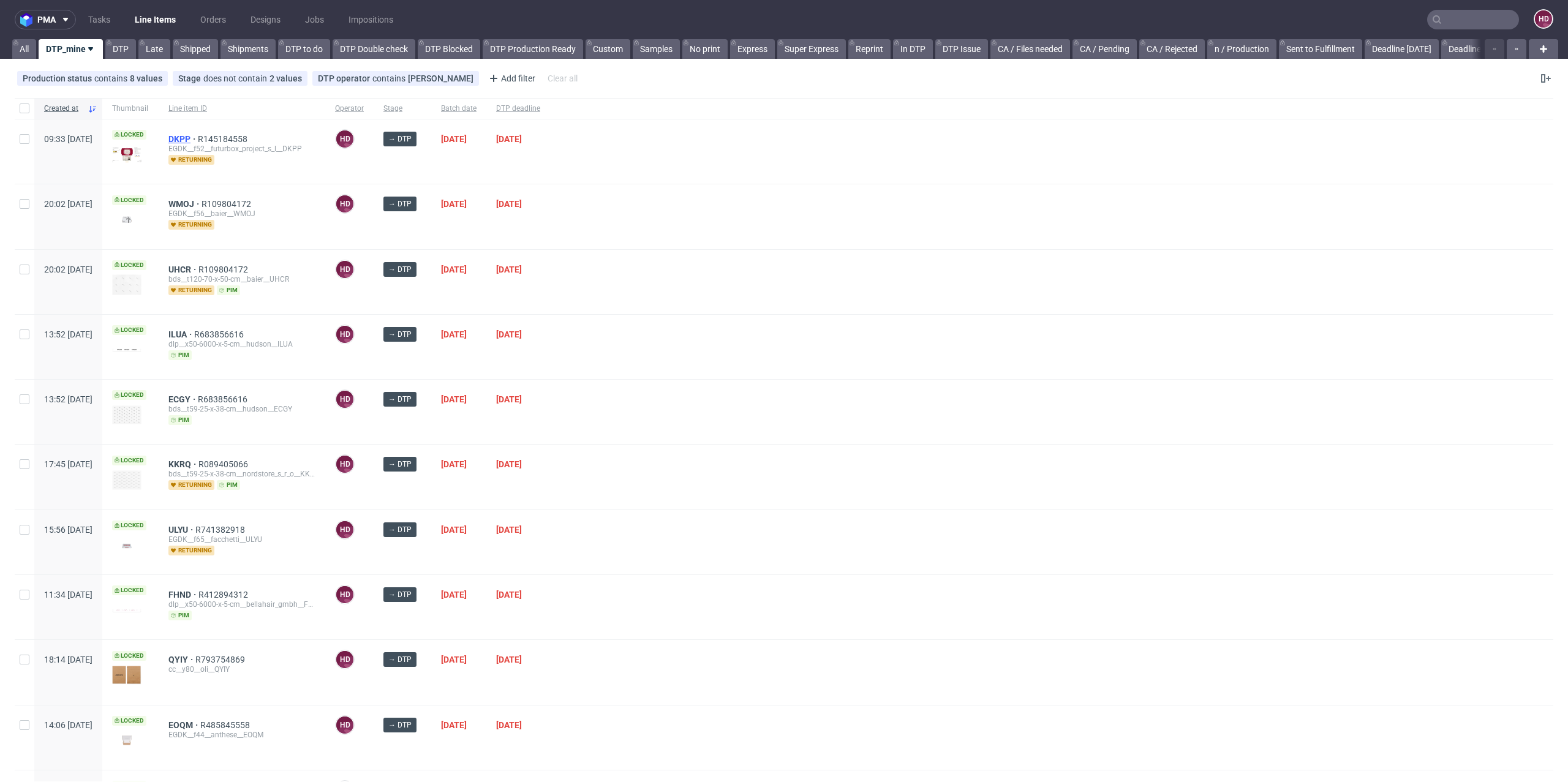
click at [198, 140] on span "DKPP" at bounding box center [183, 139] width 30 height 10
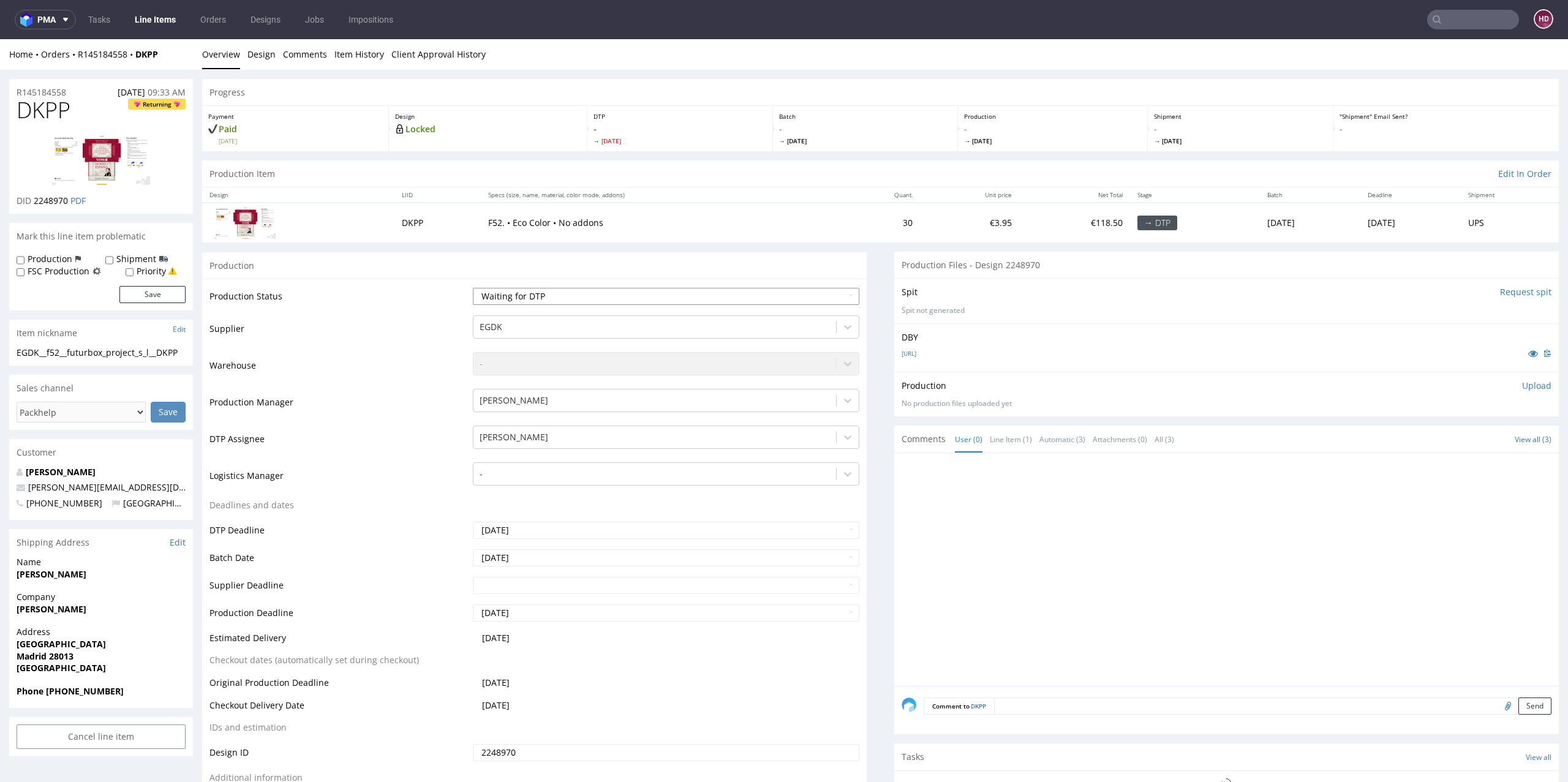
click at [520, 297] on select "Waiting for Artwork Waiting for Diecut Waiting for Mockup Waiting for DTP Waiti…" at bounding box center [666, 296] width 387 height 17
select select "dtp_in_process"
click at [473, 288] on select "Waiting for Artwork Waiting for Diecut Waiting for Mockup Waiting for DTP Waiti…" at bounding box center [666, 296] width 387 height 17
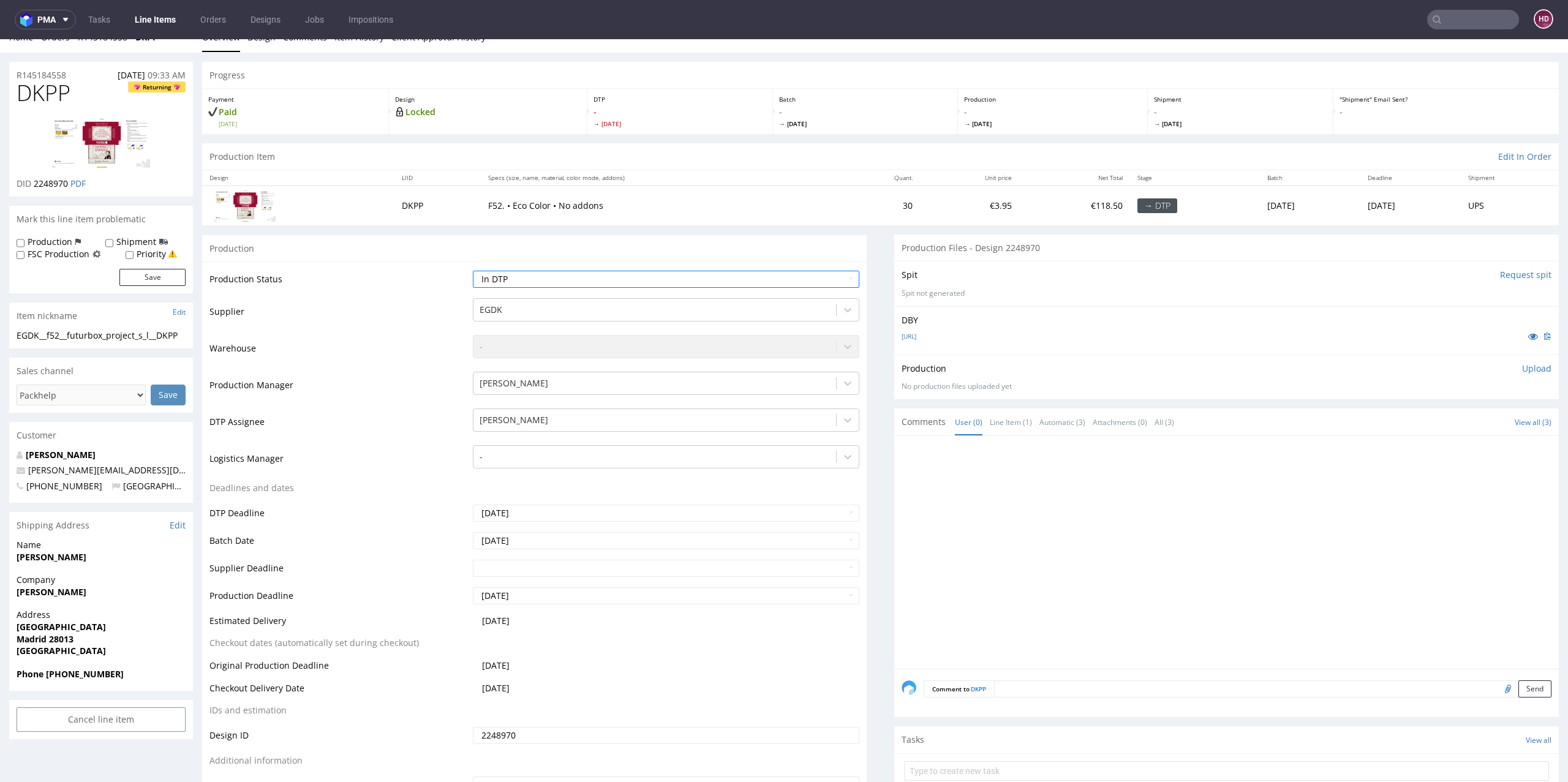
scroll to position [216, 0]
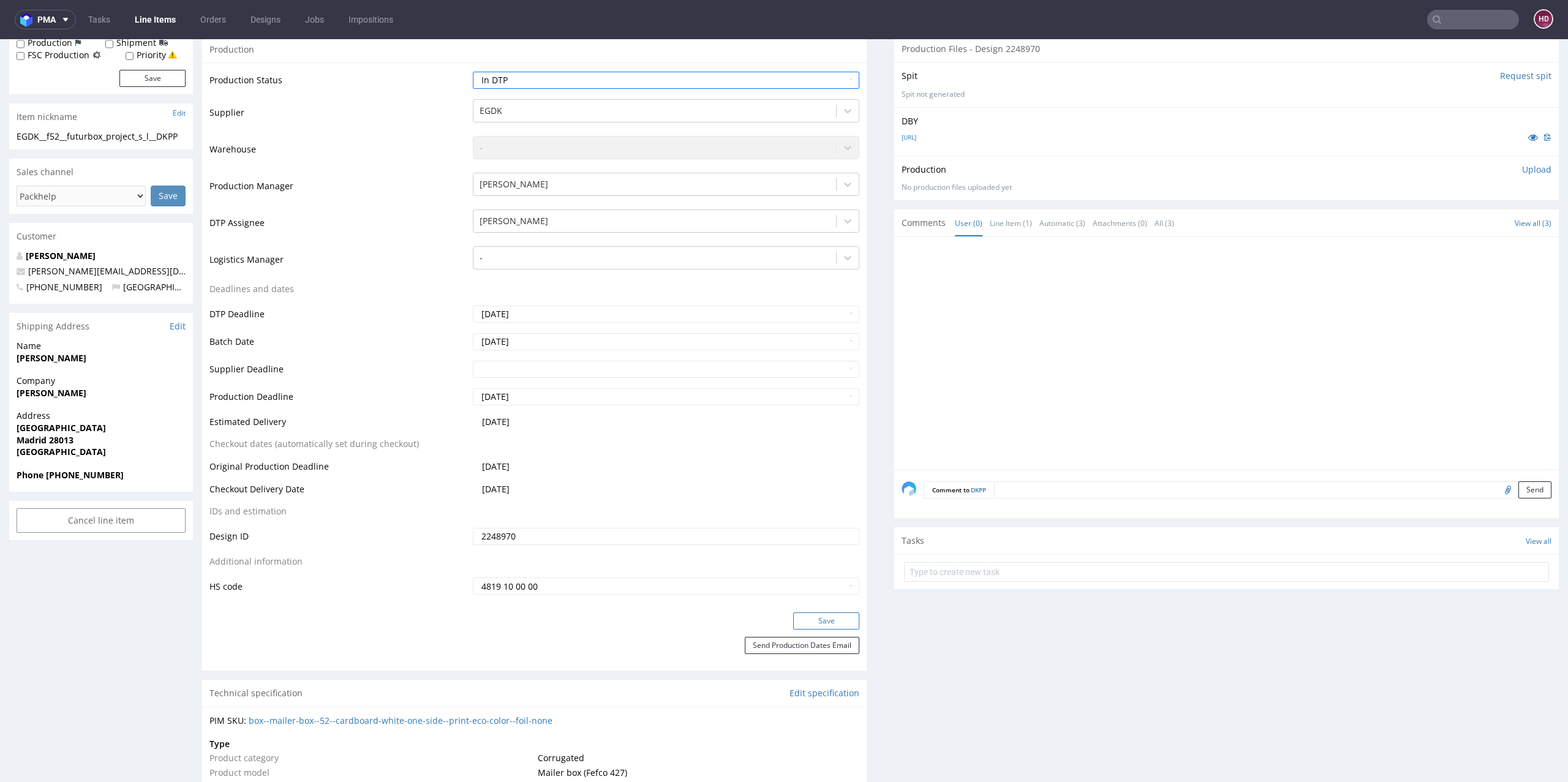
click at [798, 615] on button "Save" at bounding box center [826, 621] width 66 height 17
